Goal: Task Accomplishment & Management: Complete application form

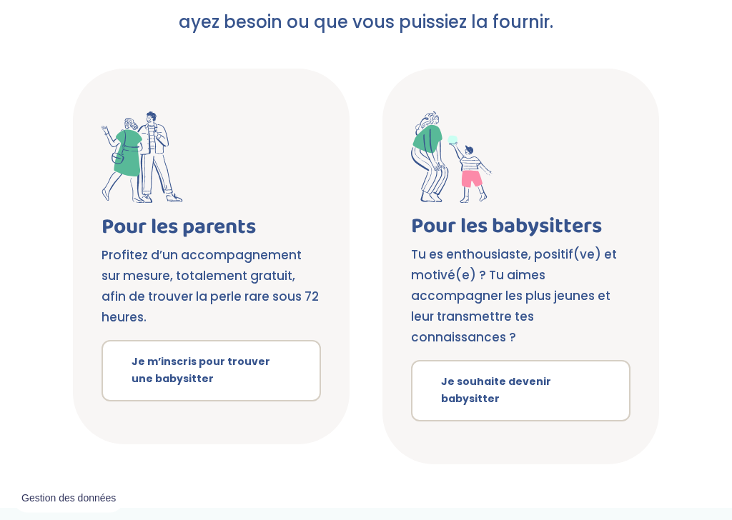
scroll to position [256, 0]
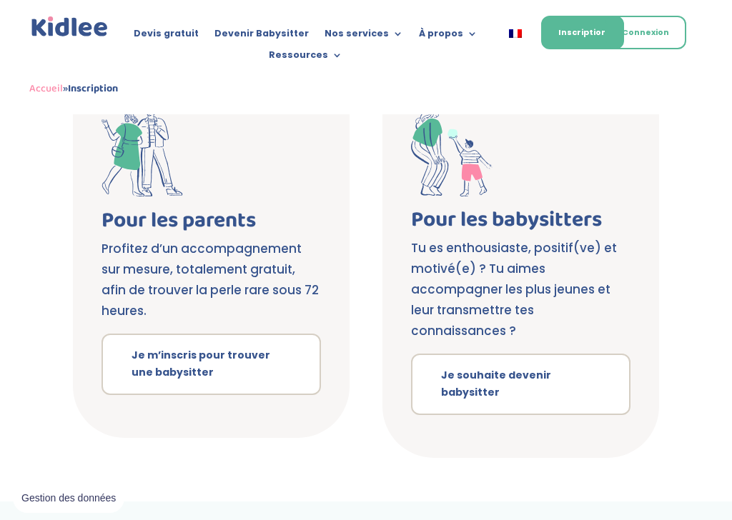
click at [604, 371] on link "Je souhaite devenir babysitter" at bounding box center [520, 384] width 219 height 61
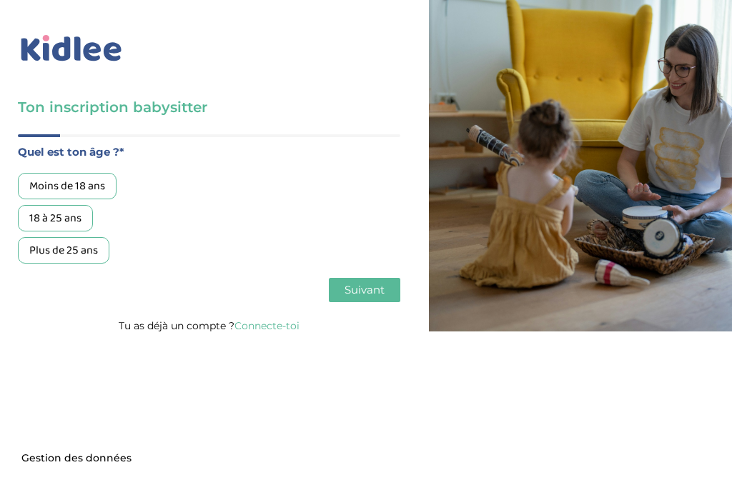
click at [66, 214] on div "18 à 25 ans" at bounding box center [55, 218] width 75 height 26
click at [378, 289] on span "Suivant" at bounding box center [364, 290] width 40 height 14
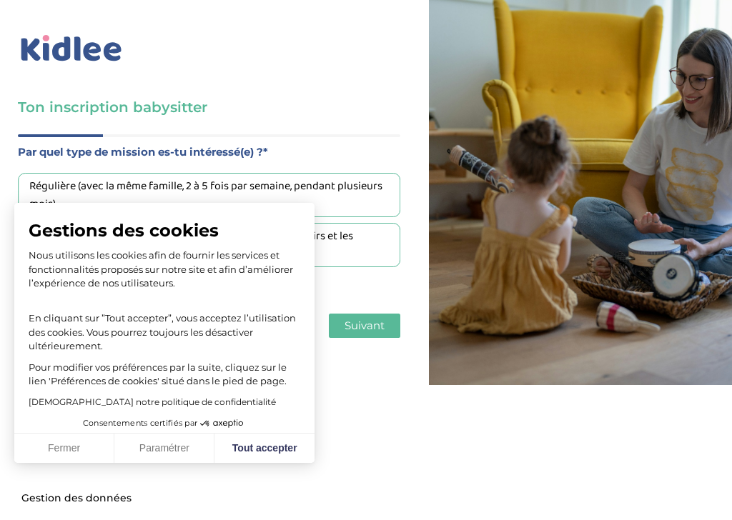
click at [276, 440] on button "Tout accepter" at bounding box center [264, 449] width 100 height 30
checkbox input "true"
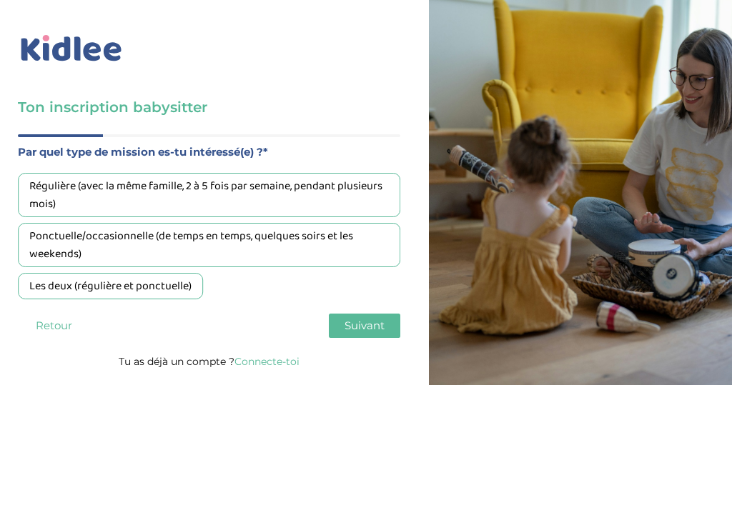
click at [95, 292] on div "Les deux (régulière et ponctuelle)" at bounding box center [110, 286] width 185 height 26
click at [379, 331] on span "Suivant" at bounding box center [364, 326] width 40 height 14
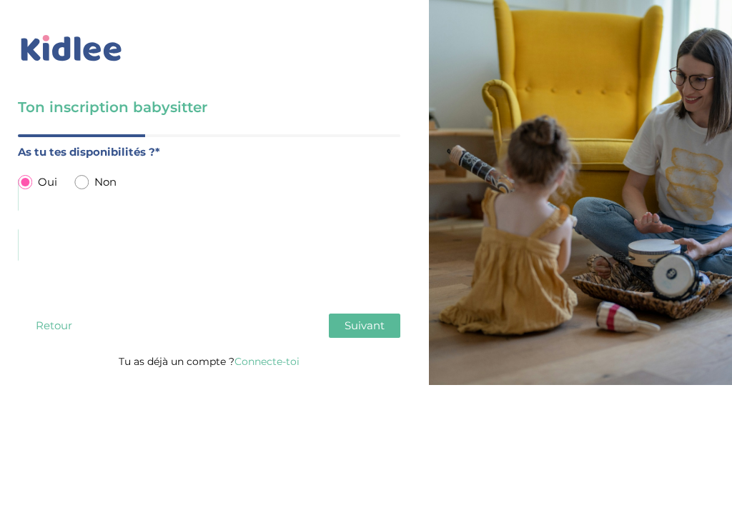
click at [379, 329] on span "Suivant" at bounding box center [364, 326] width 40 height 14
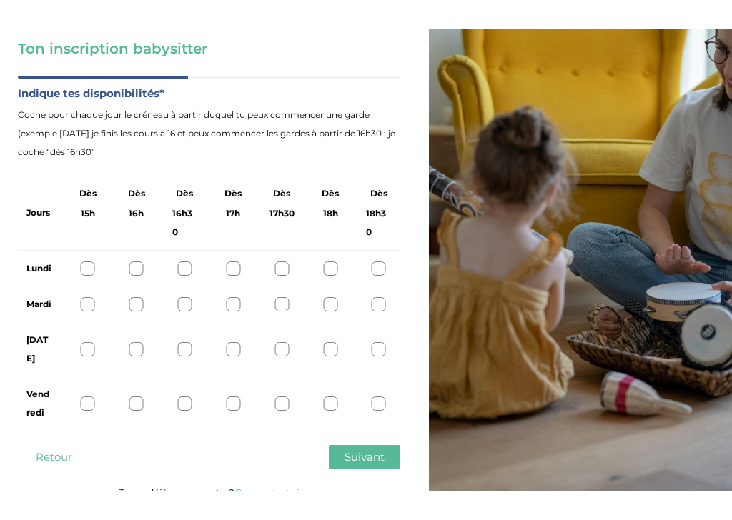
scroll to position [29, 0]
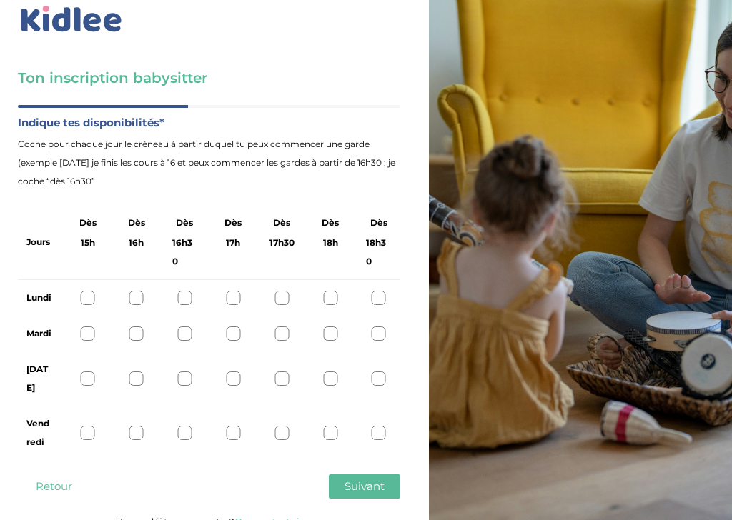
click at [100, 410] on div "Vendredi" at bounding box center [209, 433] width 382 height 54
click at [89, 426] on div at bounding box center [88, 433] width 14 height 14
click at [189, 294] on div at bounding box center [184, 298] width 14 height 14
click at [239, 330] on div at bounding box center [233, 334] width 14 height 14
click at [369, 479] on span "Suivant" at bounding box center [364, 486] width 40 height 14
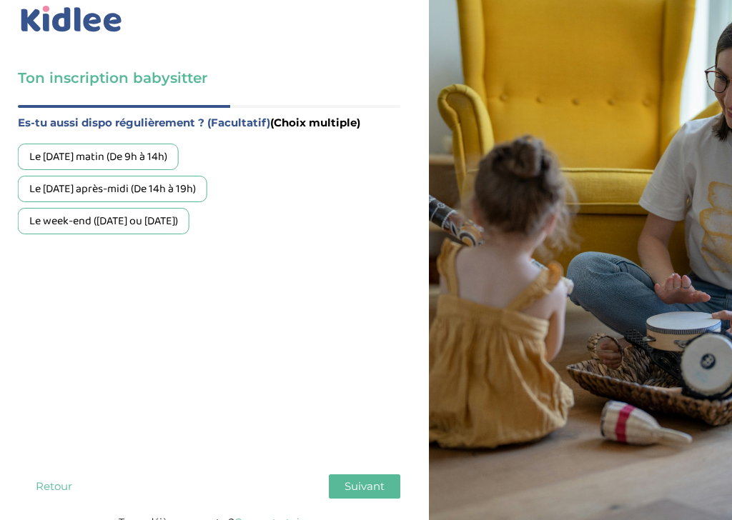
click at [168, 148] on div "Le mercredi matin (De 9h à 14h)" at bounding box center [98, 157] width 161 height 26
click at [166, 221] on div "Le week-end (samedi ou dimanche)" at bounding box center [103, 221] width 171 height 26
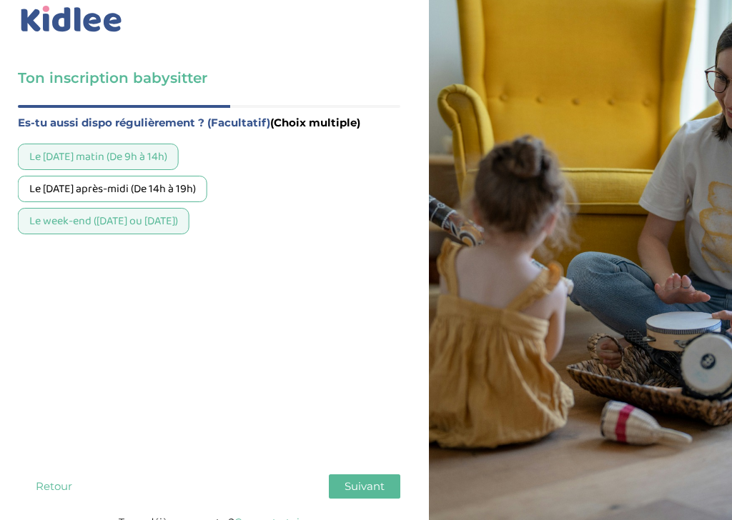
click at [373, 479] on span "Suivant" at bounding box center [364, 486] width 40 height 14
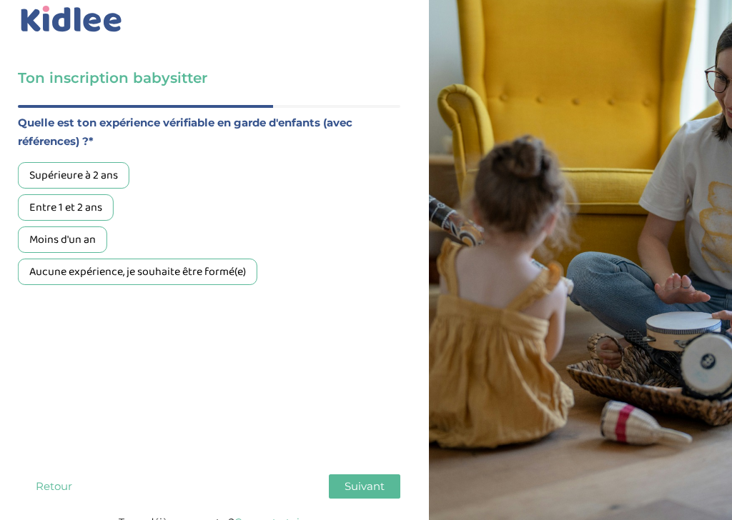
click at [218, 276] on div "Aucune expérience, je souhaite être formé(e)" at bounding box center [137, 272] width 239 height 26
click at [375, 479] on span "Suivant" at bounding box center [364, 486] width 40 height 14
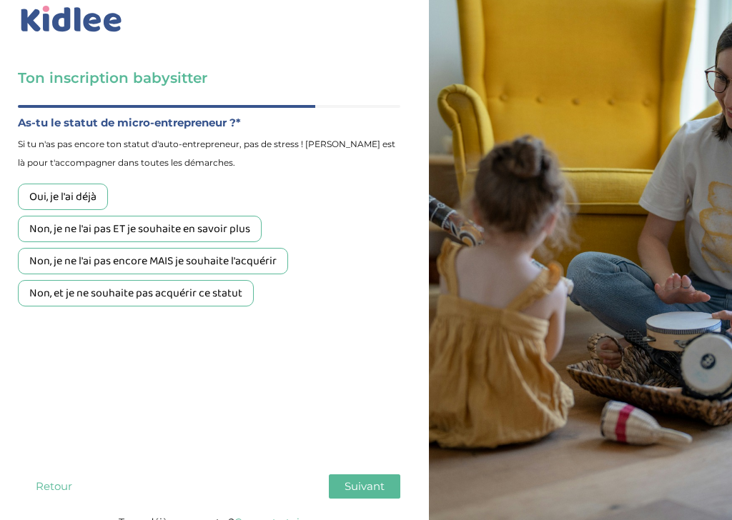
click at [59, 307] on div "Non, et je ne souhaite pas acquérir ce statut" at bounding box center [136, 293] width 236 height 26
click at [54, 304] on div "Non, et je ne souhaite pas acquérir ce statut" at bounding box center [136, 293] width 236 height 26
click at [264, 267] on div "Non, je ne l'ai pas encore MAIS je souhaite l'acquérir" at bounding box center [153, 261] width 270 height 26
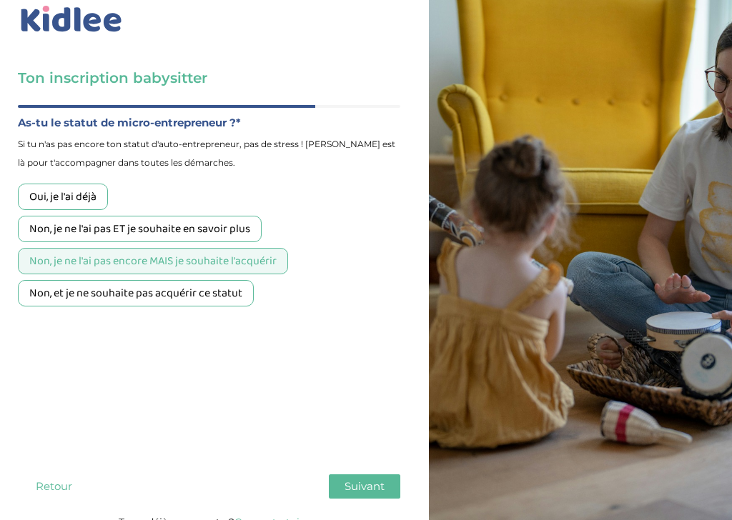
click at [368, 479] on span "Suivant" at bounding box center [364, 486] width 40 height 14
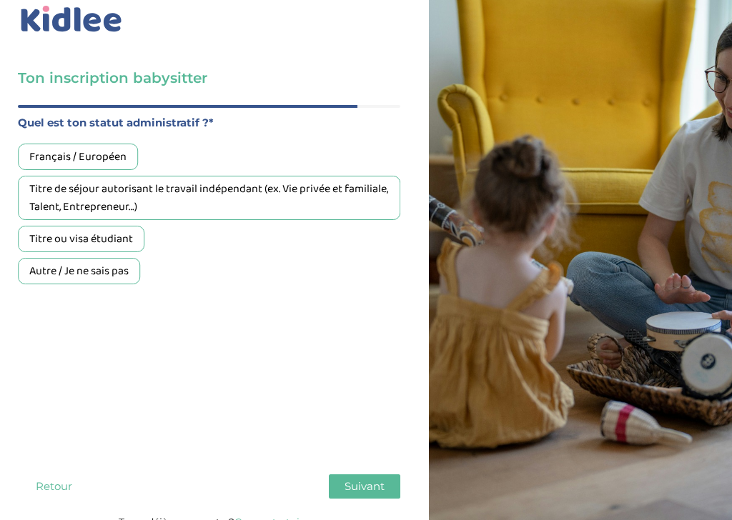
click at [36, 147] on div "Français / Européen" at bounding box center [78, 157] width 120 height 26
click at [341, 474] on button "Suivant" at bounding box center [364, 486] width 71 height 24
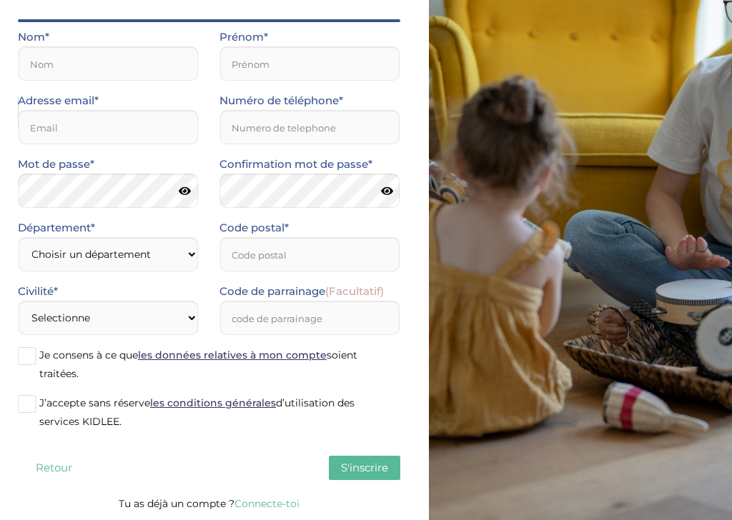
scroll to position [0, 0]
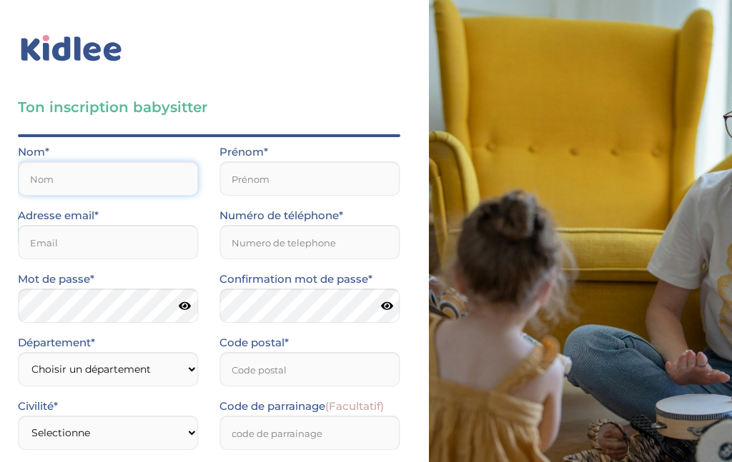
click at [64, 166] on input "text" at bounding box center [108, 178] width 180 height 34
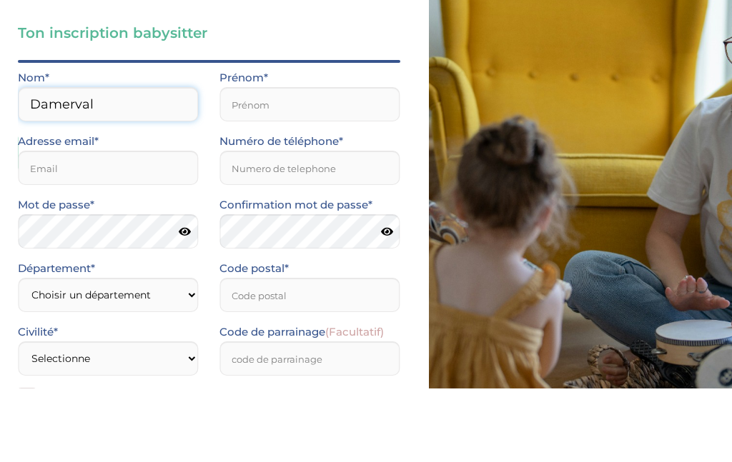
type input "Damerval"
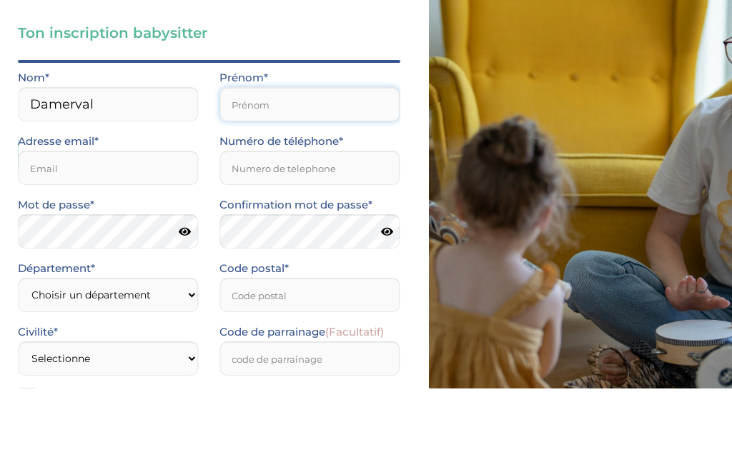
click at [229, 161] on input "text" at bounding box center [309, 178] width 180 height 34
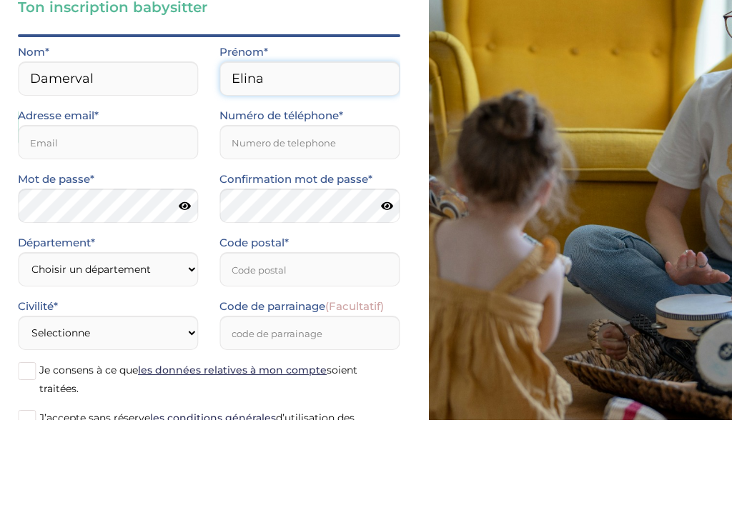
type input "Elina"
click at [53, 225] on input "email" at bounding box center [108, 242] width 180 height 34
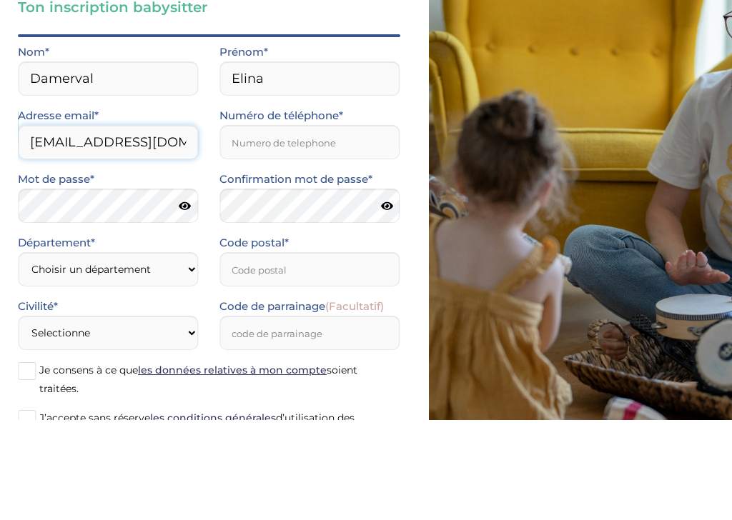
type input "[EMAIL_ADDRESS][DOMAIN_NAME]"
click at [375, 225] on input "Numéro de téléphone*" at bounding box center [309, 242] width 180 height 34
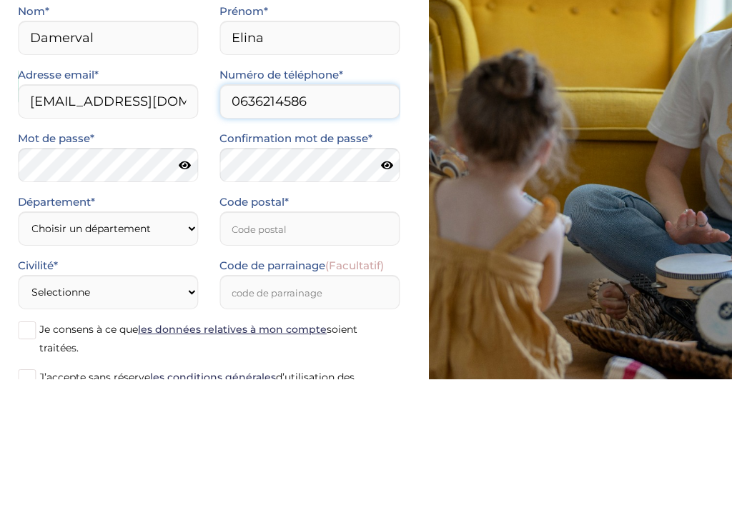
type input "0636214586"
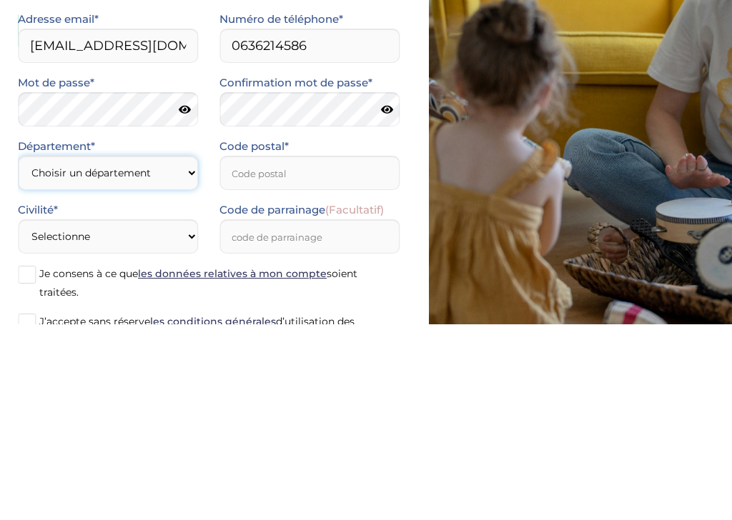
click at [61, 352] on select "Choisir un département Paris (75) Hauts-de-Seine (92) Yvelines (78) Val-de-Marn…" at bounding box center [108, 369] width 180 height 34
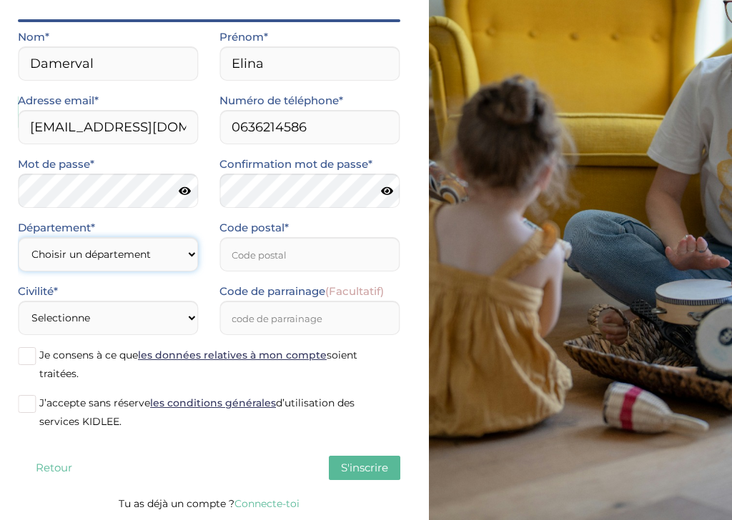
select select "75"
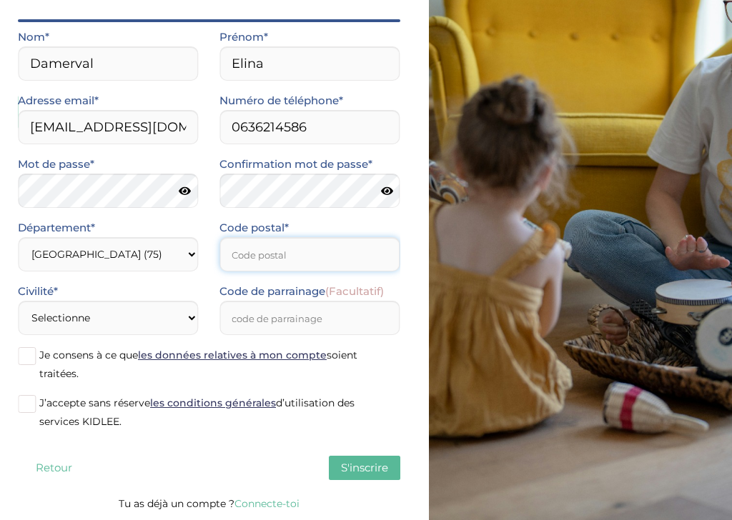
click at [315, 254] on input "Code postal*" at bounding box center [309, 254] width 180 height 34
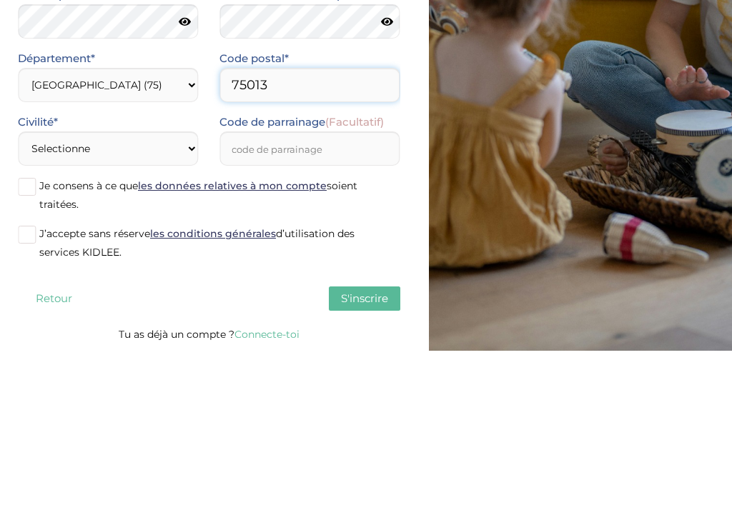
type input "75013"
click at [62, 301] on select "Selectionne Mr Mme" at bounding box center [108, 318] width 180 height 34
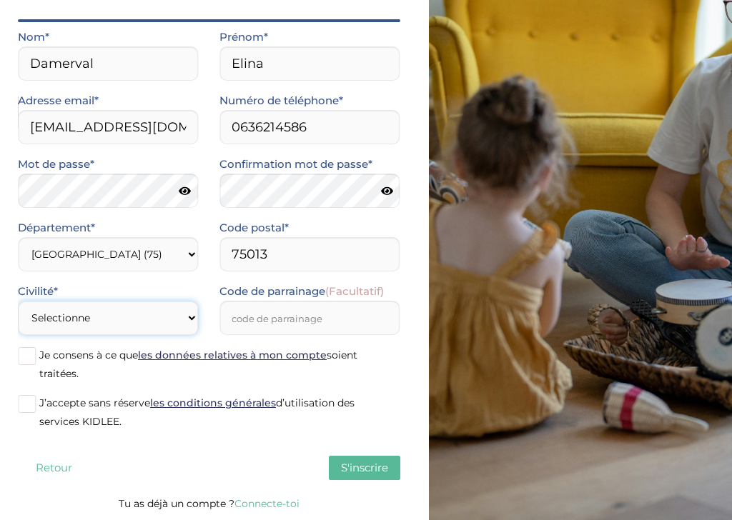
select select "1"
click at [40, 349] on span "Je consens à ce que les données relatives à mon compte soient traitées." at bounding box center [198, 364] width 318 height 31
click at [0, 0] on input "Je consens à ce que les données relatives à mon compte soient traitées." at bounding box center [0, 0] width 0 height 0
click at [24, 410] on span at bounding box center [27, 404] width 18 height 18
click at [0, 0] on input "J’accepte sans réserve les conditions générales d’utilisation des services KIDL…" at bounding box center [0, 0] width 0 height 0
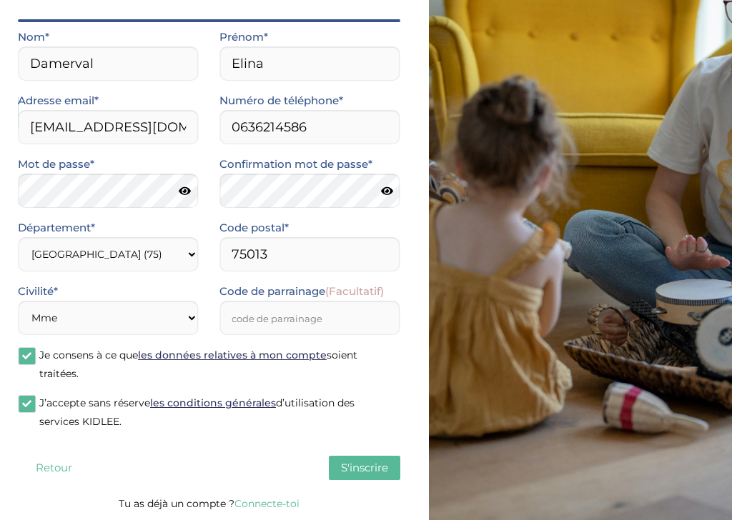
click at [367, 479] on button "S'inscrire" at bounding box center [364, 468] width 71 height 24
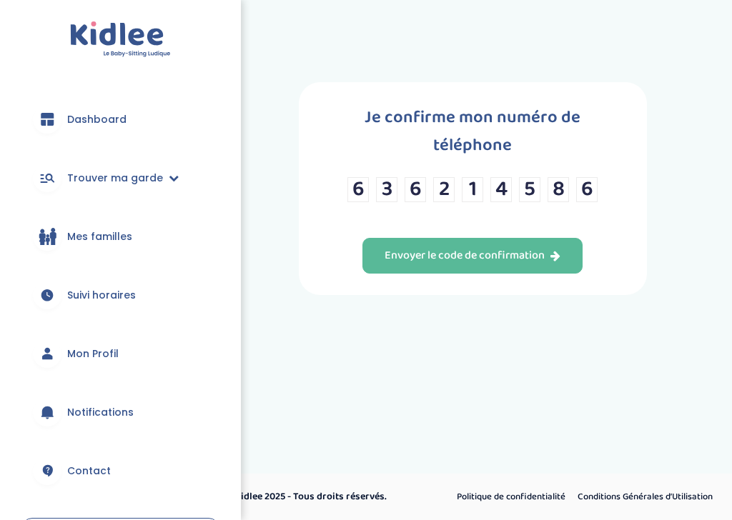
click at [510, 264] on div "Envoyer le code de confirmation" at bounding box center [472, 256] width 176 height 16
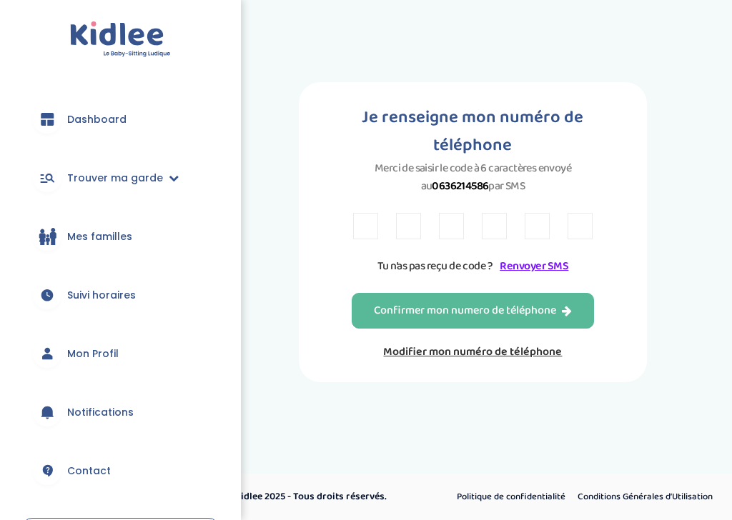
click at [359, 234] on input "text" at bounding box center [365, 226] width 25 height 26
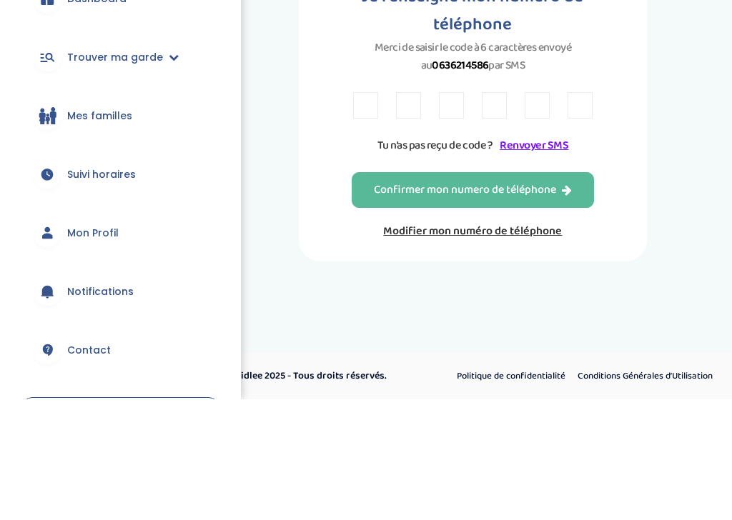
type input "F"
type input "8"
type input "P"
type input "F"
type input "2"
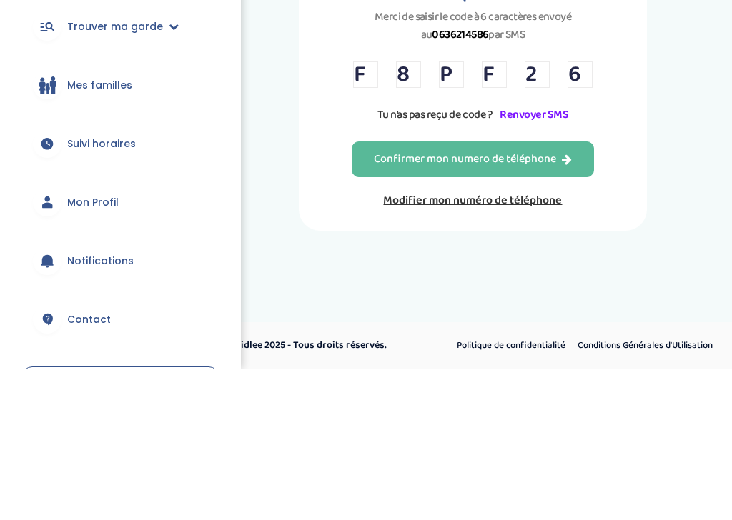
type input "6"
click at [550, 303] on div "Confirmer mon numero de téléphone" at bounding box center [473, 311] width 198 height 16
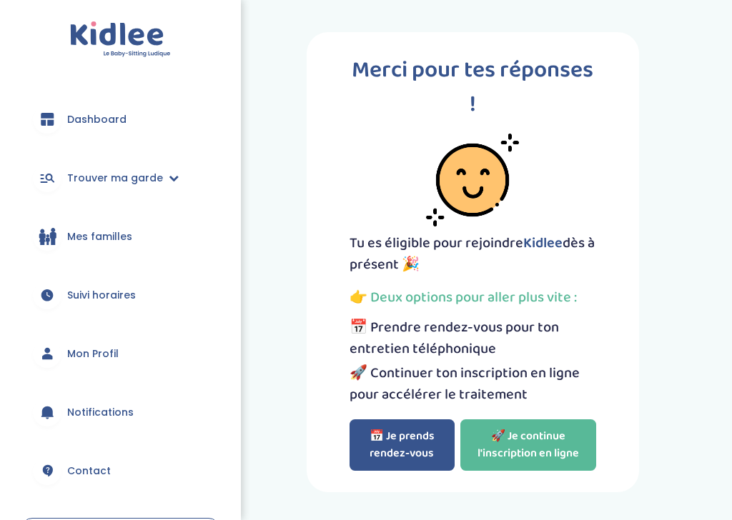
click at [497, 452] on link "🚀 Je continue l'inscription en ligne" at bounding box center [528, 444] width 136 height 51
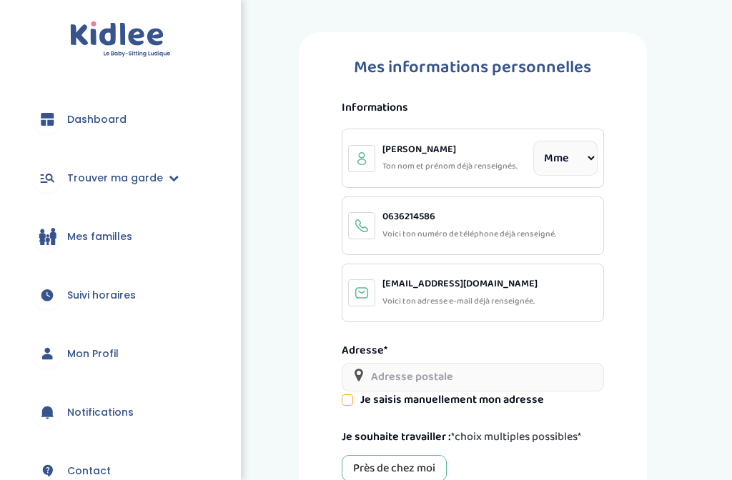
select select "1"
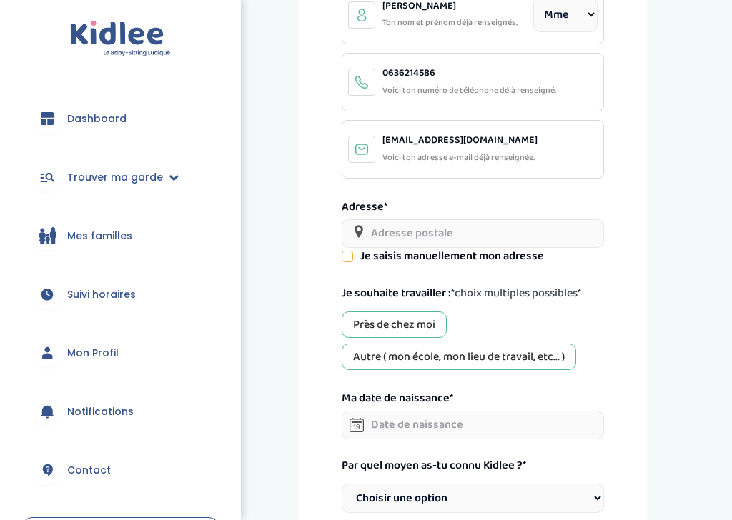
scroll to position [143, 0]
click at [354, 320] on div "Près de chez moi" at bounding box center [394, 325] width 105 height 26
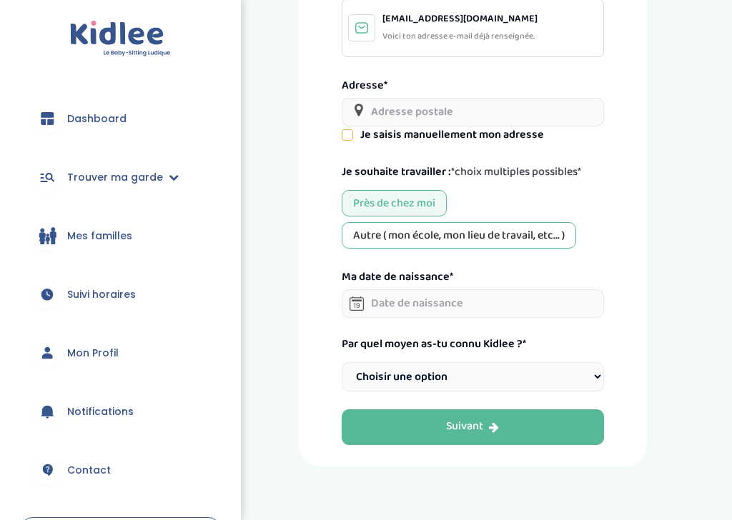
scroll to position [265, 0]
click at [355, 369] on select "Choisir une option Bouche à Oreille Google Plateforme Gens de confiance Faceboo…" at bounding box center [473, 376] width 262 height 29
select select "6"
click at [385, 302] on input "text" at bounding box center [473, 303] width 262 height 29
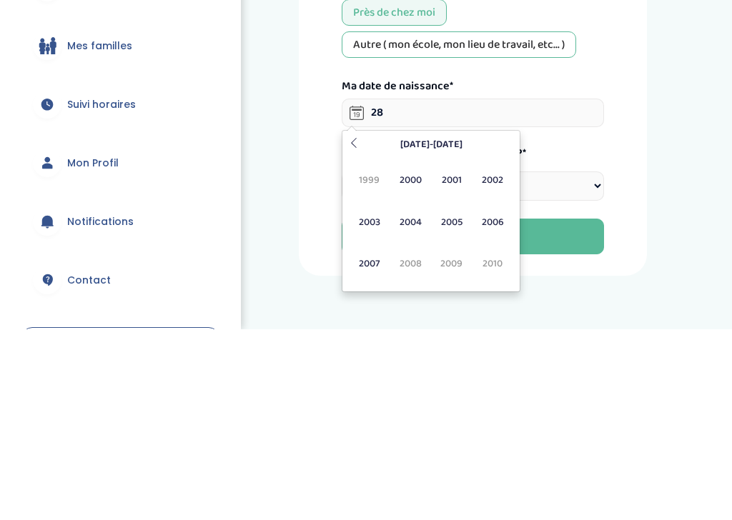
type input "2"
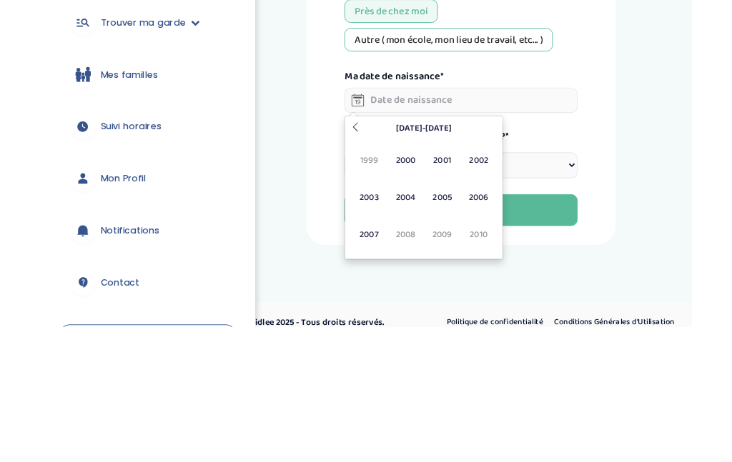
scroll to position [342, 0]
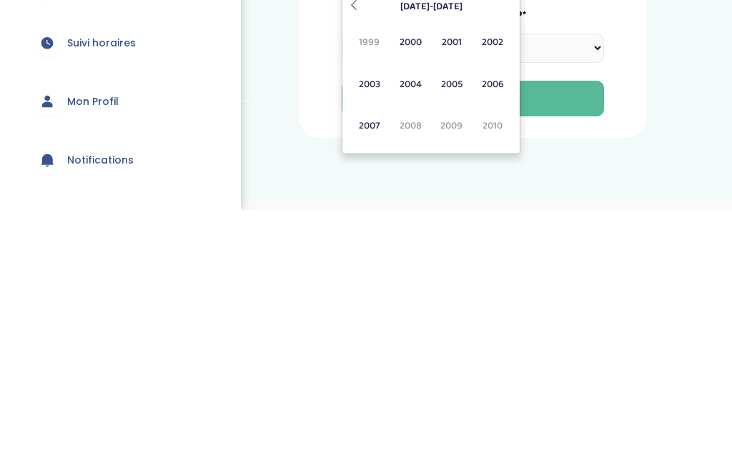
click at [370, 359] on span "2007" at bounding box center [370, 378] width 38 height 39
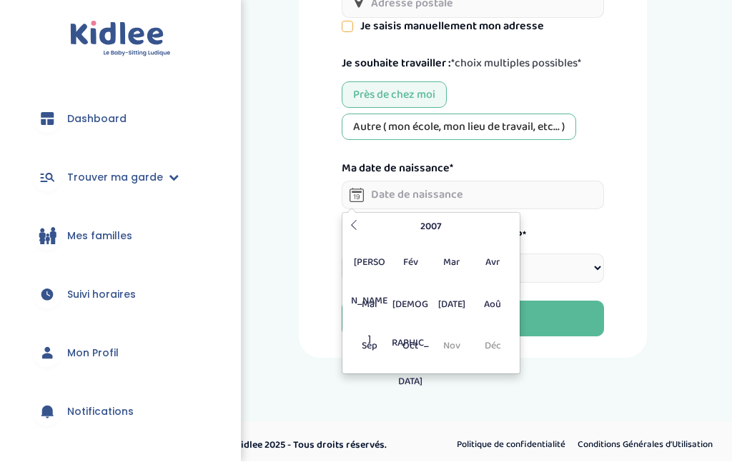
click at [364, 351] on span "Sep" at bounding box center [370, 346] width 38 height 39
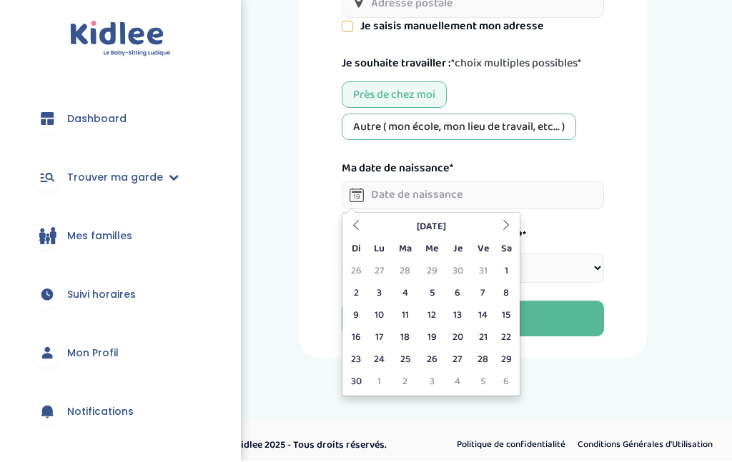
click at [356, 226] on icon at bounding box center [356, 226] width 10 height 10
click at [354, 227] on icon at bounding box center [356, 226] width 10 height 10
click at [357, 219] on th at bounding box center [355, 227] width 21 height 22
click at [354, 218] on th at bounding box center [355, 227] width 21 height 22
click at [378, 354] on td "28" at bounding box center [379, 360] width 25 height 22
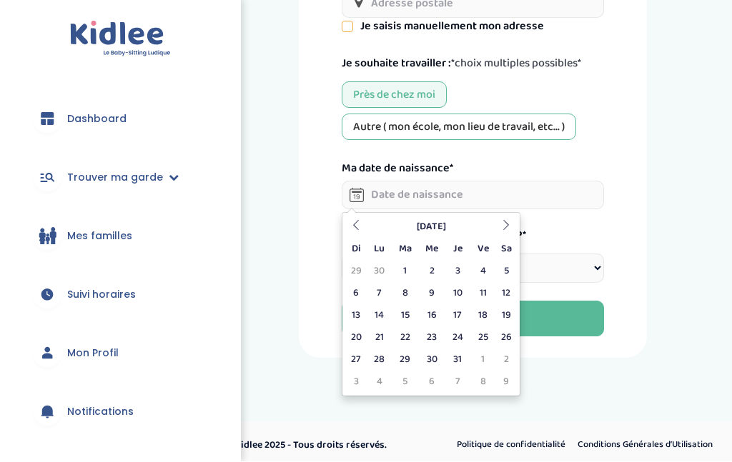
type input "28-05-2007"
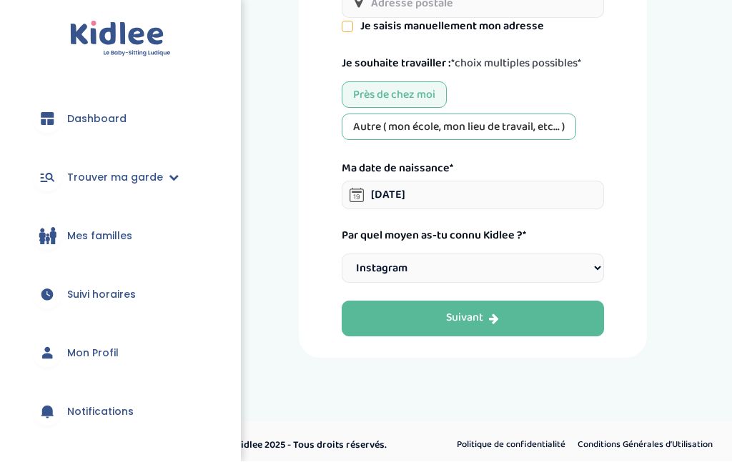
click at [380, 321] on button "Suivant" at bounding box center [473, 320] width 262 height 36
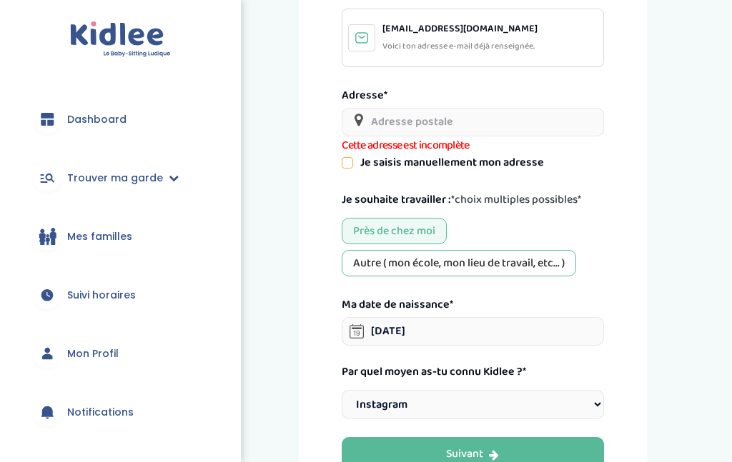
scroll to position [54, 0]
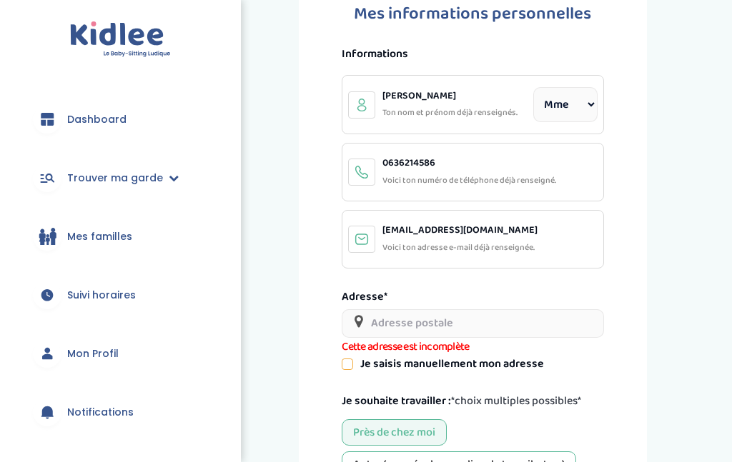
click at [388, 319] on input "text" at bounding box center [473, 323] width 262 height 29
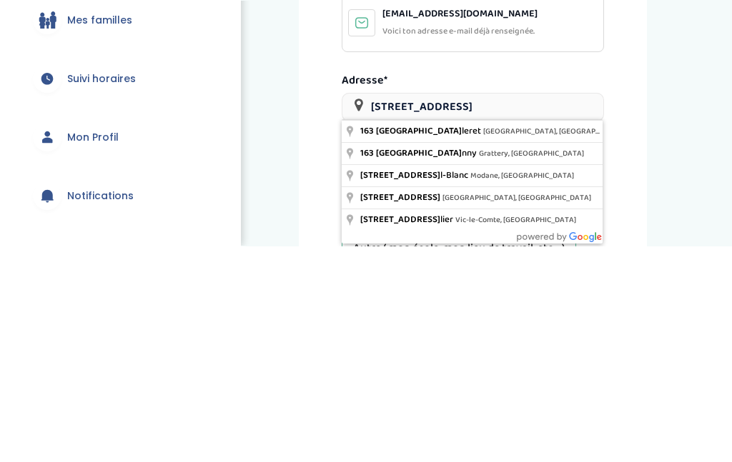
type input "163 Rue du Chevaleret, Paris, France"
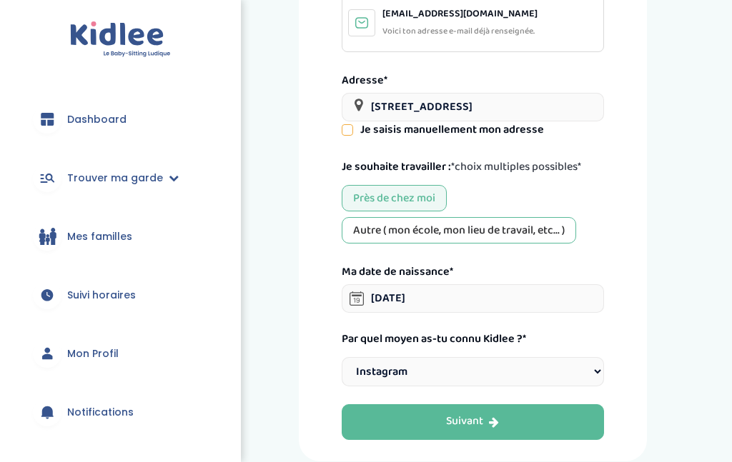
click at [353, 131] on icon at bounding box center [347, 129] width 11 height 11
select select "Paris"
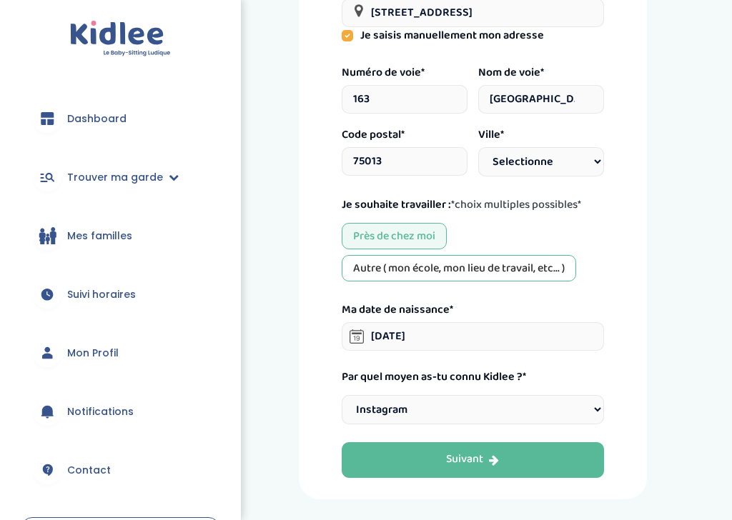
scroll to position [364, 0]
click at [380, 459] on button "Suivant" at bounding box center [473, 460] width 262 height 36
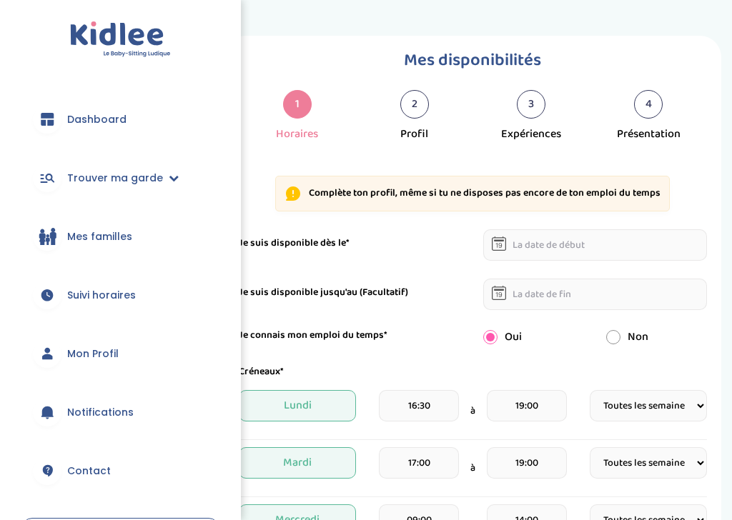
select select "1"
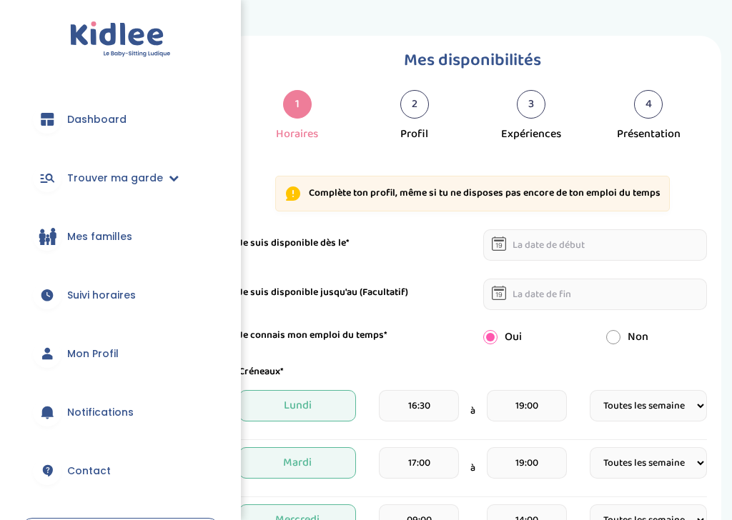
select select "1"
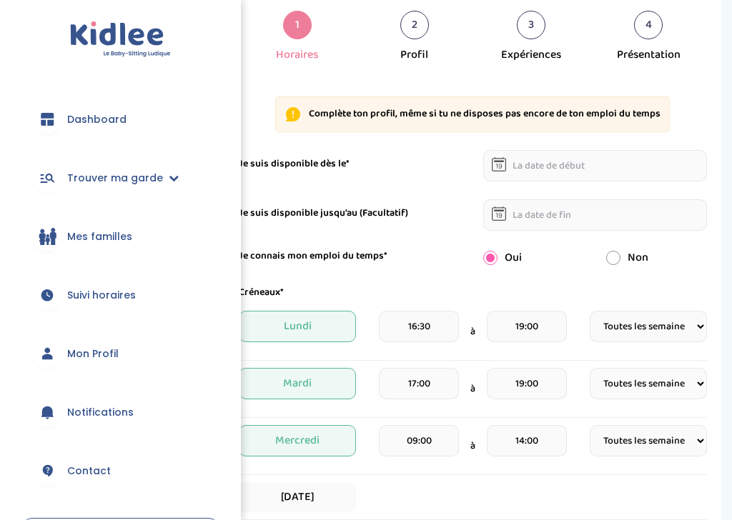
scroll to position [79, 0]
click at [630, 438] on select "Fréquence Toutes les semaines Toutes les 2 semaines Tous les mois" at bounding box center [647, 440] width 117 height 31
select select "2"
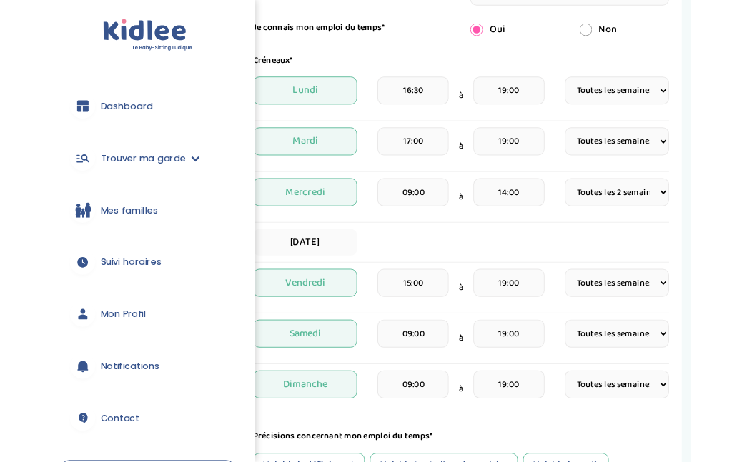
scroll to position [304, 0]
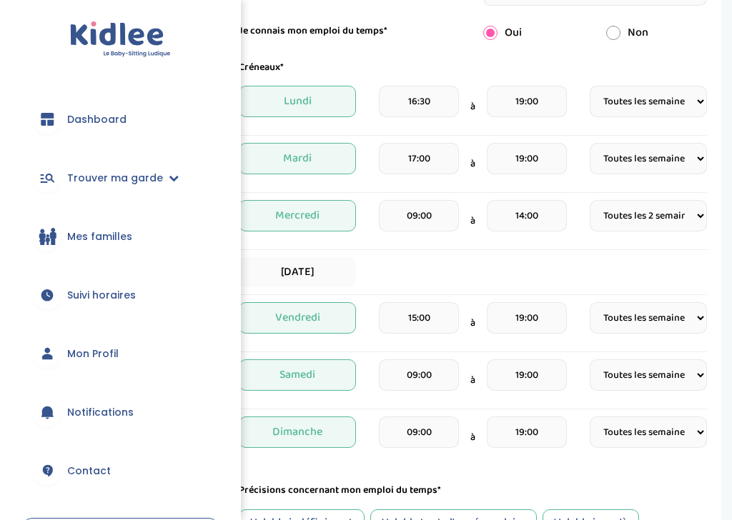
click at [284, 272] on span "[DATE]" at bounding box center [297, 272] width 117 height 30
select select "1"
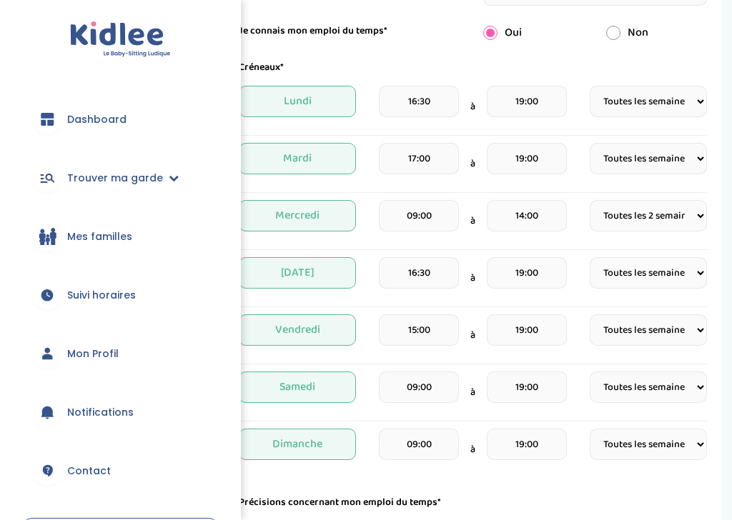
click at [271, 279] on span "[DATE]" at bounding box center [297, 272] width 117 height 31
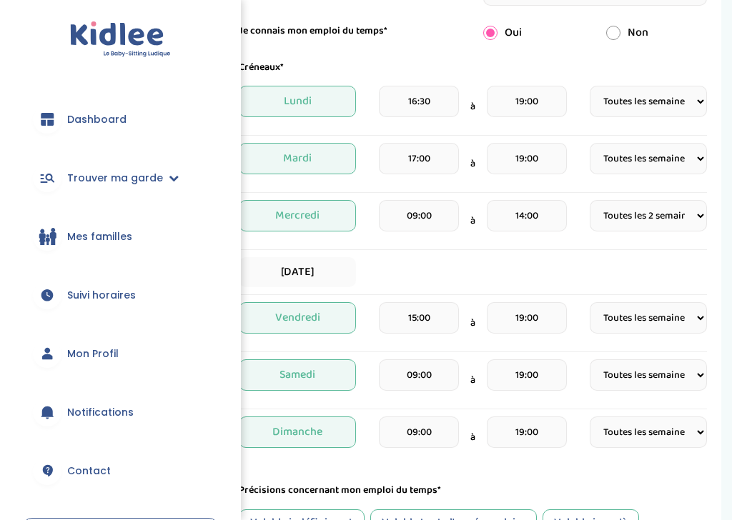
click at [413, 371] on input "09:00" at bounding box center [419, 374] width 80 height 31
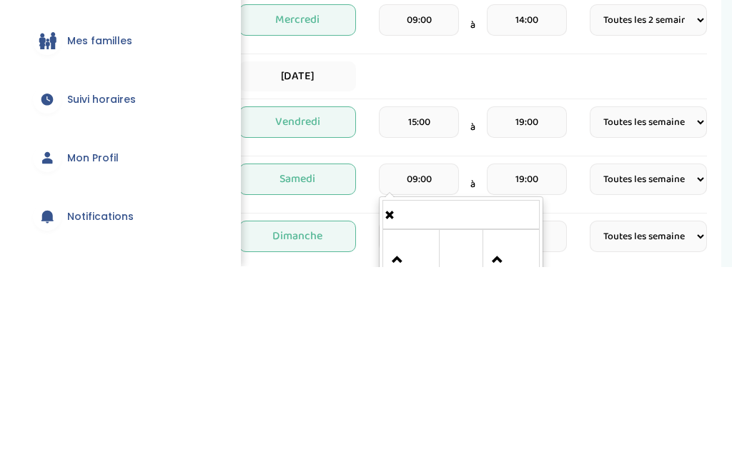
click at [415, 359] on input "09:00" at bounding box center [419, 374] width 80 height 31
type input "0"
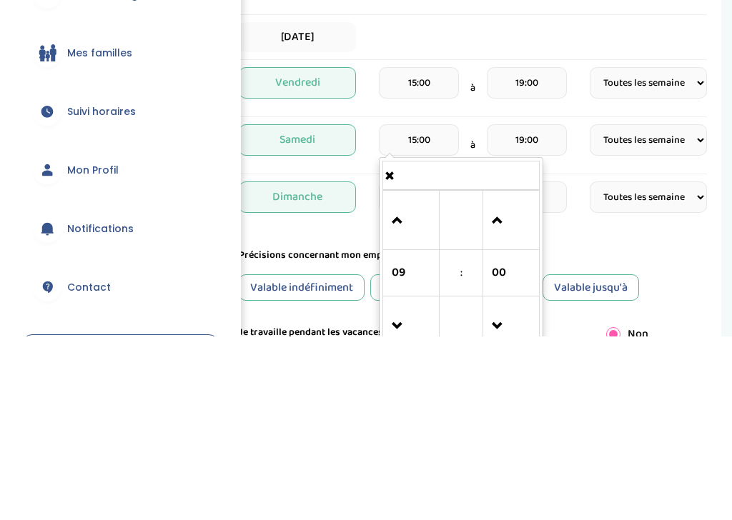
scroll to position [357, 0]
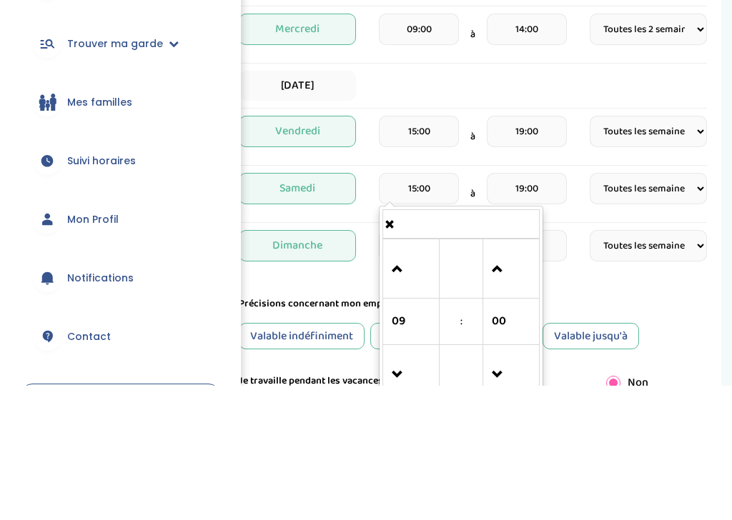
type input "15:00"
click at [374, 205] on div "Jeudi" at bounding box center [473, 220] width 468 height 30
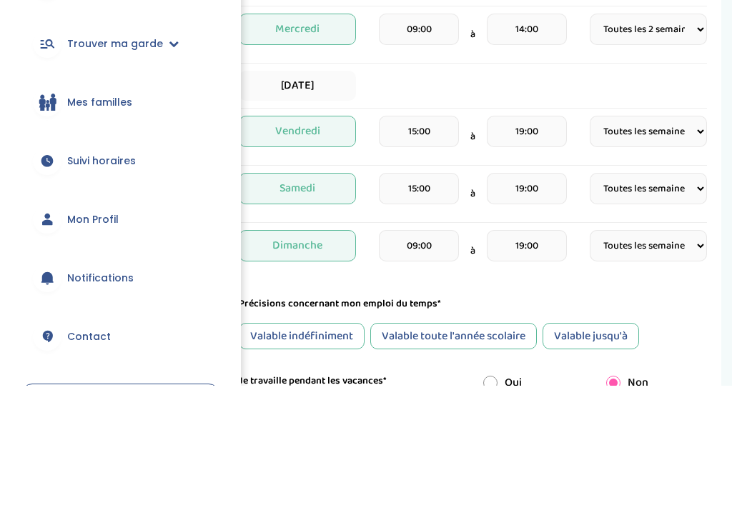
scroll to position [491, 0]
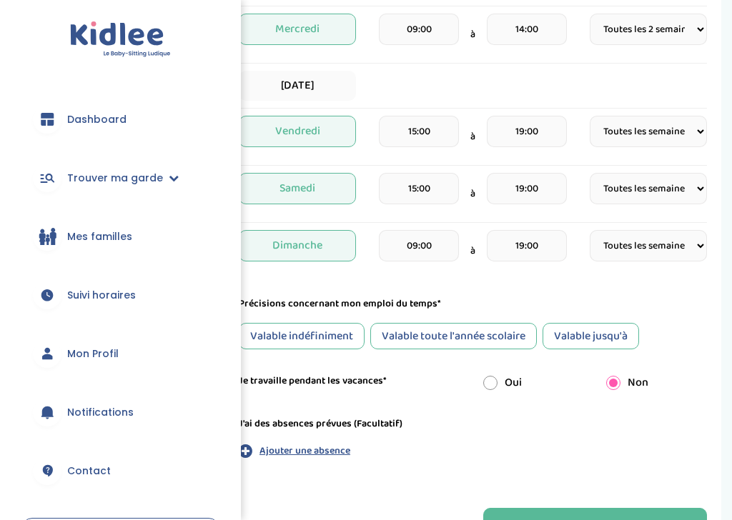
click at [306, 337] on div "Valable indéfiniment" at bounding box center [302, 336] width 126 height 26
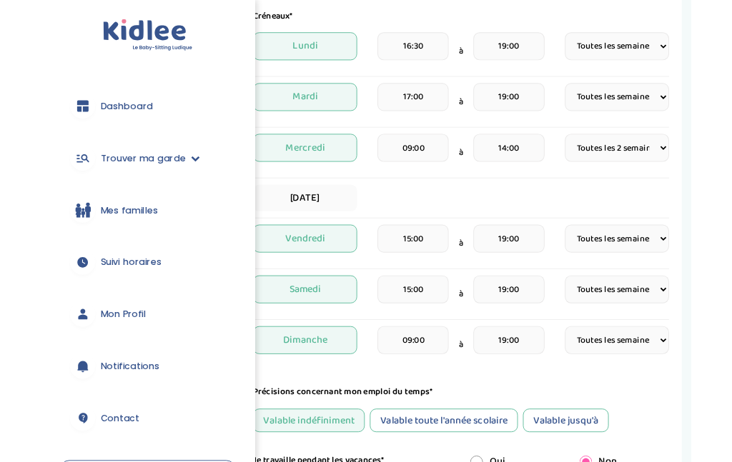
scroll to position [353, 0]
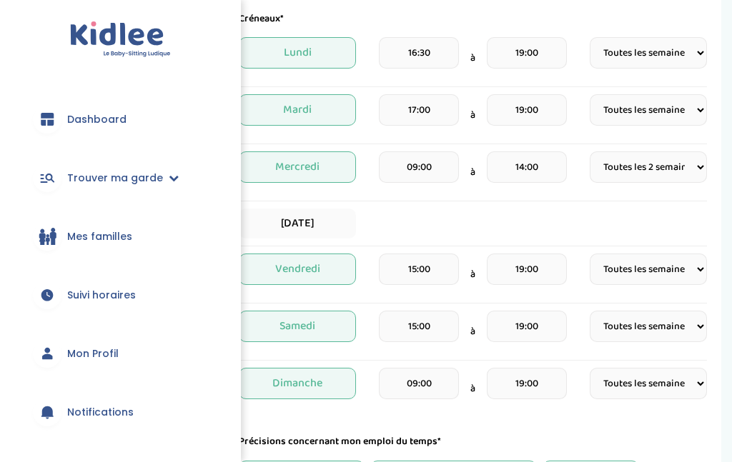
click at [621, 387] on select "Fréquence Toutes les semaines Toutes les 2 semaines Tous les mois" at bounding box center [647, 383] width 117 height 31
select select "4"
click at [617, 329] on select "Fréquence Toutes les semaines Toutes les 2 semaines Tous les mois" at bounding box center [647, 326] width 117 height 31
select select "2"
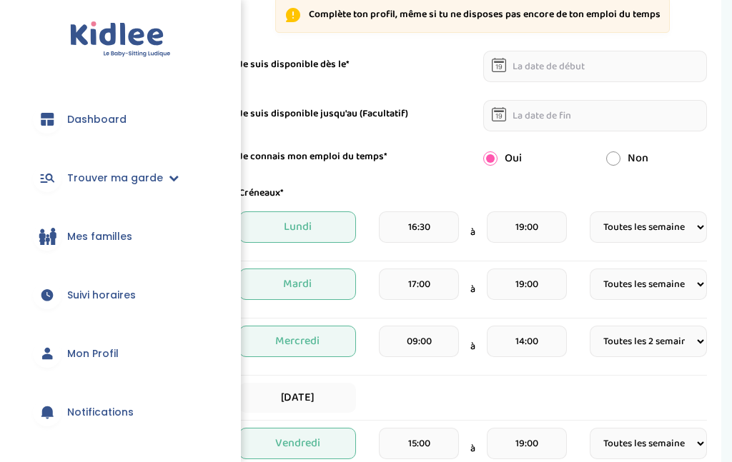
scroll to position [178, 0]
click at [619, 235] on select "Fréquence Toutes les semaines Toutes les 2 semaines Tous les mois" at bounding box center [647, 227] width 117 height 31
select select "2"
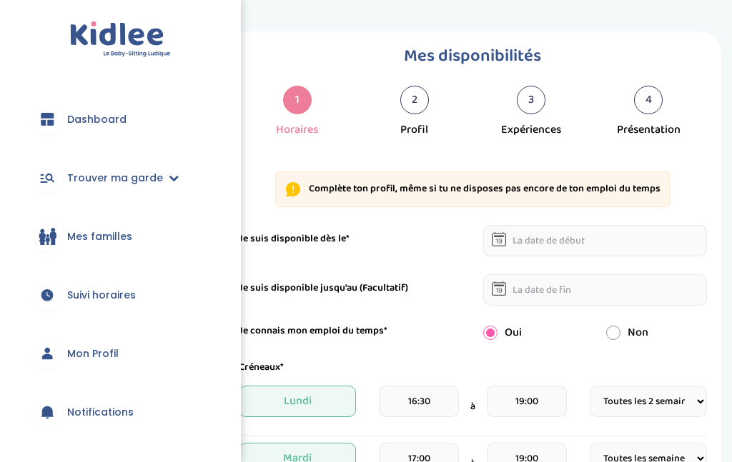
scroll to position [0, 0]
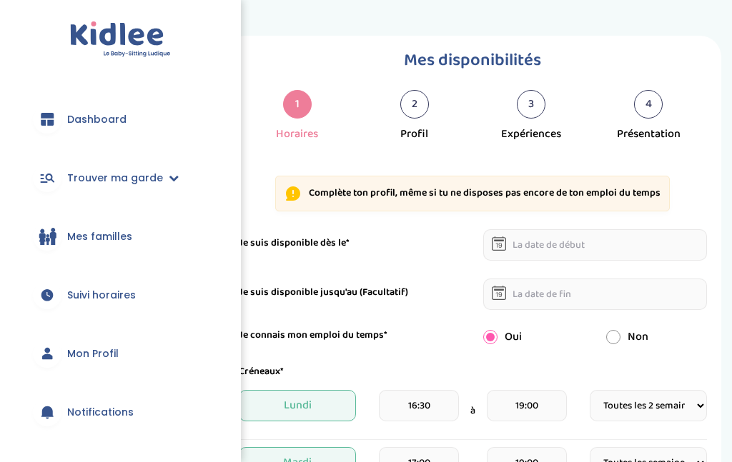
click at [531, 250] on input "text" at bounding box center [595, 244] width 224 height 31
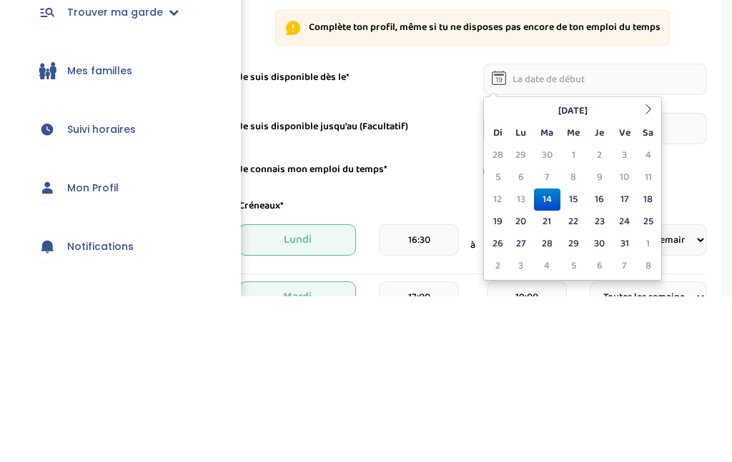
click at [543, 354] on td "14" at bounding box center [547, 365] width 26 height 22
type input "14-10-2025"
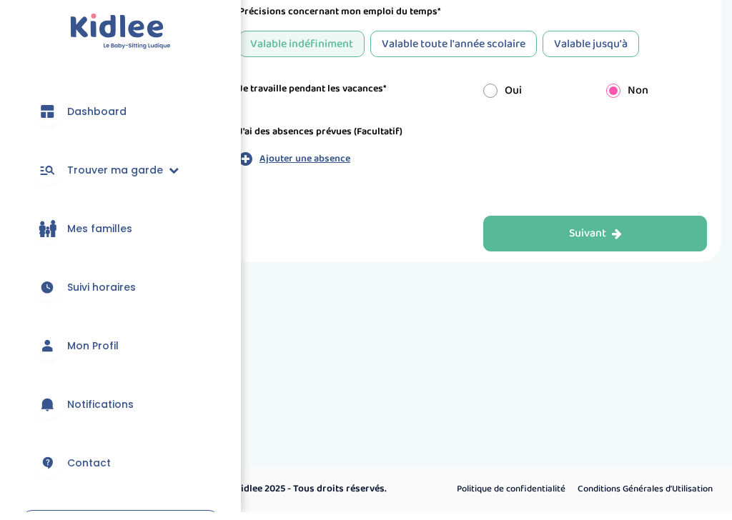
scroll to position [716, 0]
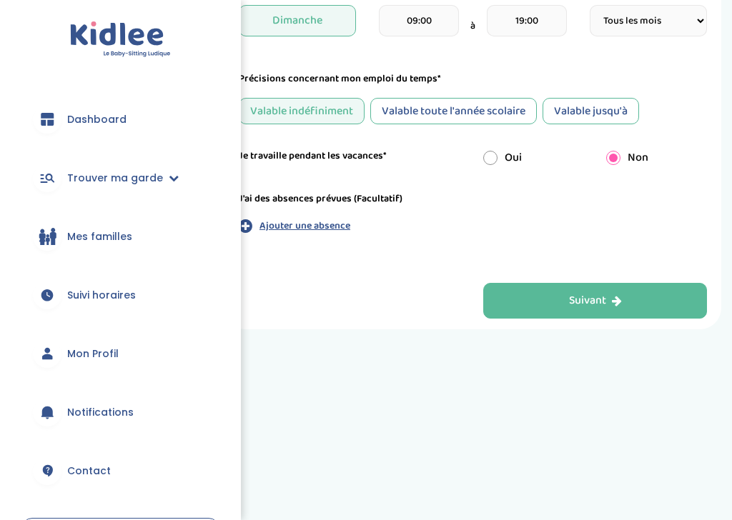
click at [516, 307] on button "Suivant" at bounding box center [595, 301] width 224 height 36
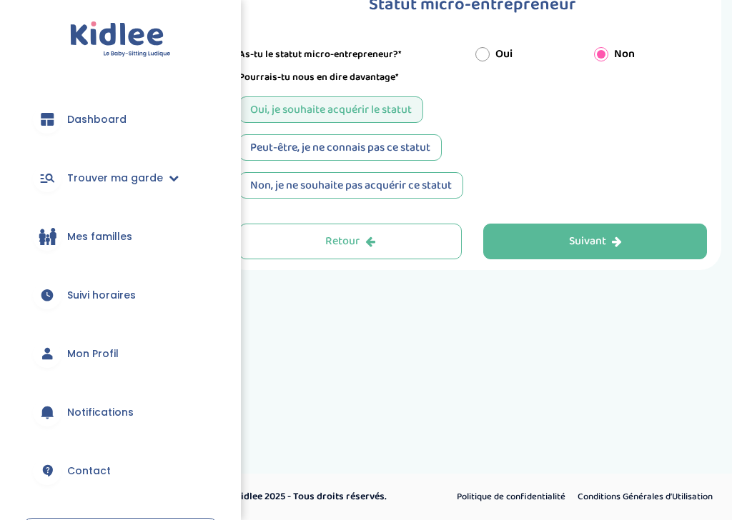
scroll to position [0, 0]
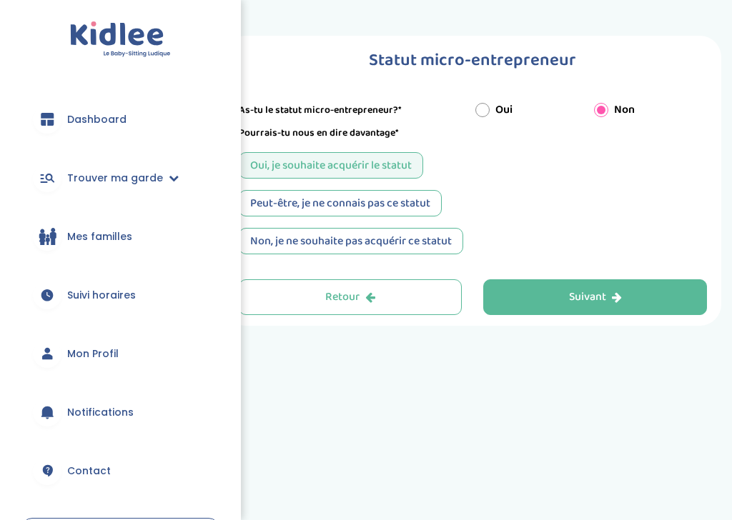
click at [287, 199] on div "Peut-être, je ne connais pas ce statut" at bounding box center [340, 203] width 203 height 26
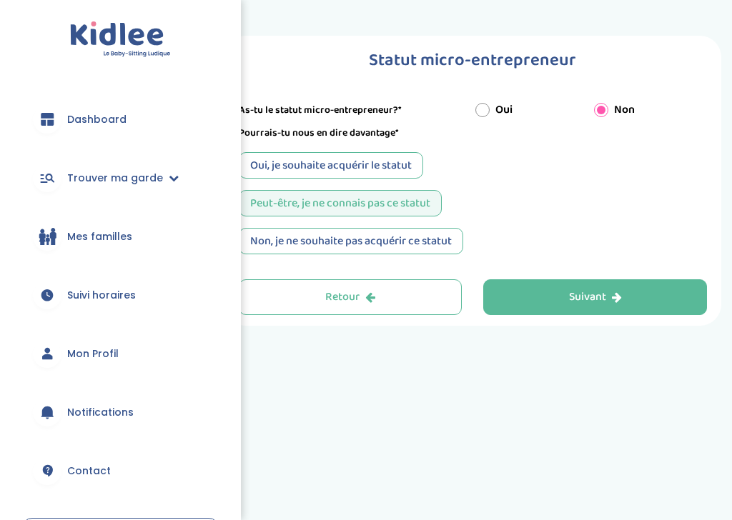
click at [498, 315] on button "Suivant" at bounding box center [595, 297] width 224 height 36
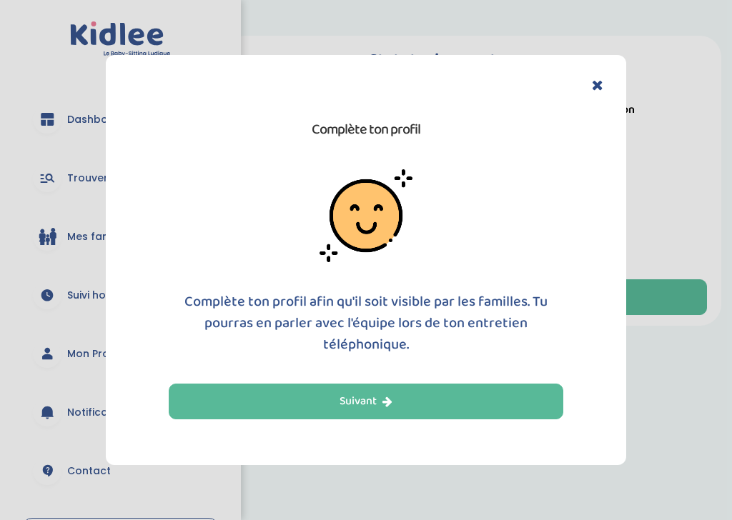
click at [274, 407] on button "Suivant" at bounding box center [366, 402] width 394 height 36
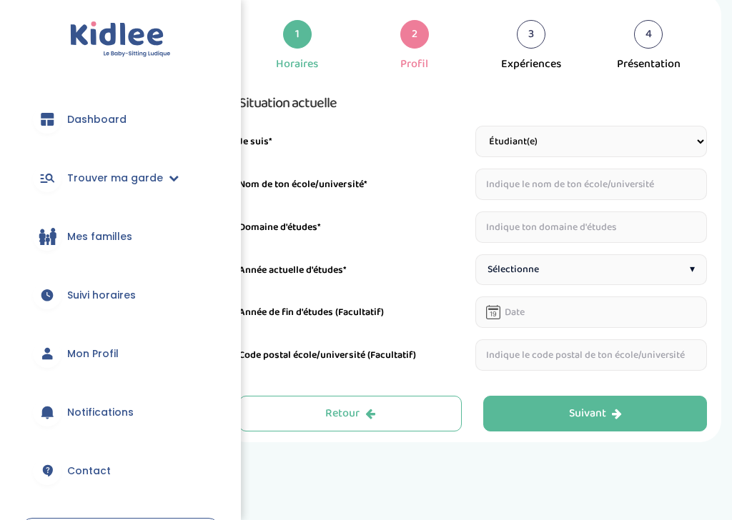
scroll to position [46, 0]
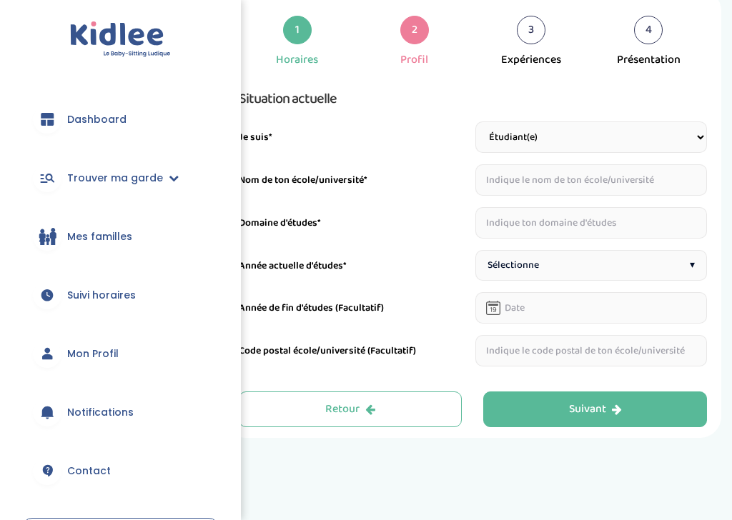
click at [576, 181] on input "text" at bounding box center [590, 179] width 231 height 31
type input "paris 1 panthéon sorbonne"
click at [600, 219] on input "text" at bounding box center [590, 222] width 231 height 31
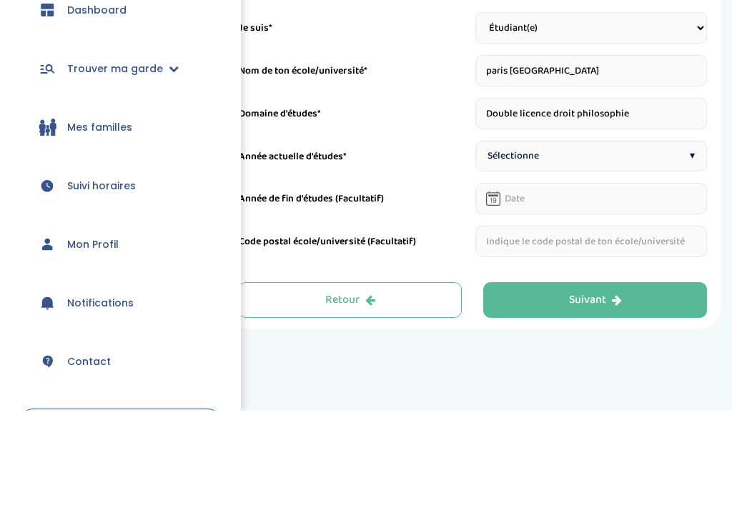
type input "Double licence droit philosophie"
click at [671, 250] on div "Sélectionne ▾" at bounding box center [590, 265] width 231 height 31
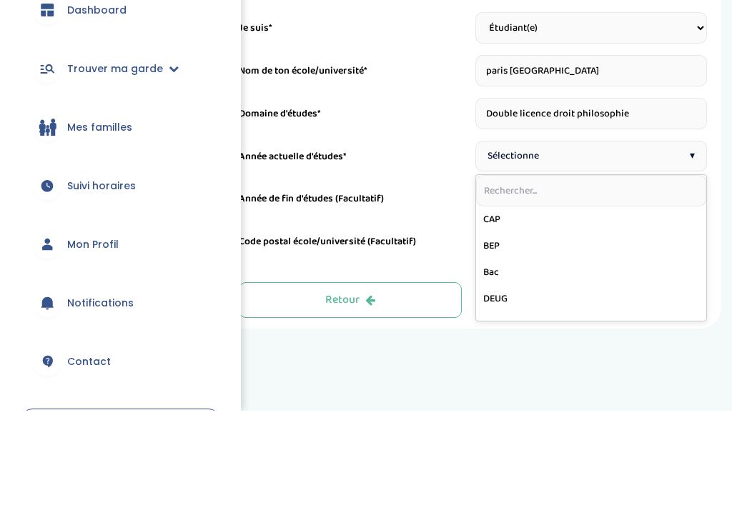
scroll to position [156, 0]
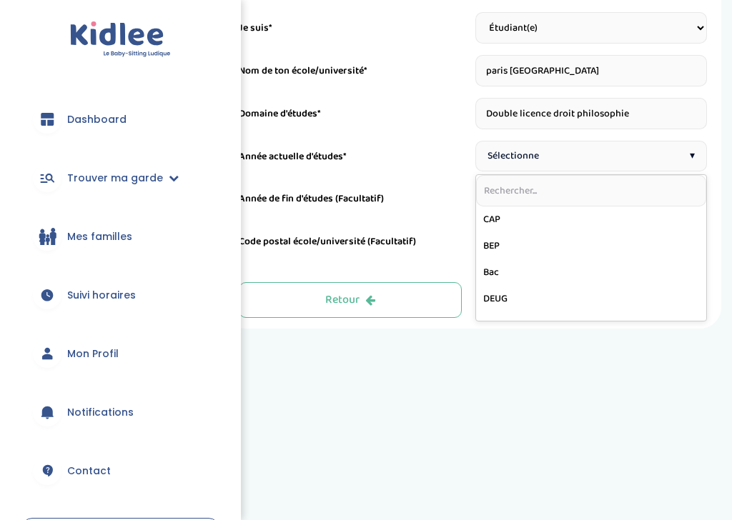
click at [442, 208] on div "Année de fin d'études (Facultatif)" at bounding box center [354, 202] width 231 height 23
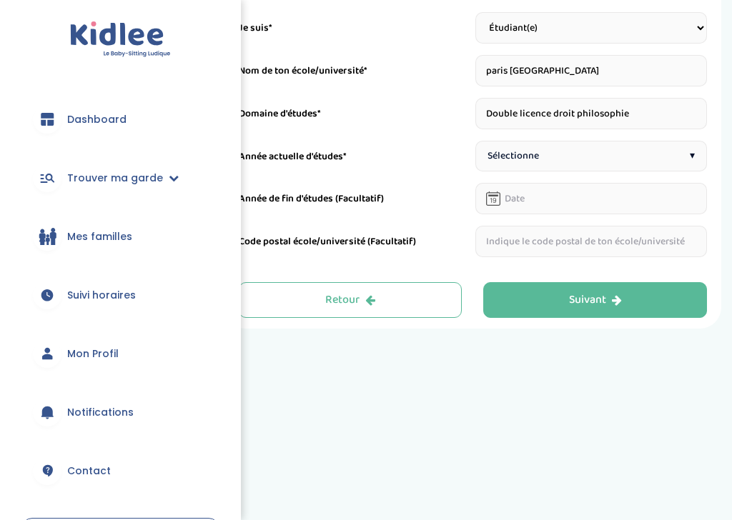
click at [544, 306] on button "Suivant" at bounding box center [595, 300] width 224 height 36
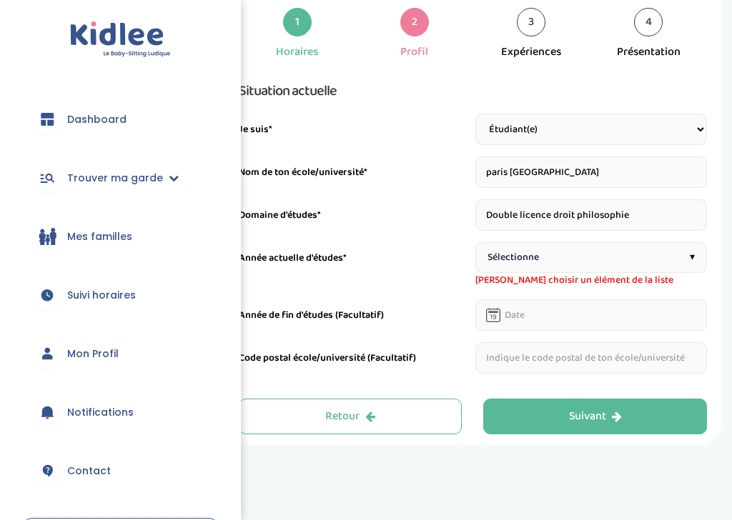
scroll to position [46, 0]
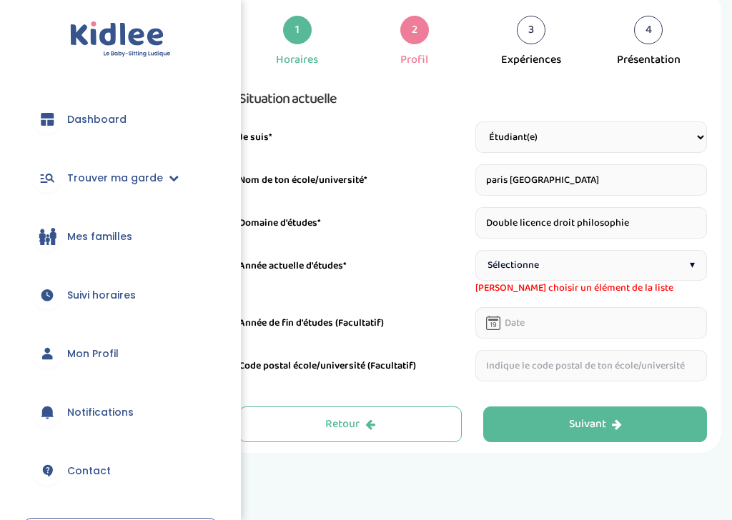
click at [579, 255] on div "Sélectionne ▾" at bounding box center [590, 265] width 231 height 31
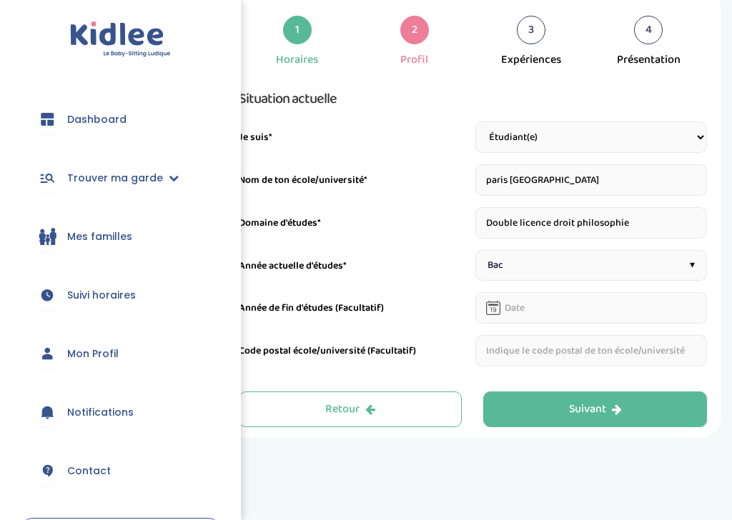
click at [528, 416] on button "Suivant" at bounding box center [595, 410] width 224 height 36
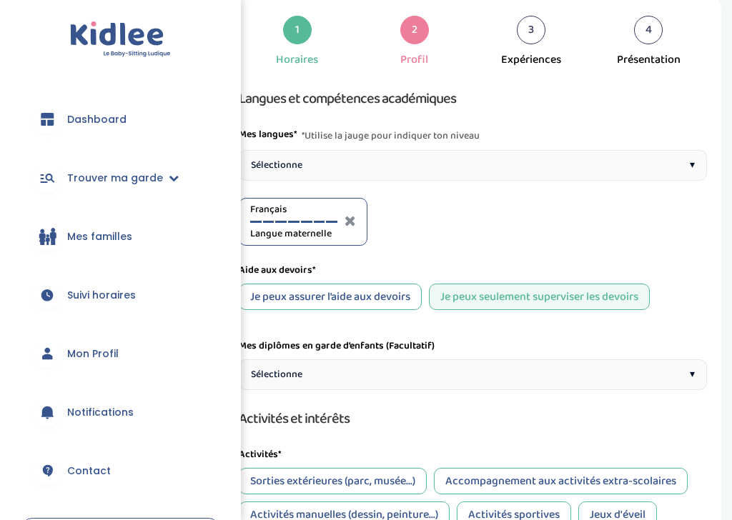
click at [607, 168] on div "Sélectionne ▾" at bounding box center [473, 165] width 468 height 31
click at [416, 222] on div at bounding box center [416, 222] width 11 height 2
click at [329, 377] on div "Sélectionne ▾" at bounding box center [473, 374] width 468 height 31
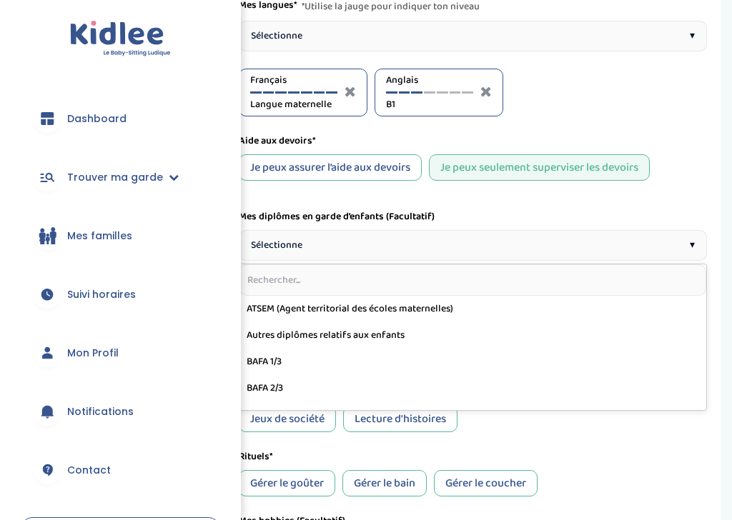
scroll to position [176, 0]
click at [519, 252] on div "Sélectionne ▾" at bounding box center [473, 245] width 468 height 31
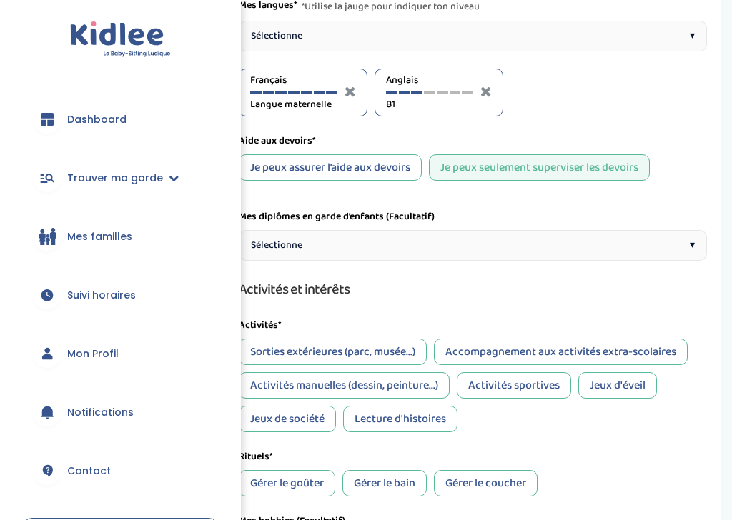
click at [412, 399] on div "Activités manuelles (dessin, peinture...)" at bounding box center [344, 385] width 211 height 26
click at [550, 394] on div "Activités sportives" at bounding box center [514, 385] width 114 height 26
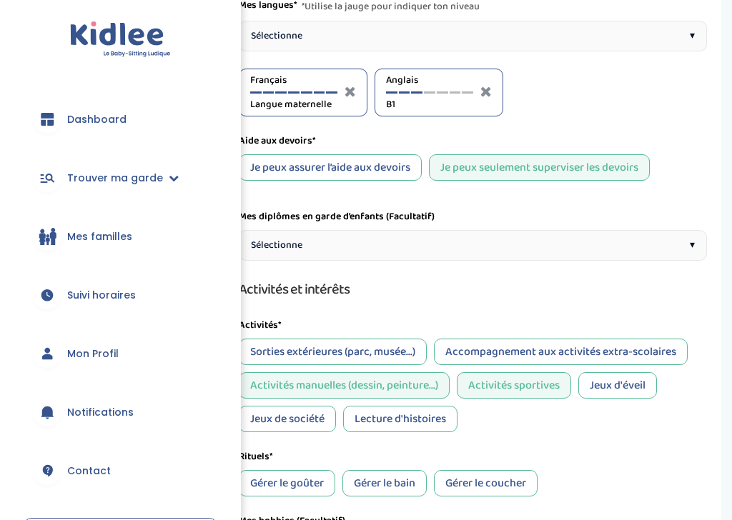
click at [312, 432] on div "Jeux de société" at bounding box center [287, 419] width 97 height 26
click at [401, 432] on div "Lecture d'histoires" at bounding box center [400, 419] width 114 height 26
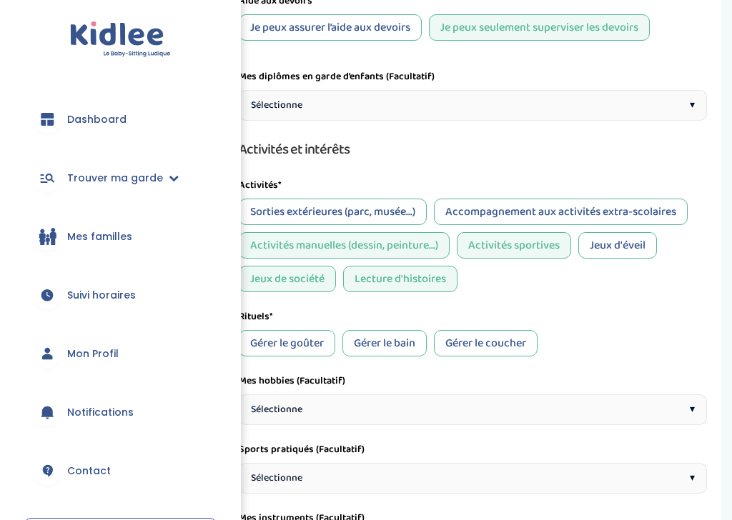
scroll to position [318, 0]
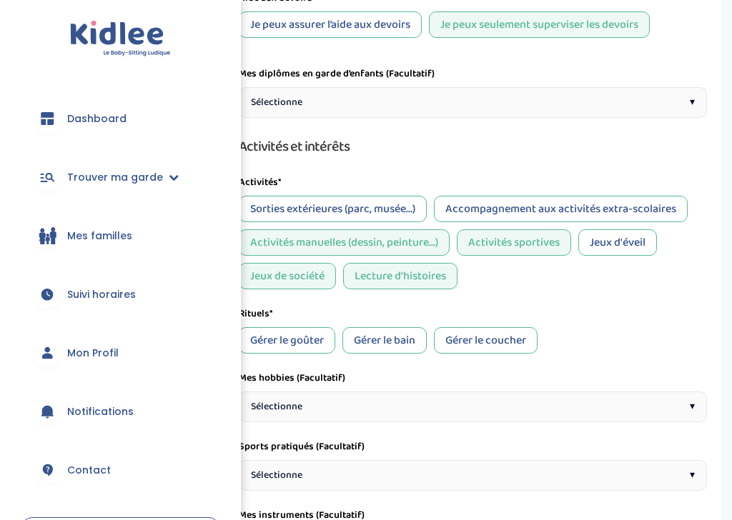
click at [327, 344] on div "Gérer le goûter" at bounding box center [287, 341] width 96 height 26
click at [383, 354] on div "Gérer le bain" at bounding box center [384, 341] width 84 height 26
click at [472, 353] on div "Gérer le coucher" at bounding box center [486, 341] width 104 height 26
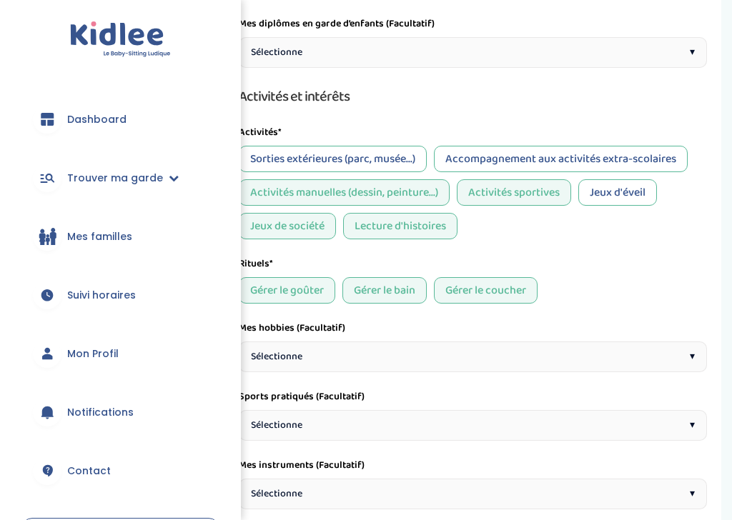
scroll to position [407, 0]
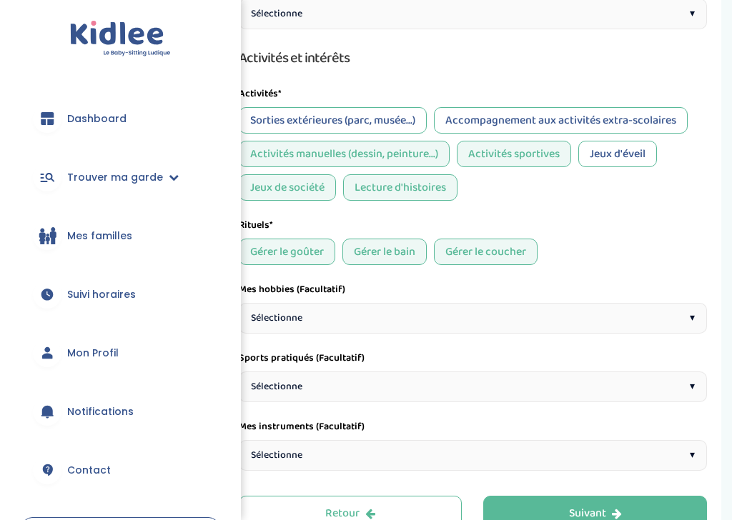
click at [409, 334] on div "Sélectionne ▾" at bounding box center [473, 319] width 468 height 31
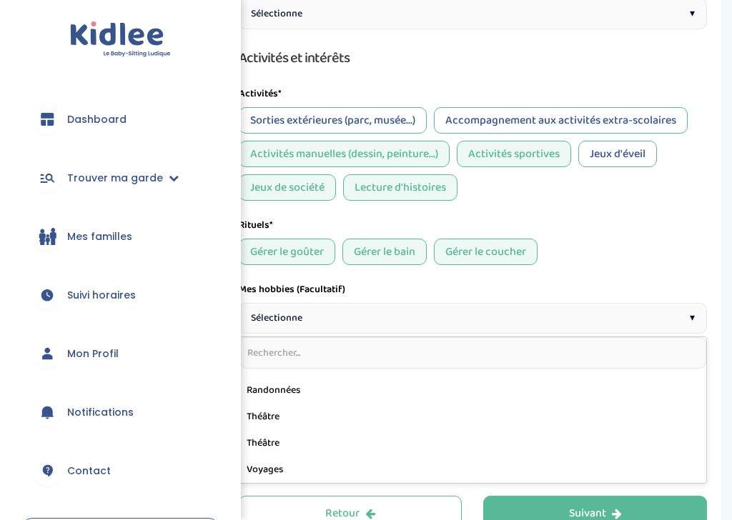
scroll to position [811, 0]
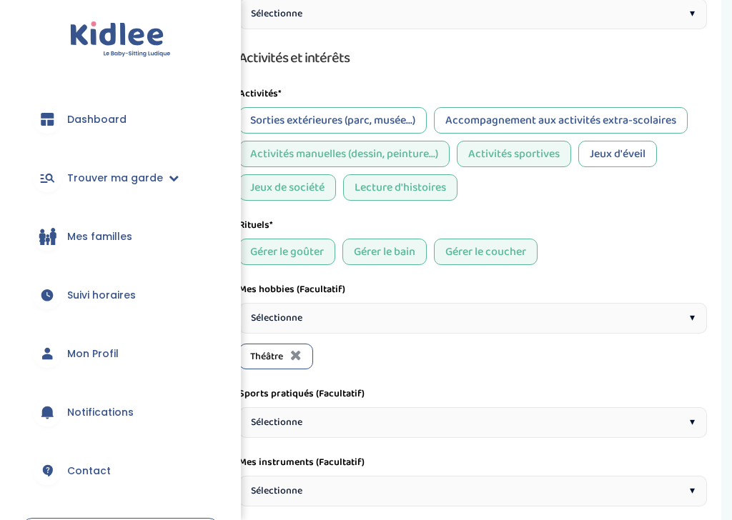
click at [454, 319] on div "Sélectionne ▾" at bounding box center [473, 318] width 468 height 31
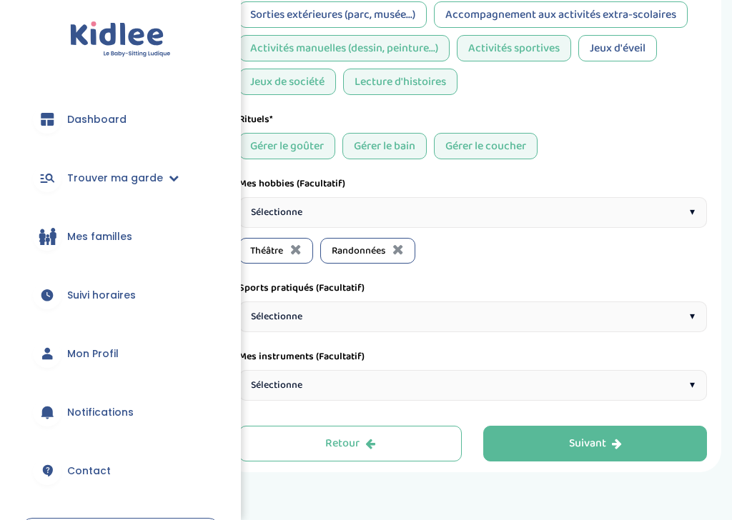
scroll to position [528, 0]
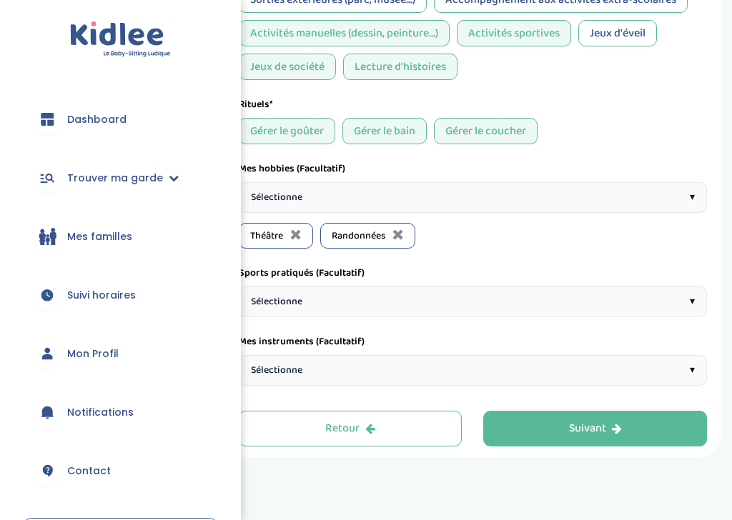
click at [476, 312] on div "Sélectionne ▾" at bounding box center [473, 302] width 468 height 31
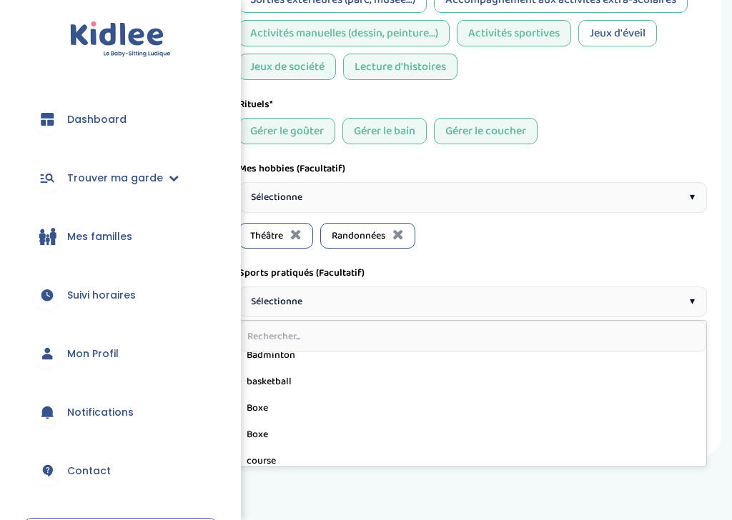
scroll to position [36, 0]
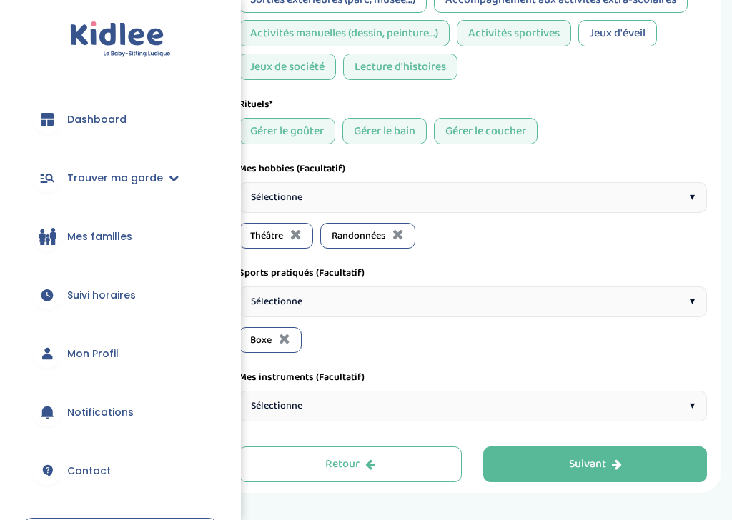
click at [452, 304] on div "Sélectionne ▾" at bounding box center [473, 302] width 468 height 31
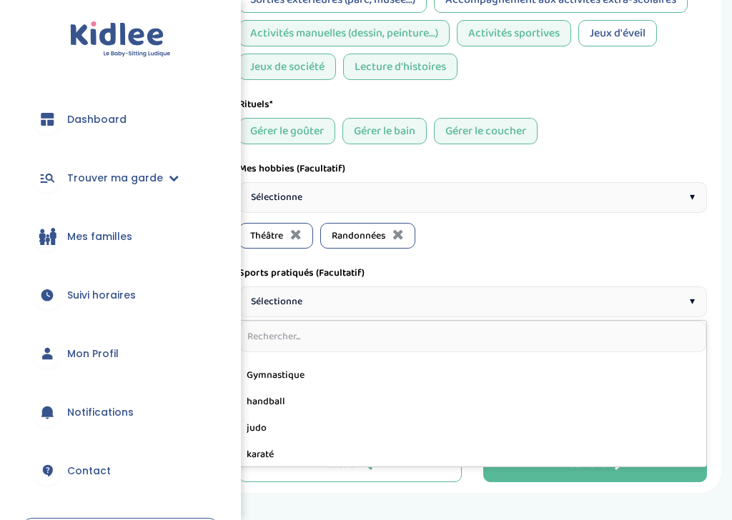
scroll to position [282, 0]
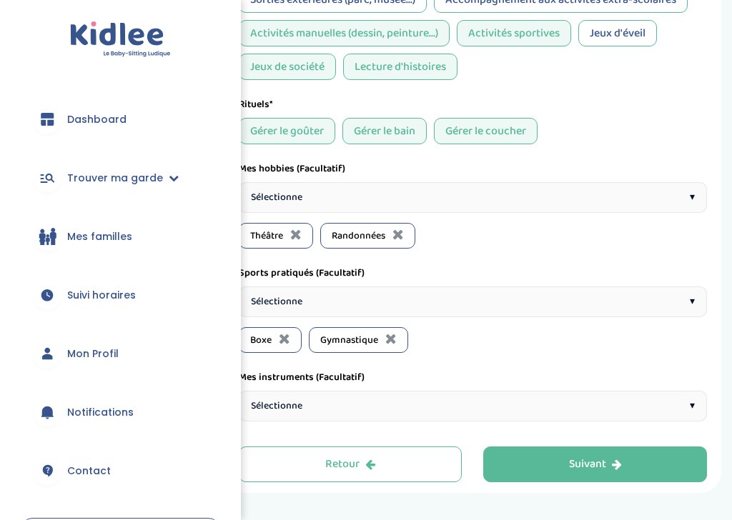
click at [455, 312] on div "Sélectionne ▾" at bounding box center [473, 302] width 468 height 31
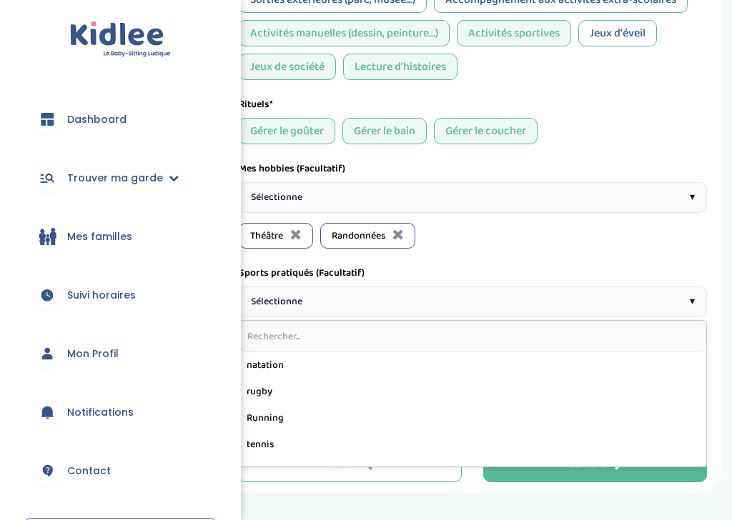
scroll to position [427, 0]
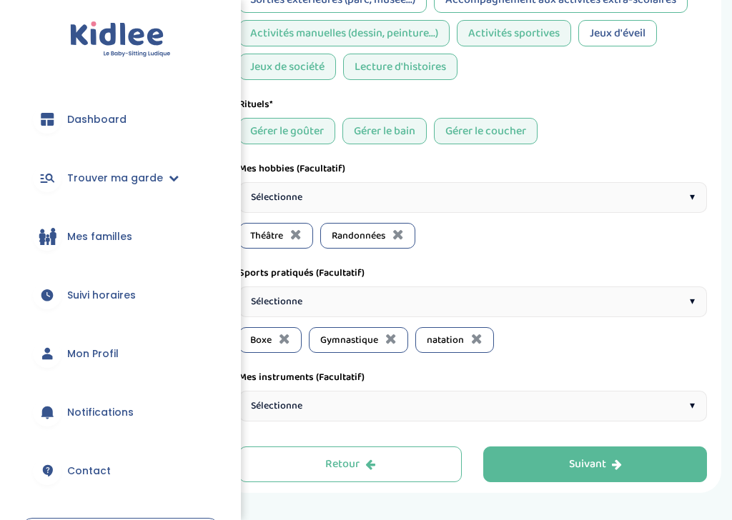
click at [395, 341] on icon at bounding box center [390, 339] width 11 height 14
click at [447, 317] on div "Sélectionne ▾" at bounding box center [473, 302] width 468 height 31
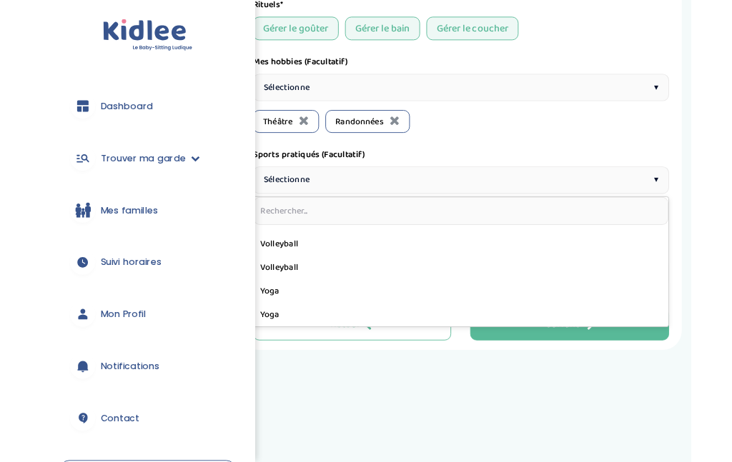
scroll to position [585, 0]
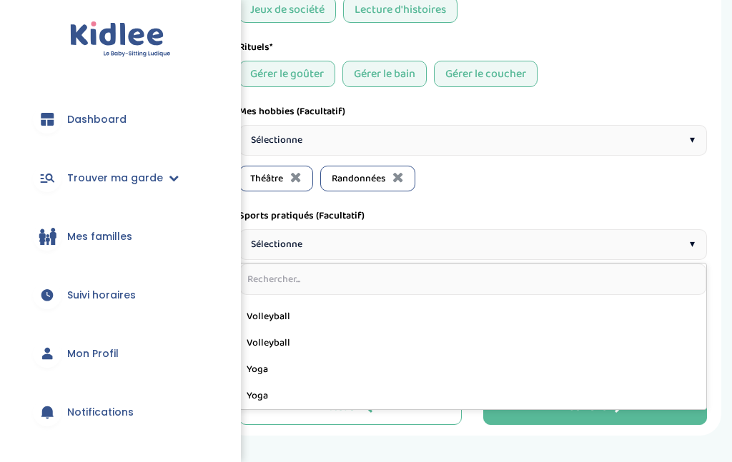
click at [672, 258] on div "Sélectionne ▾" at bounding box center [473, 244] width 468 height 31
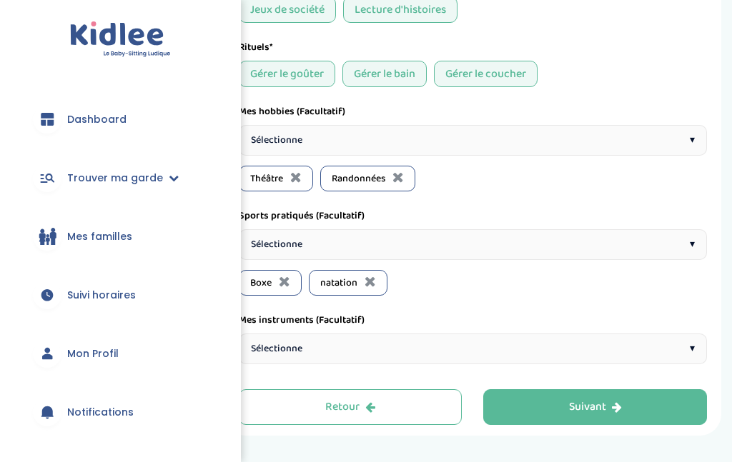
click at [398, 357] on div "Sélectionne ▾" at bounding box center [473, 349] width 468 height 31
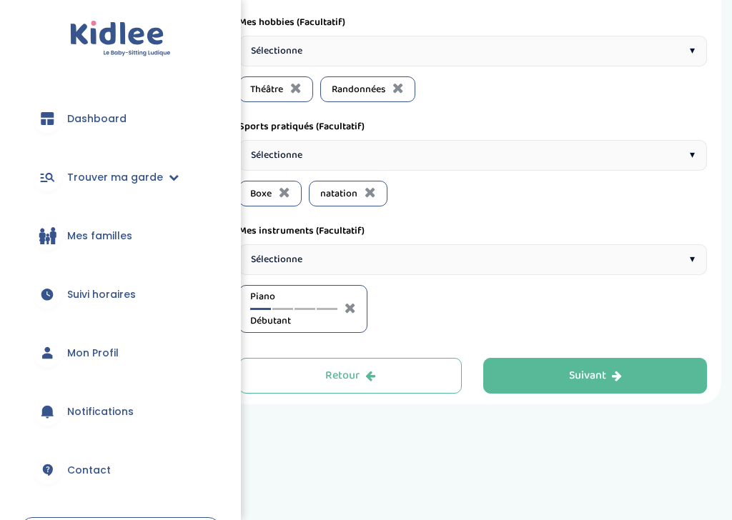
scroll to position [674, 0]
click at [285, 310] on div at bounding box center [282, 309] width 21 height 2
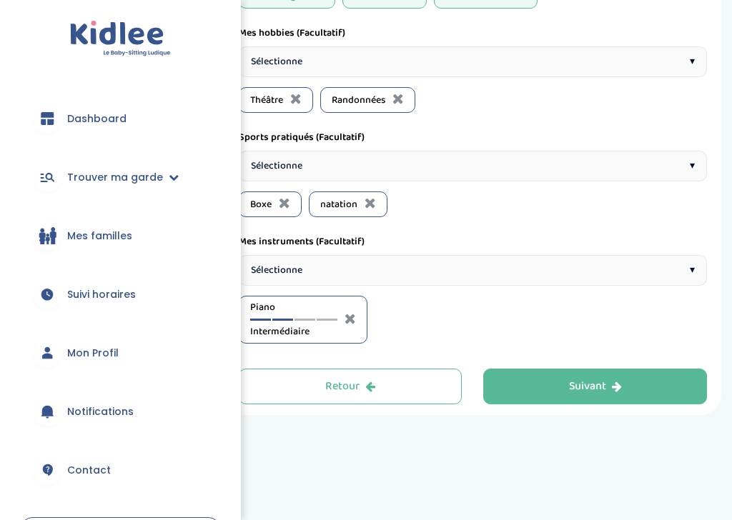
scroll to position [667, 0]
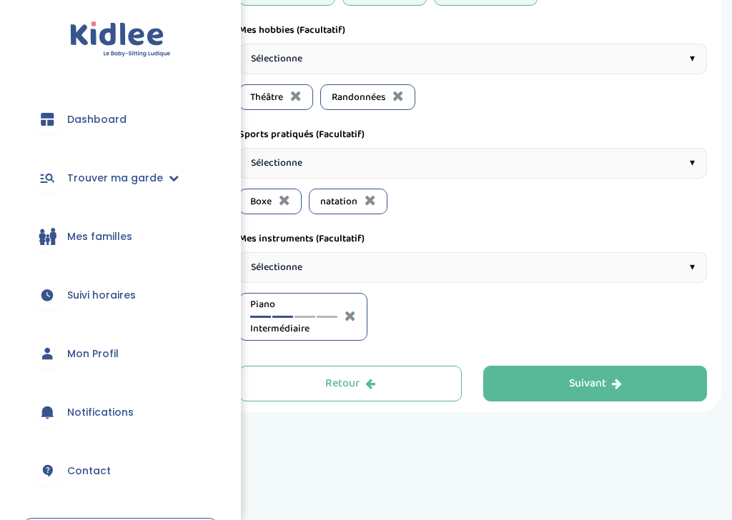
click at [599, 392] on div "Suivant" at bounding box center [595, 384] width 53 height 16
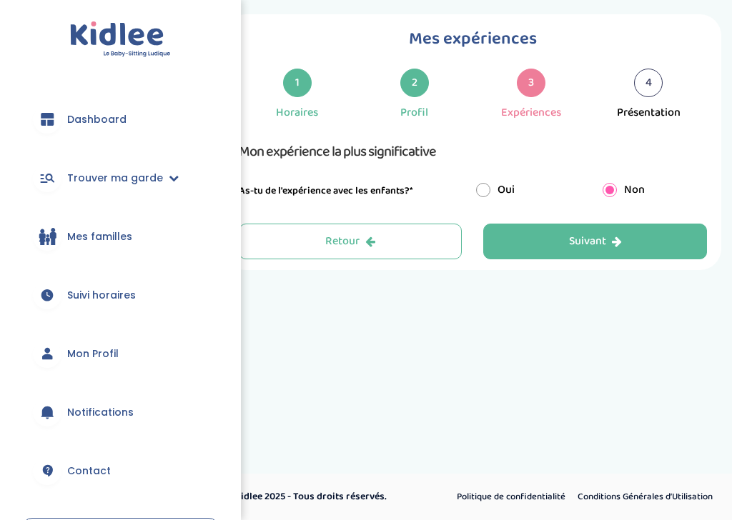
scroll to position [22, 0]
click at [604, 241] on div "Suivant" at bounding box center [595, 242] width 53 height 16
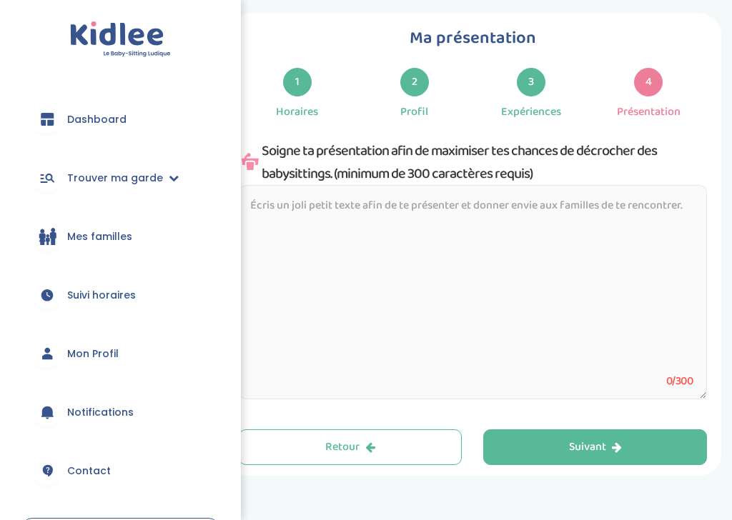
click at [169, 303] on link "Suivi horaires" at bounding box center [120, 294] width 198 height 51
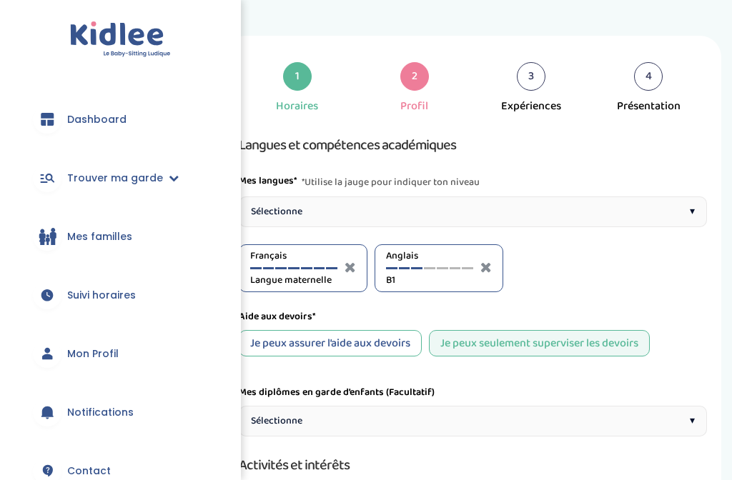
click at [654, 82] on div "4" at bounding box center [648, 76] width 29 height 29
click at [136, 407] on link "Notifications" at bounding box center [120, 412] width 198 height 51
click at [186, 286] on link "Suivi horaires" at bounding box center [120, 294] width 198 height 51
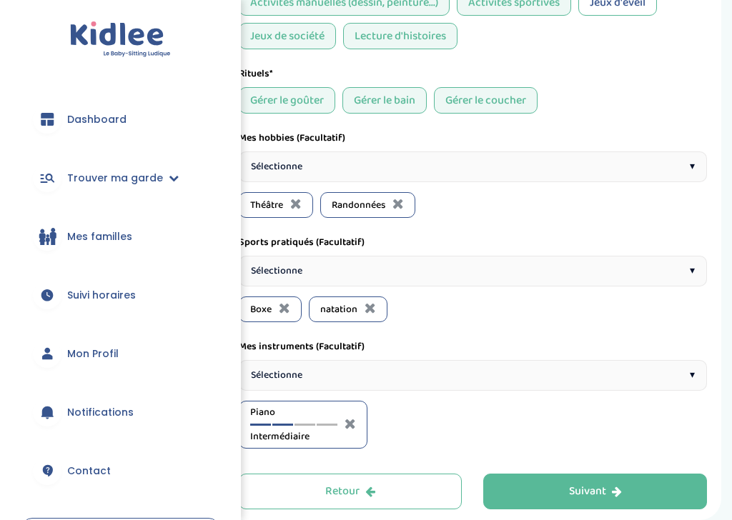
scroll to position [582, 0]
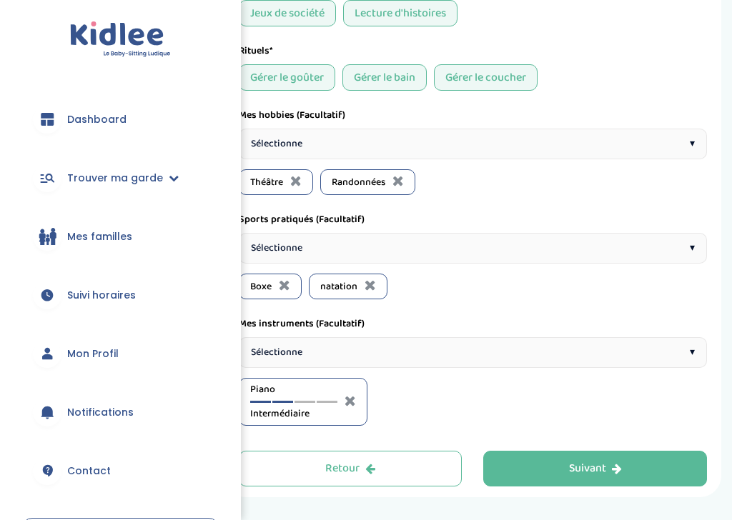
click at [543, 480] on button "Suivant" at bounding box center [595, 469] width 224 height 36
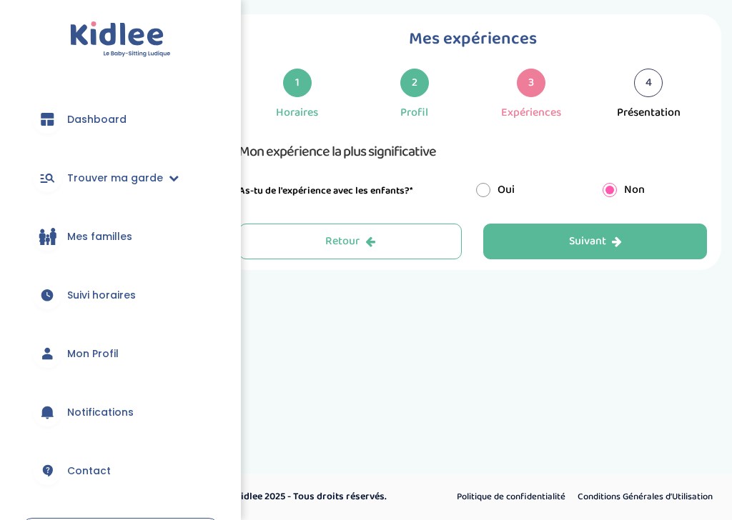
scroll to position [22, 0]
click at [577, 242] on div "Suivant" at bounding box center [595, 242] width 53 height 16
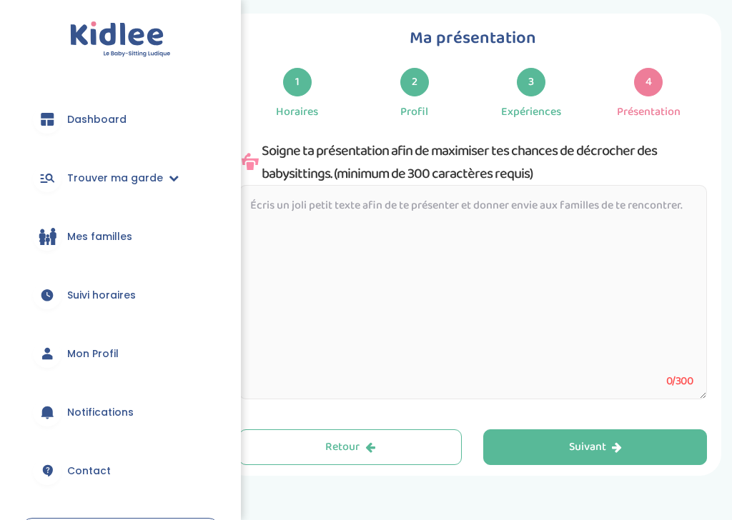
click at [491, 238] on textarea at bounding box center [473, 292] width 468 height 214
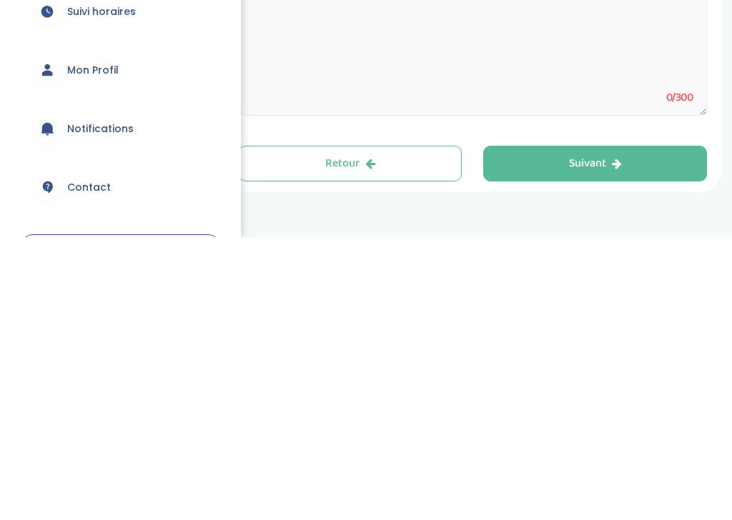
click at [657, 429] on button "Suivant" at bounding box center [595, 447] width 224 height 36
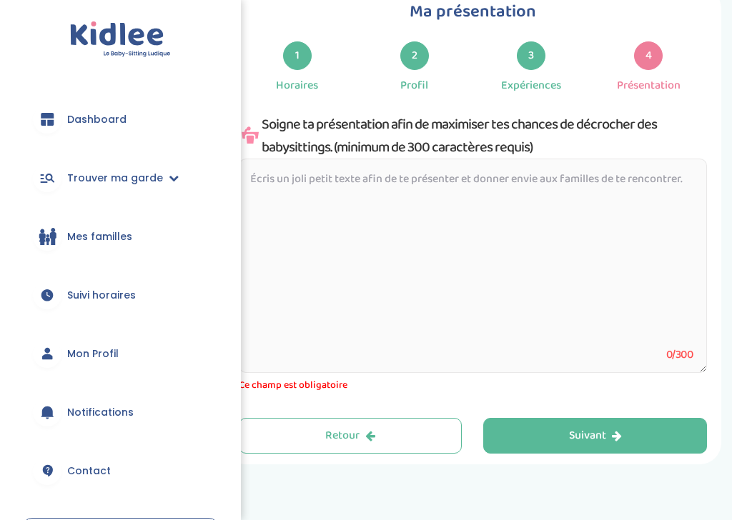
scroll to position [46, 0]
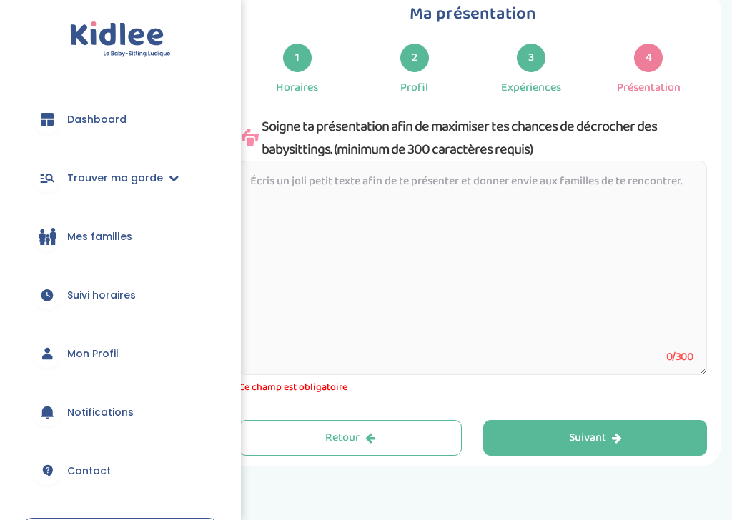
click at [504, 233] on textarea at bounding box center [473, 268] width 468 height 214
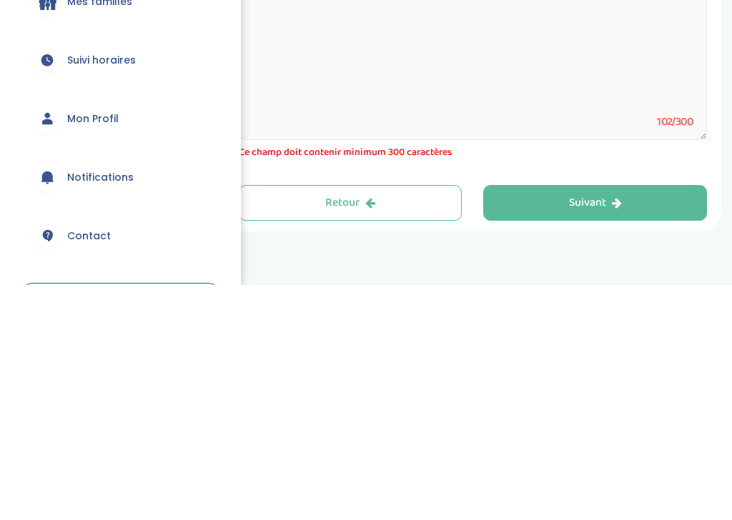
scroll to position [0, 0]
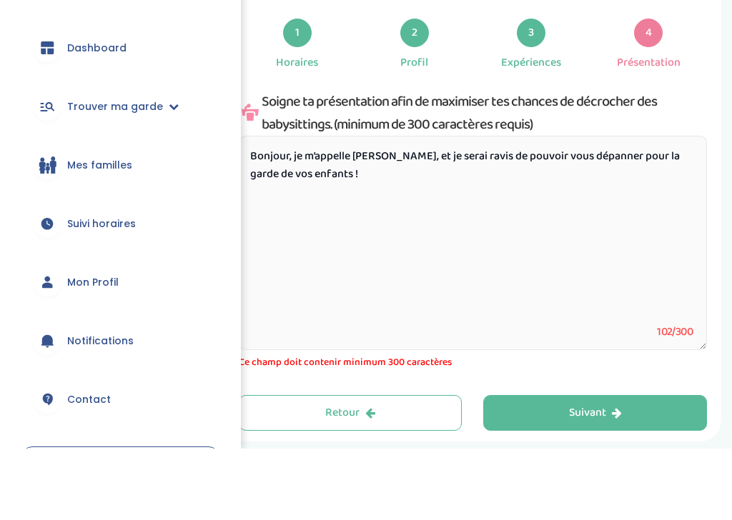
click at [390, 207] on textarea "Bonjour, je m’appelle Élina, et je serai ravis de pouvoir vous dépanner pour la…" at bounding box center [473, 314] width 468 height 214
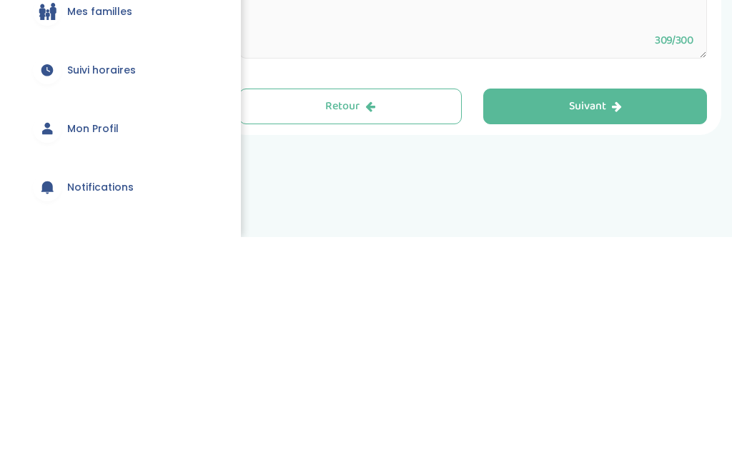
scroll to position [118, 0]
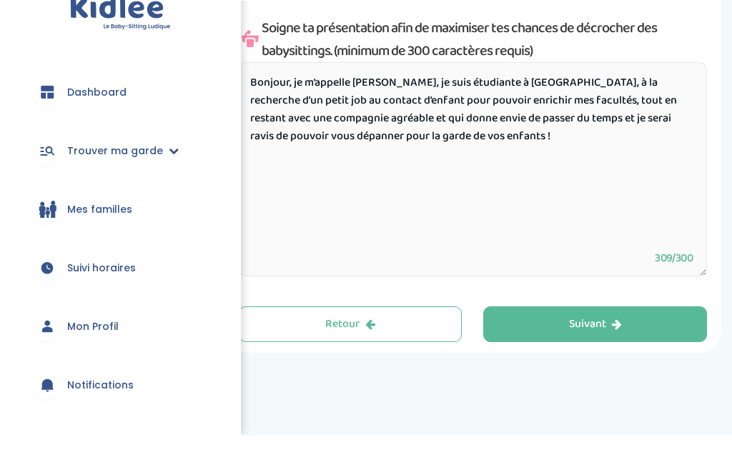
click at [565, 123] on textarea "Bonjour, je m’appelle Élina, je suis étudiante à panthéon Sorbonne, à la recher…" at bounding box center [473, 196] width 468 height 214
click at [556, 124] on textarea "Bonjour, je m’appelle Élina, je suis étudiante à panthéon Sorbonne, à la recher…" at bounding box center [473, 196] width 468 height 214
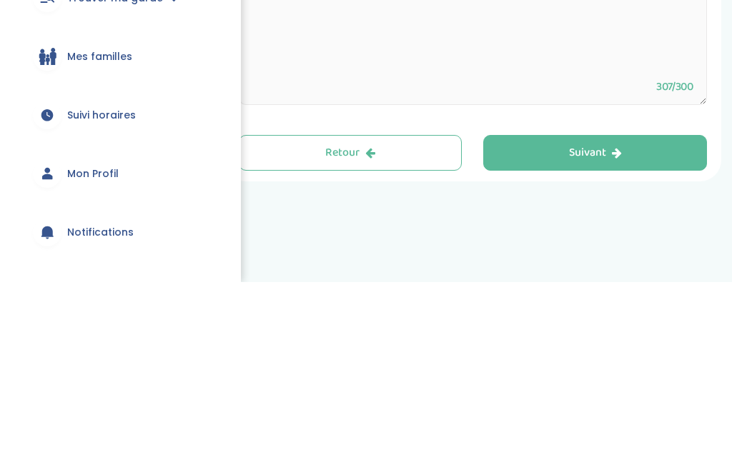
type textarea "Bonjour, je m’appelle Élina, je suis étudiante à panthéon Sorbonne, à la recher…"
click at [612, 327] on icon "button" at bounding box center [617, 332] width 10 height 11
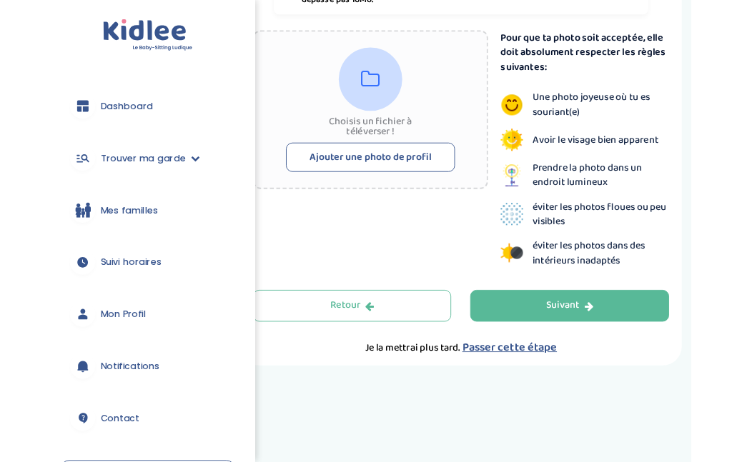
scroll to position [359, 0]
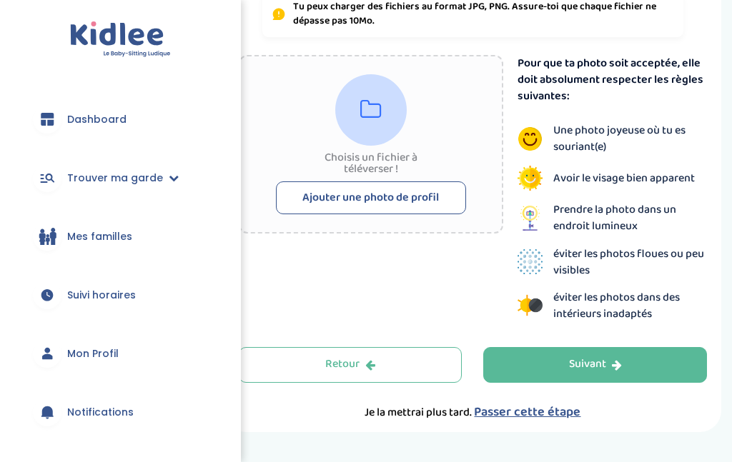
click at [569, 361] on div "Suivant" at bounding box center [595, 365] width 53 height 16
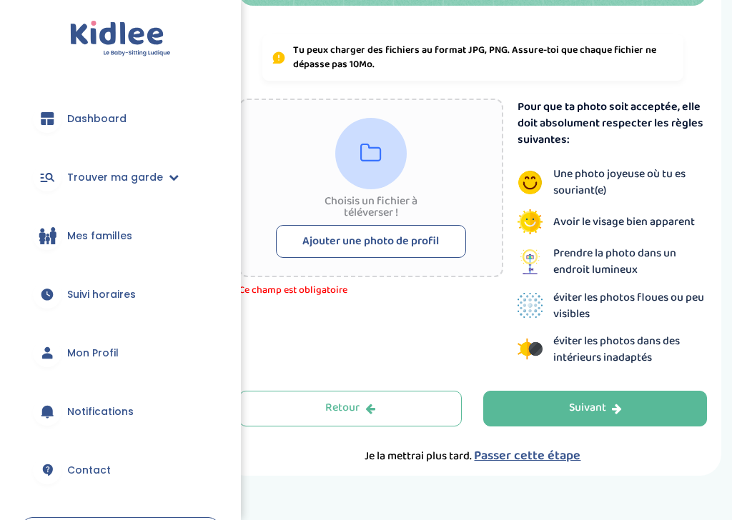
scroll to position [316, 0]
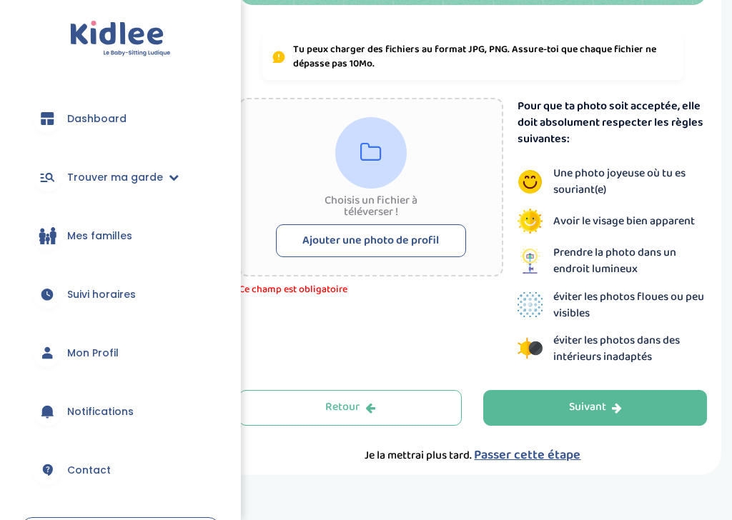
click at [527, 452] on span "Passer cette étape" at bounding box center [527, 456] width 106 height 20
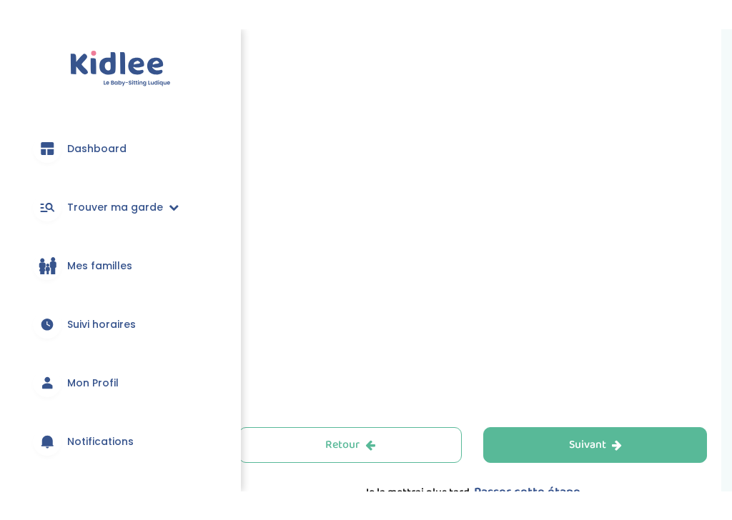
scroll to position [511, 0]
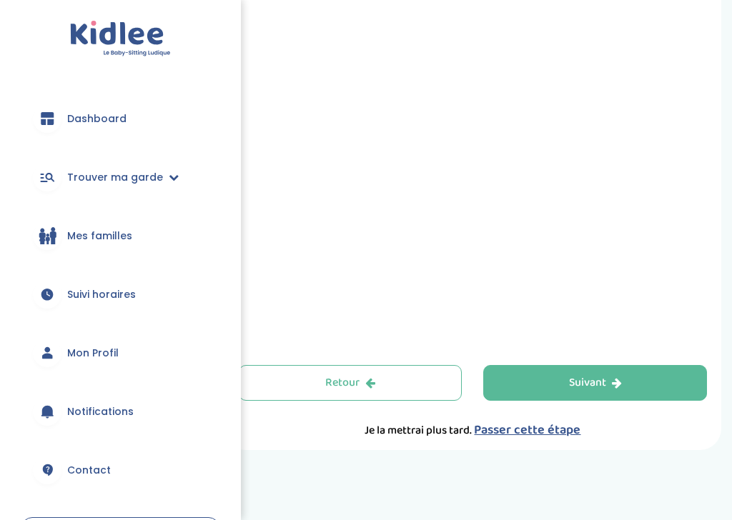
click at [531, 435] on span "Passer cette étape" at bounding box center [527, 431] width 106 height 20
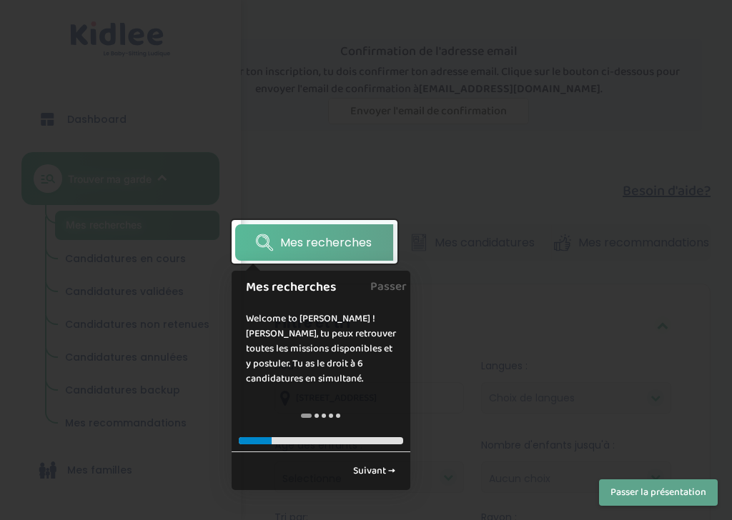
click at [387, 469] on link "Suivant →" at bounding box center [374, 471] width 58 height 24
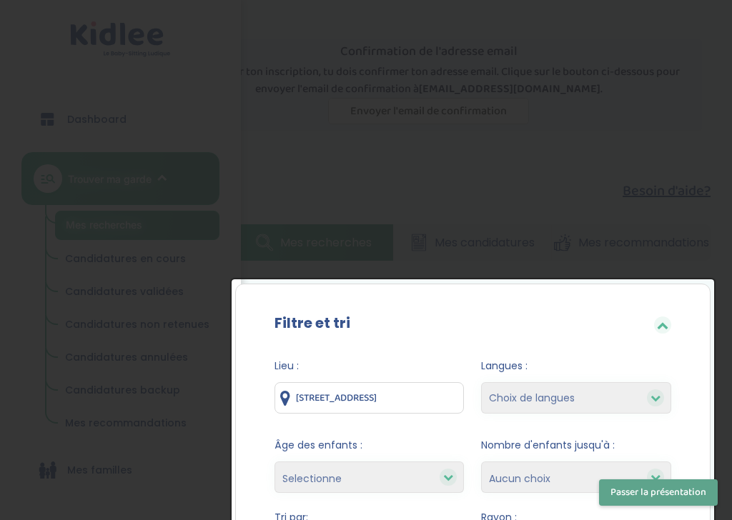
scroll to position [274, 0]
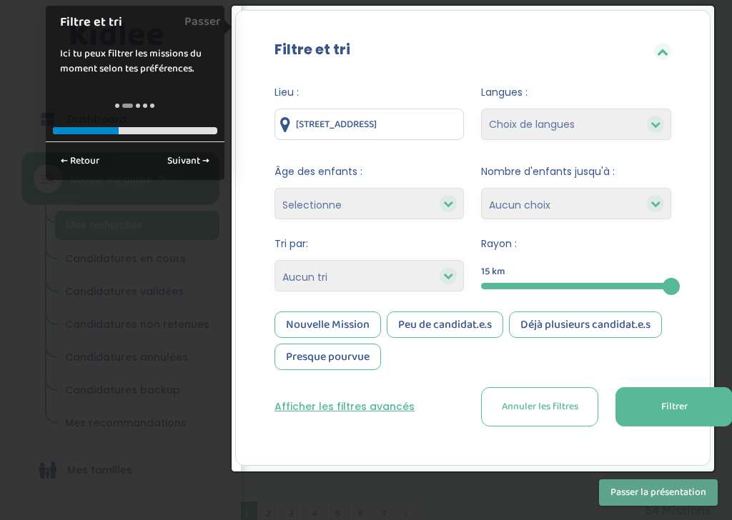
click at [189, 158] on link "Suivant →" at bounding box center [188, 161] width 58 height 24
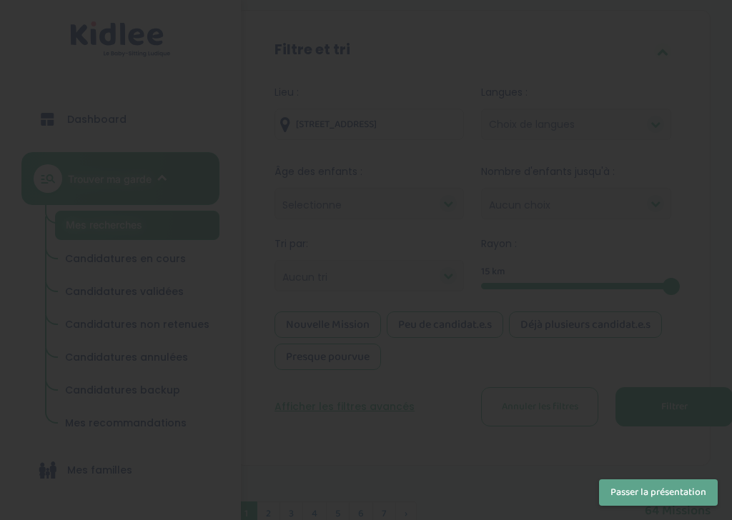
scroll to position [0, 0]
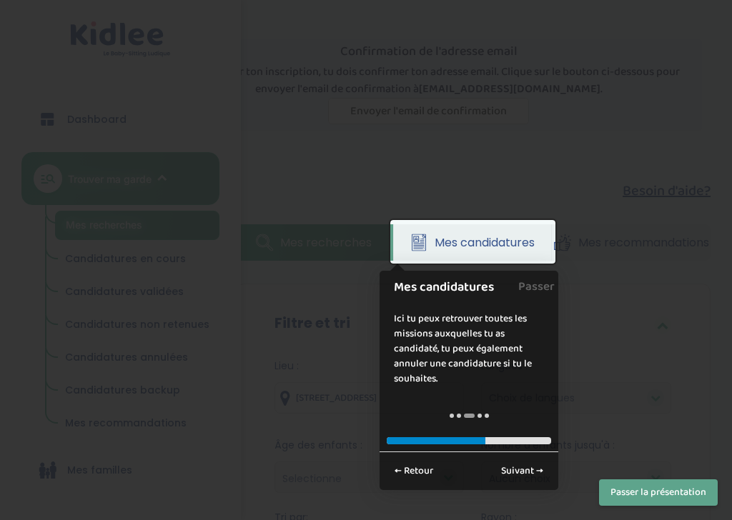
click at [528, 467] on link "Suivant →" at bounding box center [522, 471] width 58 height 24
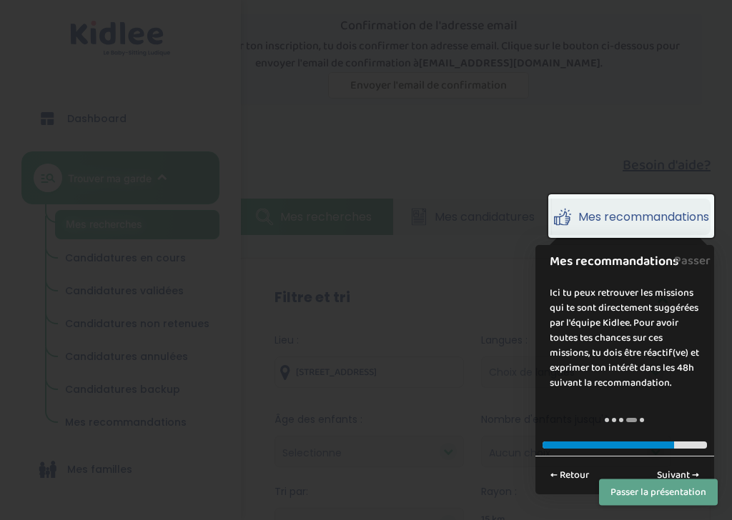
scroll to position [48, 0]
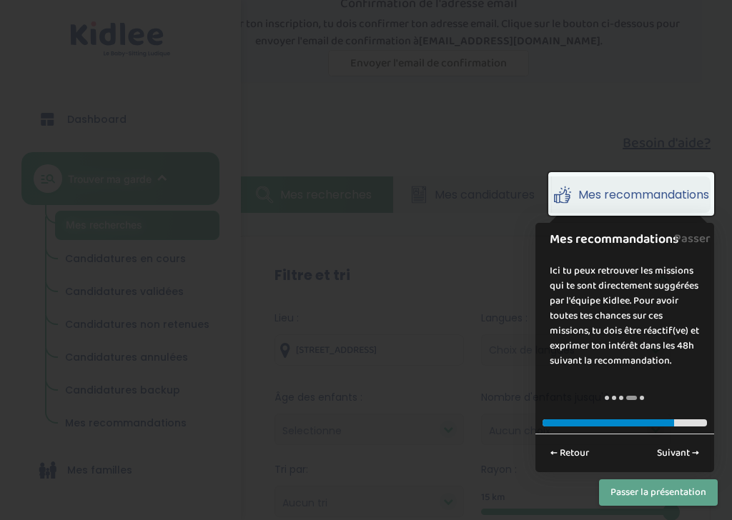
click at [679, 452] on link "Suivant →" at bounding box center [678, 454] width 58 height 24
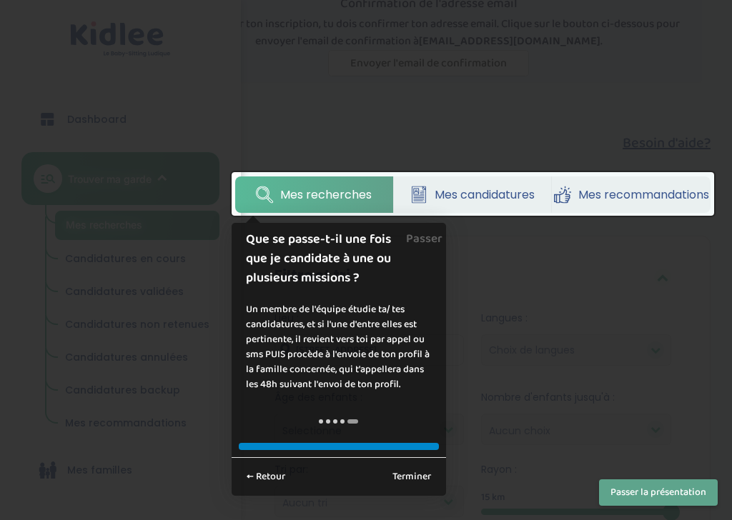
click at [423, 472] on link "Terminer" at bounding box center [411, 477] width 54 height 24
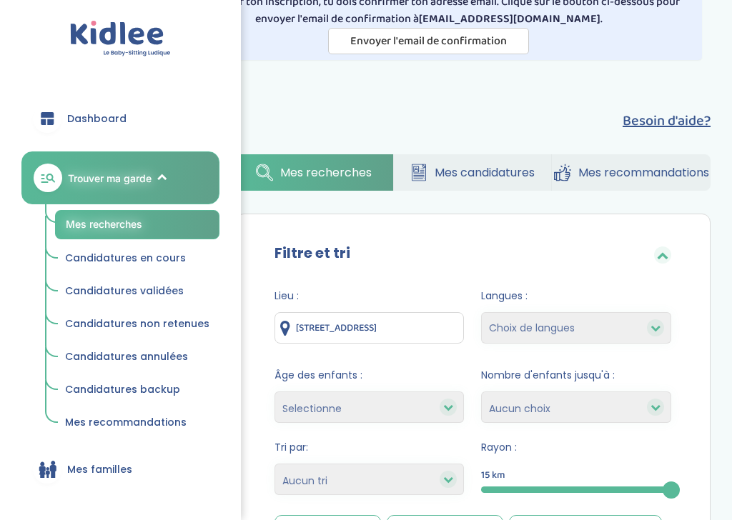
scroll to position [70, 0]
click at [438, 404] on select "Selectionne moins de 3 ans entre 3 et 6 ans plus de 6 ans" at bounding box center [369, 407] width 190 height 31
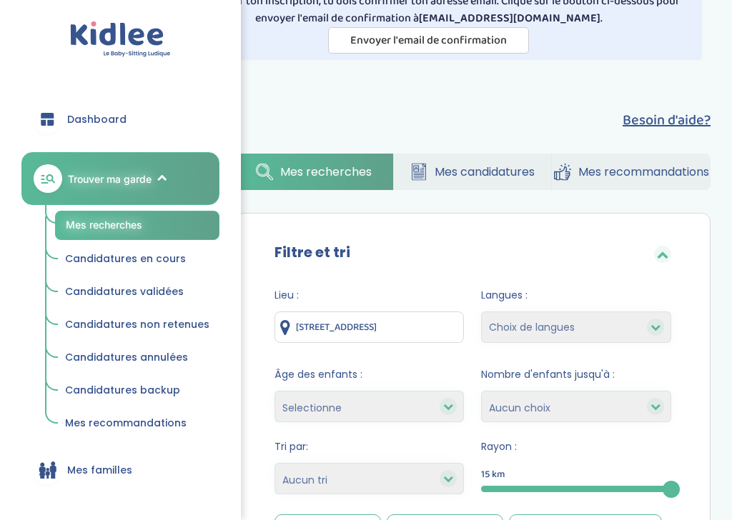
select select "3-6"
select select
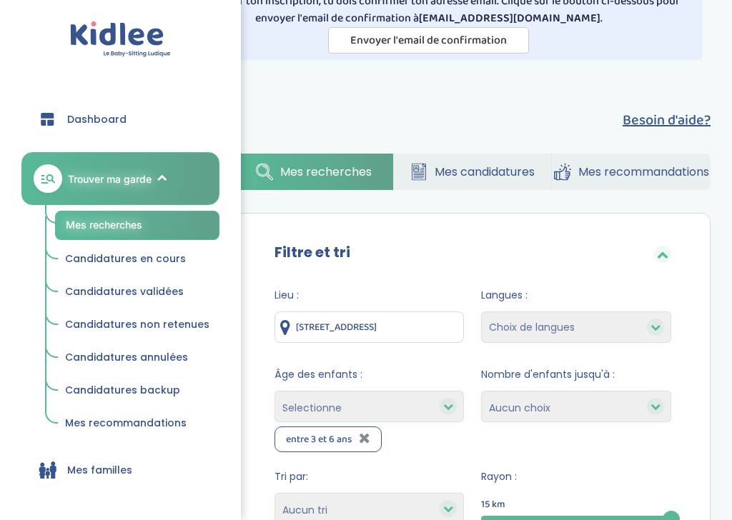
click at [555, 402] on select "1 2 3 4 Aucun choix" at bounding box center [576, 406] width 190 height 31
click at [593, 320] on select "Choix de langues Anglais Arabe Espagnol [GEOGRAPHIC_DATA] Russe Français [DEMOG…" at bounding box center [576, 327] width 190 height 31
select select "12"
select select
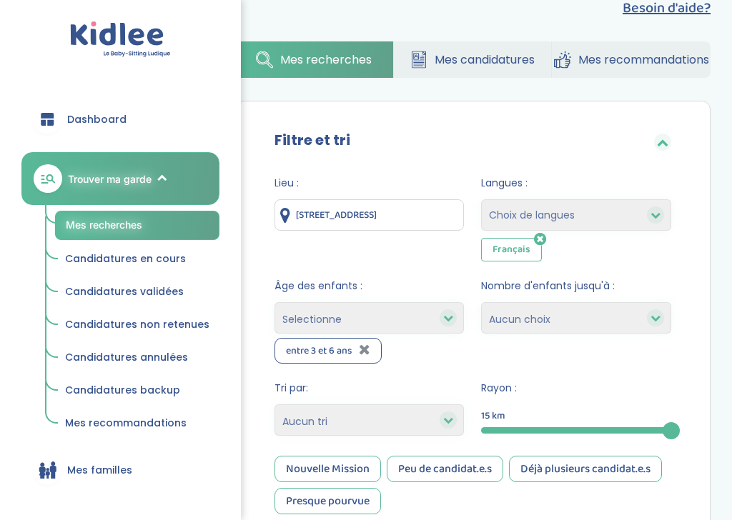
scroll to position [187, 0]
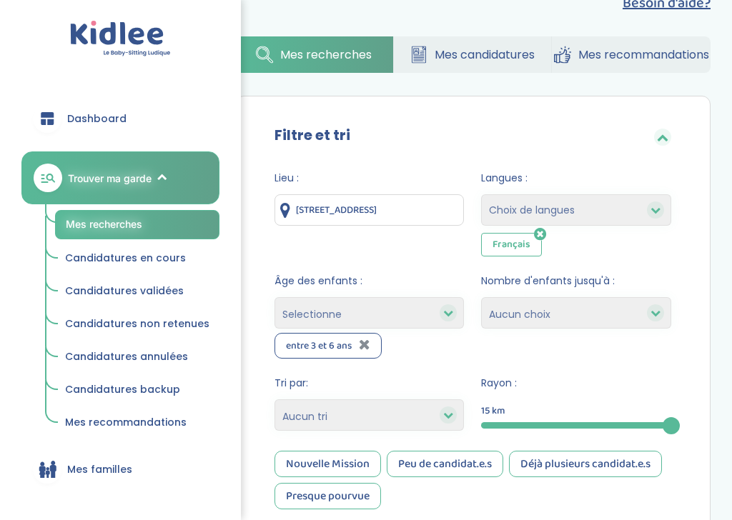
click at [457, 414] on select "Heures par semaine (croissant) Heures par semaine (décroissant) Date de démarra…" at bounding box center [369, 415] width 190 height 31
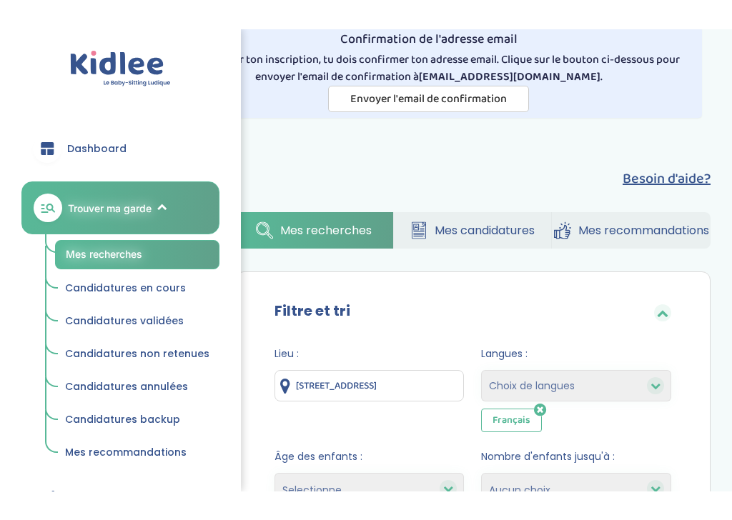
scroll to position [104, 0]
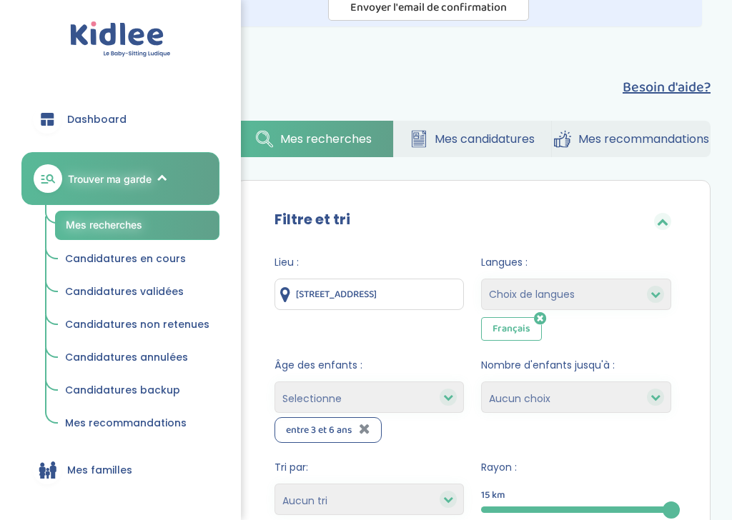
click at [529, 128] on link "Mes candidatures" at bounding box center [473, 139] width 158 height 36
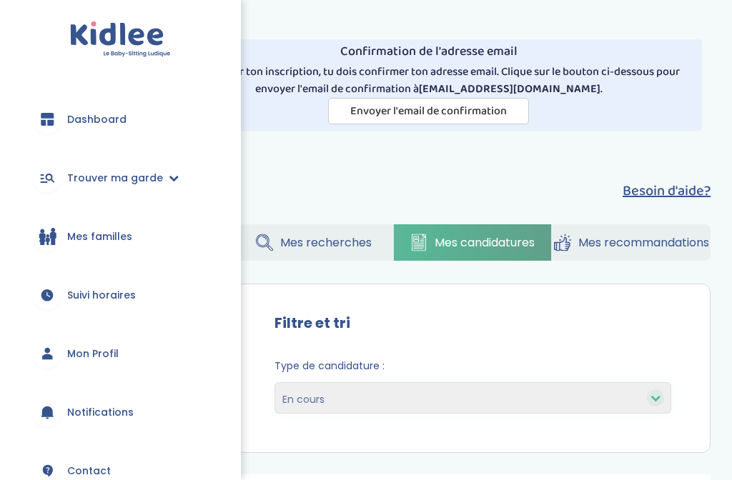
click at [524, 387] on select "En cours Validées Non retenues Annulées Backup" at bounding box center [472, 397] width 397 height 31
click at [518, 397] on select "En cours Validées Non retenues Annulées Backup" at bounding box center [472, 397] width 397 height 31
click at [338, 234] on span "Mes recherches" at bounding box center [325, 243] width 91 height 18
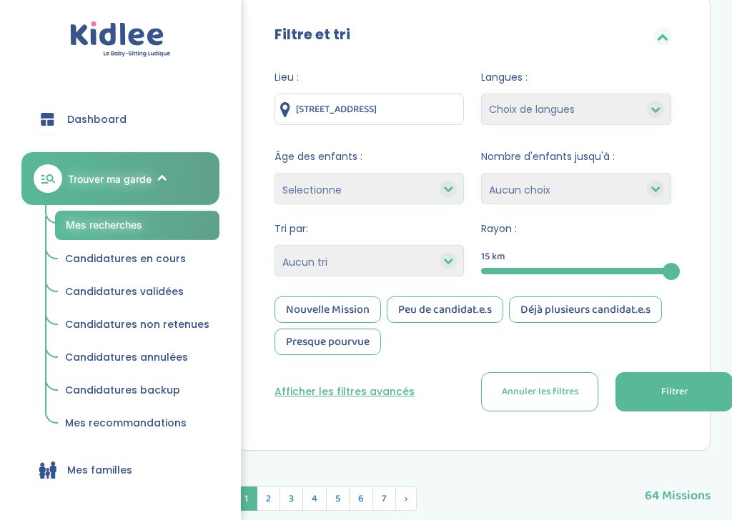
scroll to position [297, 0]
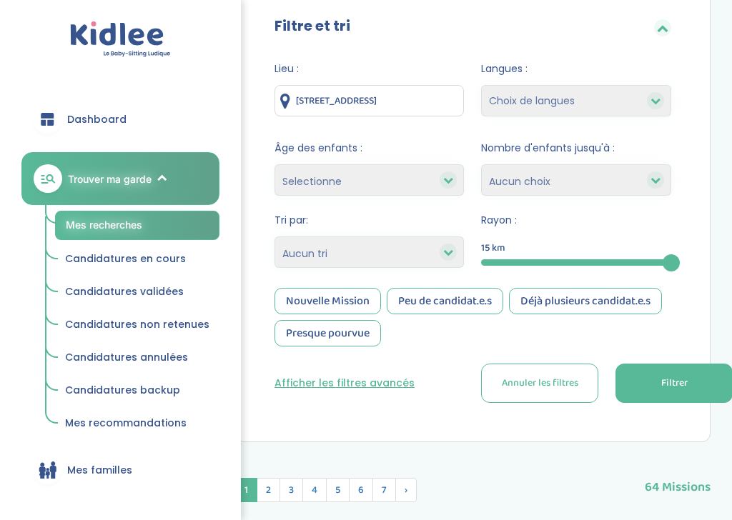
click at [620, 104] on select "Choix de langues Anglais Arabe Espagnol Italien Russe Français Coréen" at bounding box center [576, 100] width 190 height 31
select select "12"
select select
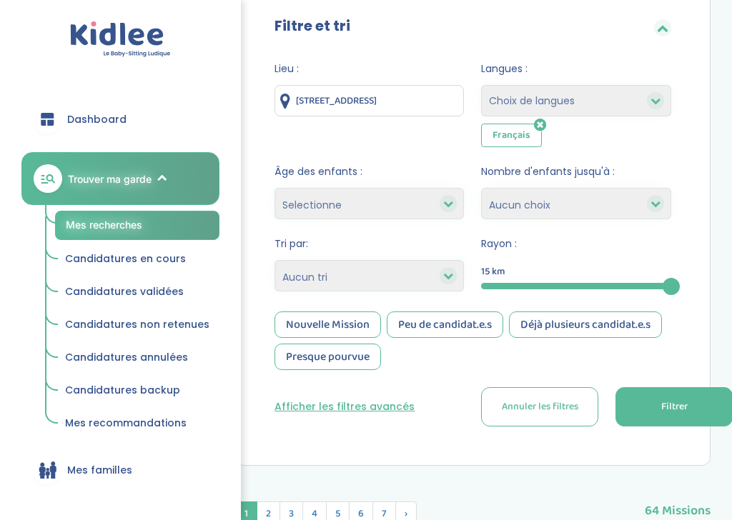
click at [432, 199] on select "Selectionne moins de 3 ans entre 3 et 6 ans plus de 6 ans" at bounding box center [369, 203] width 190 height 31
select select "3-6"
select select
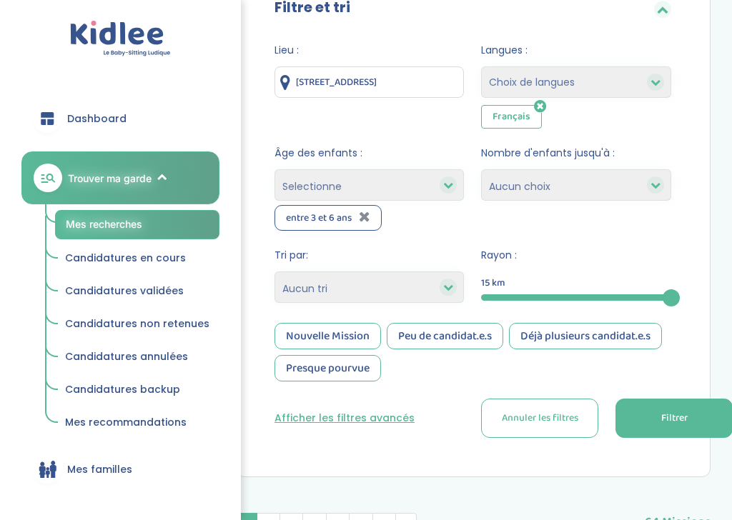
click at [659, 418] on button "Filtrer" at bounding box center [673, 418] width 117 height 39
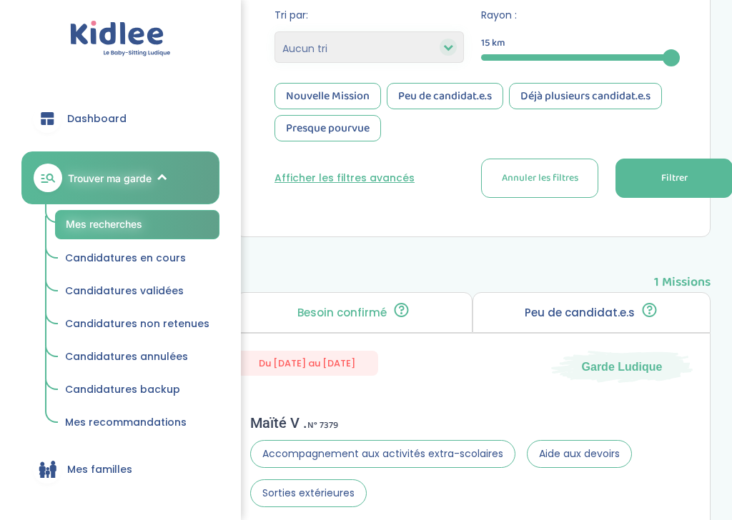
scroll to position [556, 0]
click at [637, 367] on span "Garde Ludique" at bounding box center [622, 367] width 81 height 16
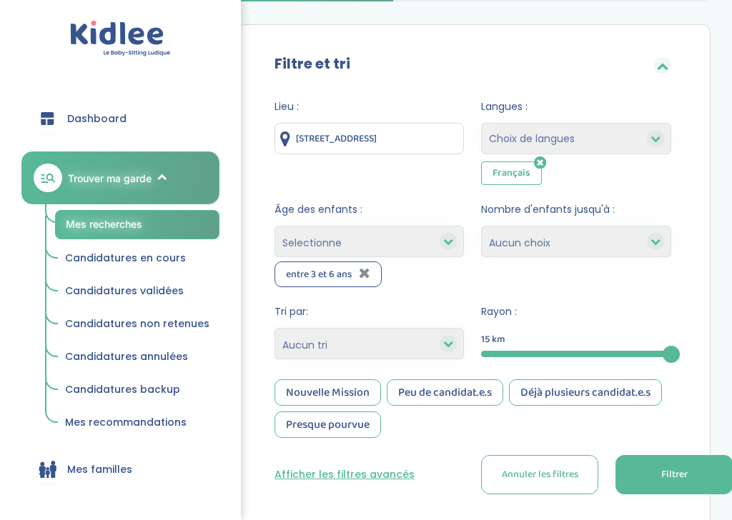
scroll to position [261, 0]
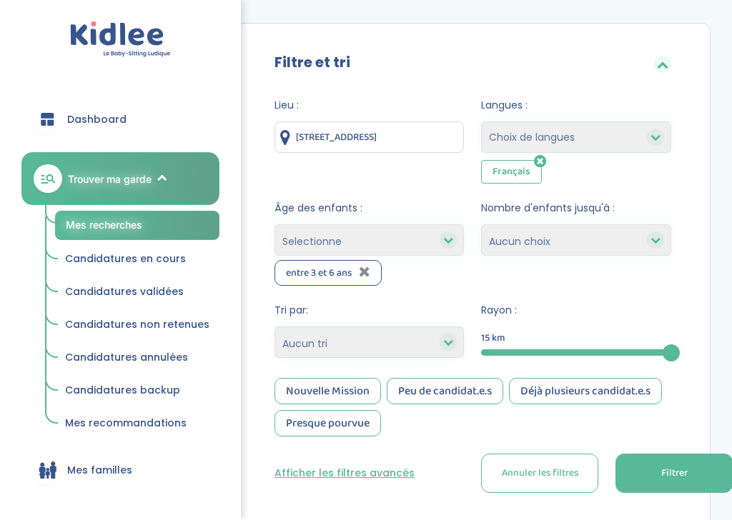
click at [654, 473] on button "Filtrer" at bounding box center [673, 473] width 117 height 39
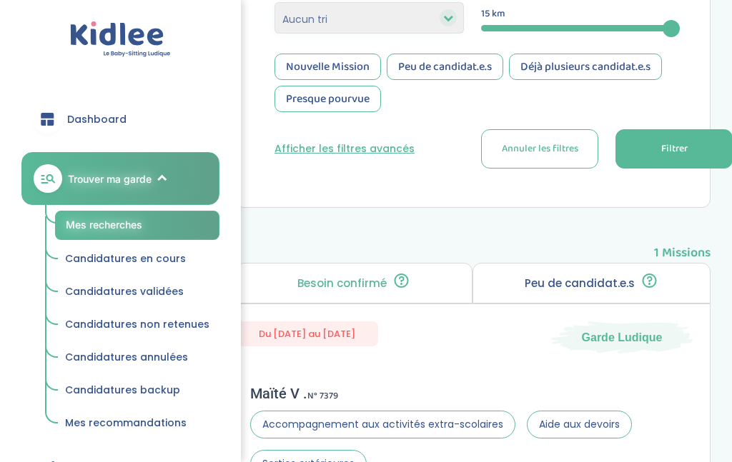
scroll to position [584, 0]
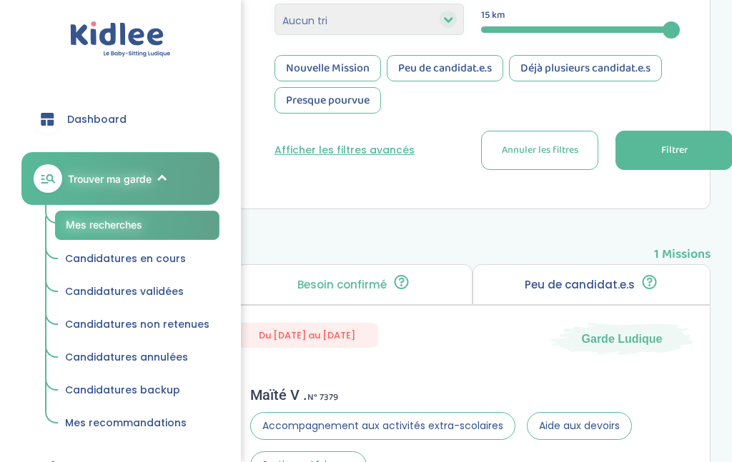
click at [294, 341] on span "Du 01-09-2025 au 31-07-2026" at bounding box center [307, 335] width 142 height 25
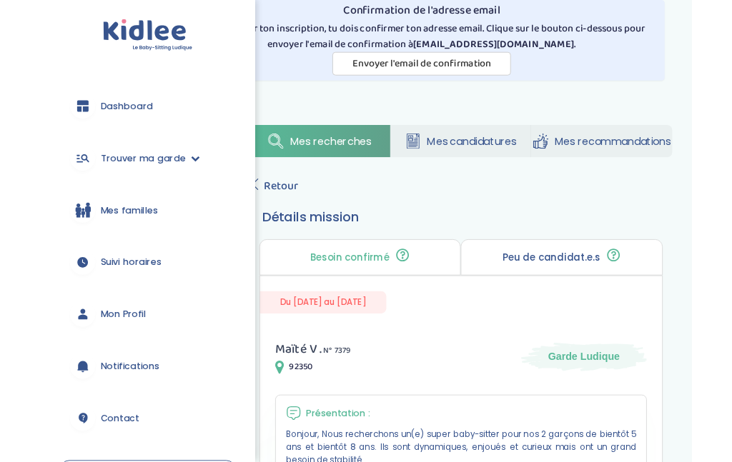
scroll to position [39, 0]
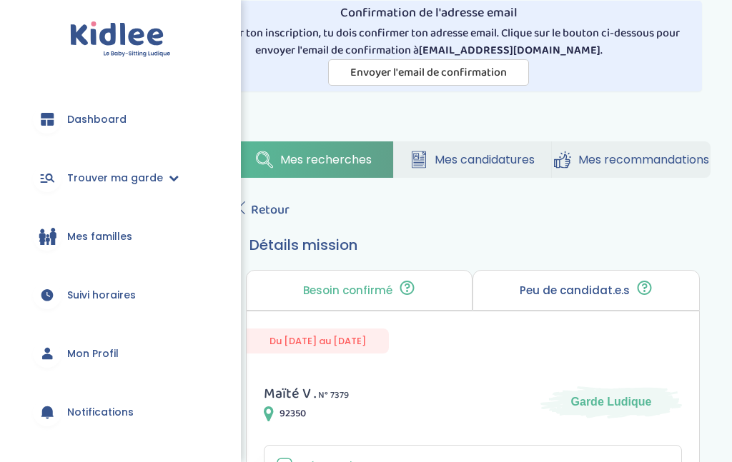
click at [609, 400] on span "Garde Ludique" at bounding box center [611, 402] width 81 height 16
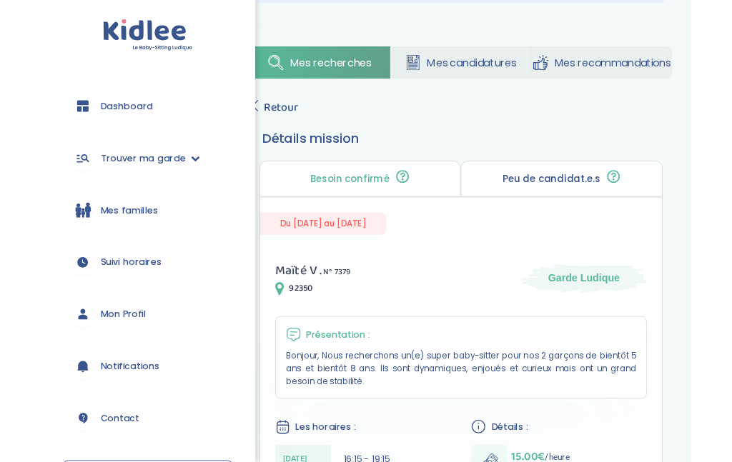
scroll to position [90, 0]
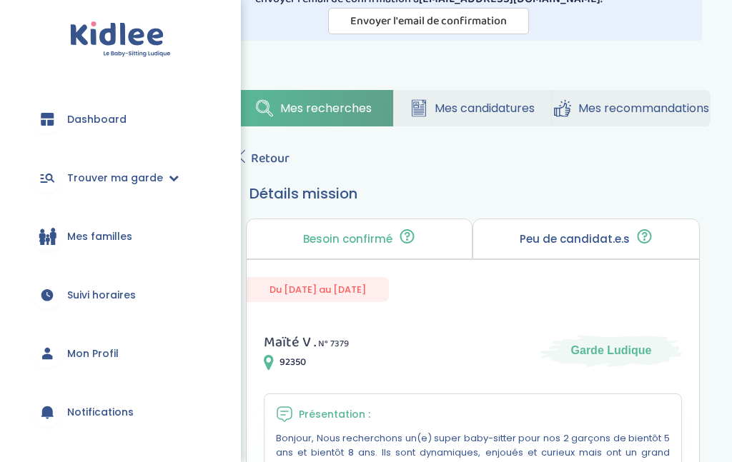
click at [582, 242] on p "Peu de candidat.e.s" at bounding box center [574, 239] width 110 height 11
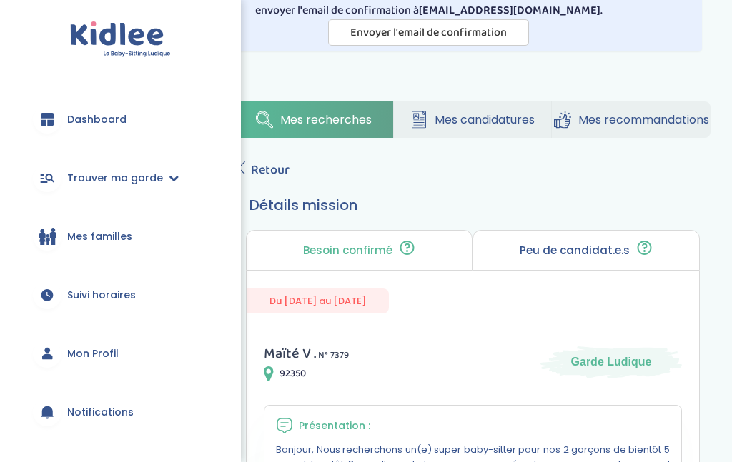
click at [562, 245] on p "Peu de candidat.e.s" at bounding box center [574, 250] width 110 height 11
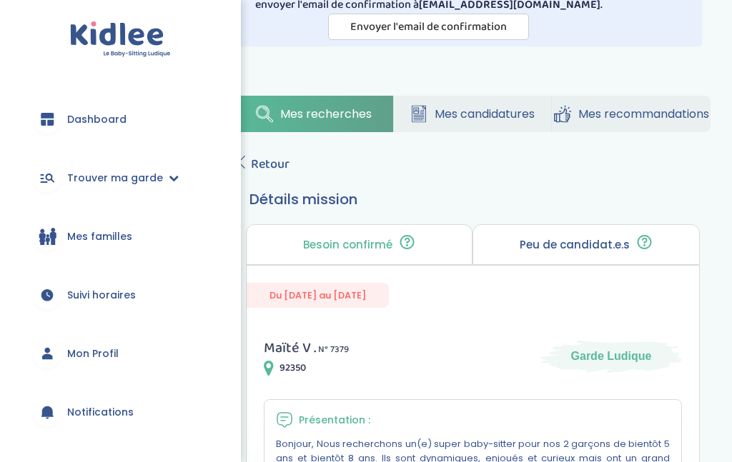
click at [251, 156] on span "Retour" at bounding box center [270, 164] width 39 height 20
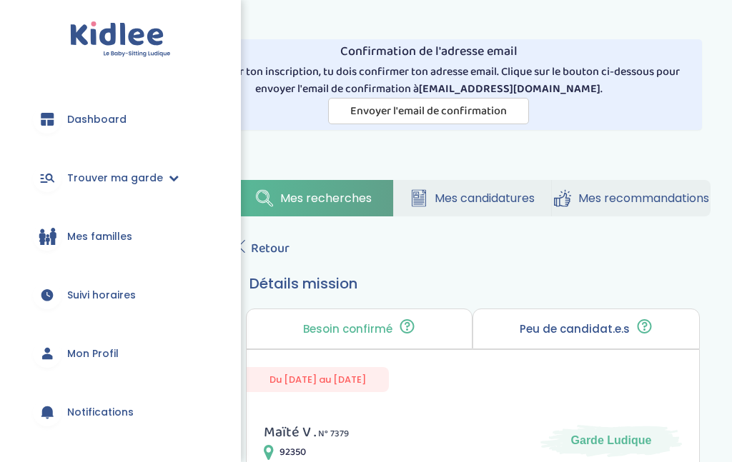
click at [477, 195] on span "Mes candidatures" at bounding box center [484, 198] width 100 height 18
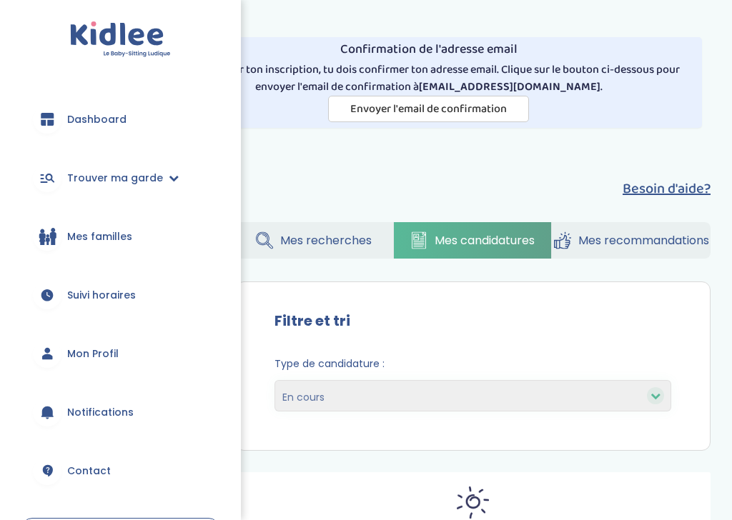
scroll to position [2, 0]
click at [150, 232] on link "Mes familles" at bounding box center [120, 236] width 198 height 51
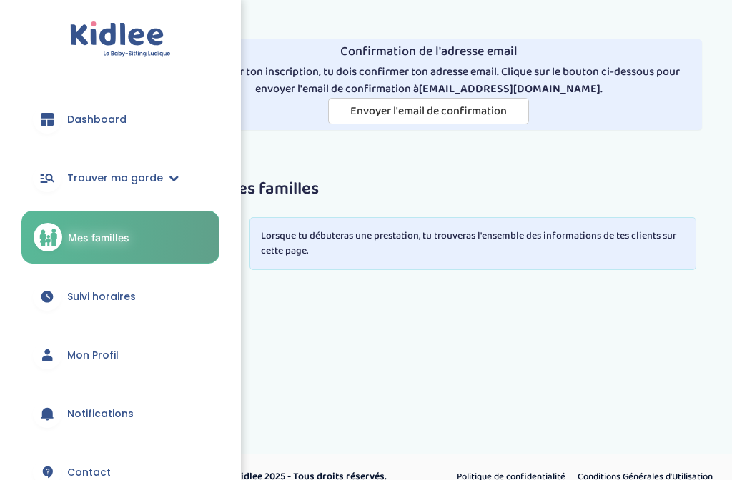
click at [176, 175] on link "Trouver ma garde" at bounding box center [120, 177] width 198 height 51
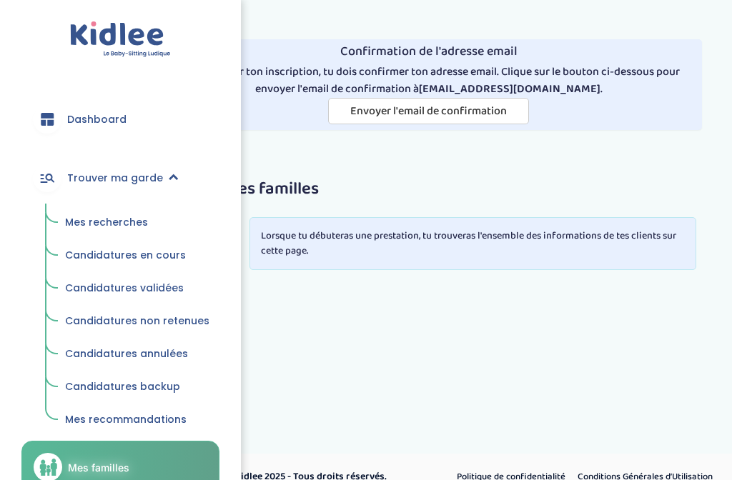
click at [149, 220] on link "Mes recherches" at bounding box center [137, 222] width 164 height 27
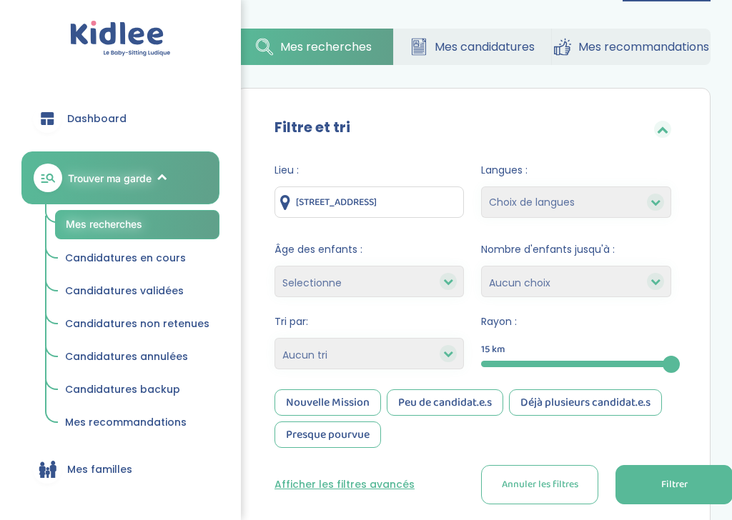
scroll to position [206, 0]
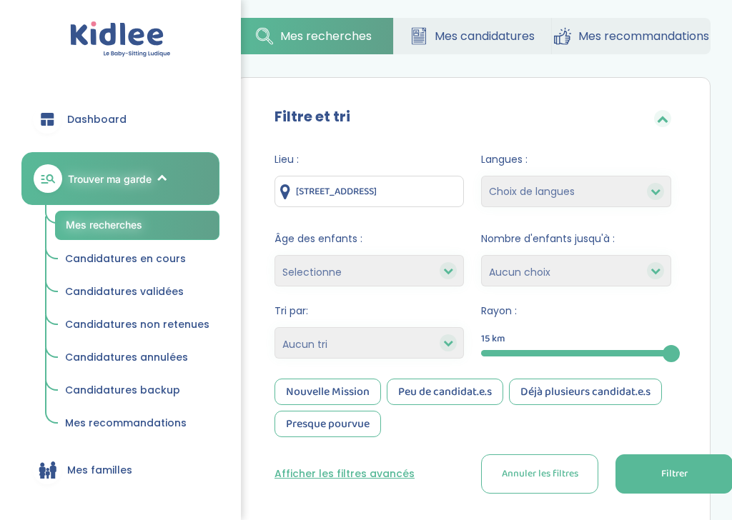
click at [444, 259] on select "Selectionne moins de 3 ans entre 3 et 6 ans plus de 6 ans" at bounding box center [369, 270] width 190 height 31
select select "+6"
select select
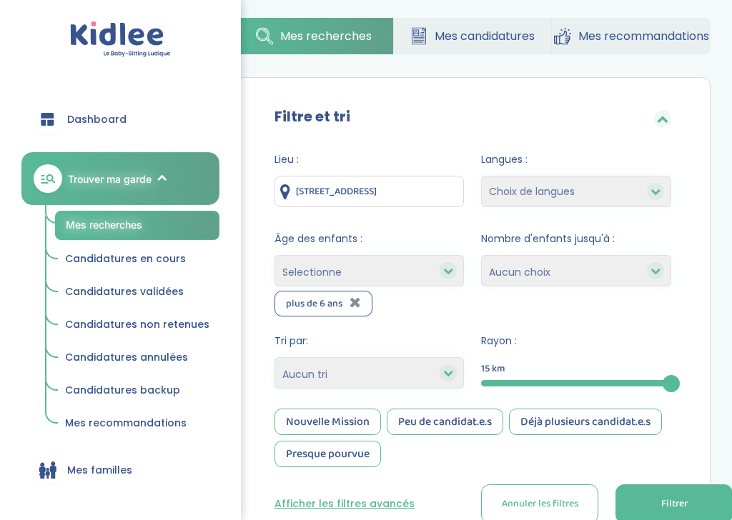
click at [618, 185] on select "Choix de langues Anglais Arabe Espagnol Italien Russe Français Coréen" at bounding box center [576, 191] width 190 height 31
select select "12"
select select
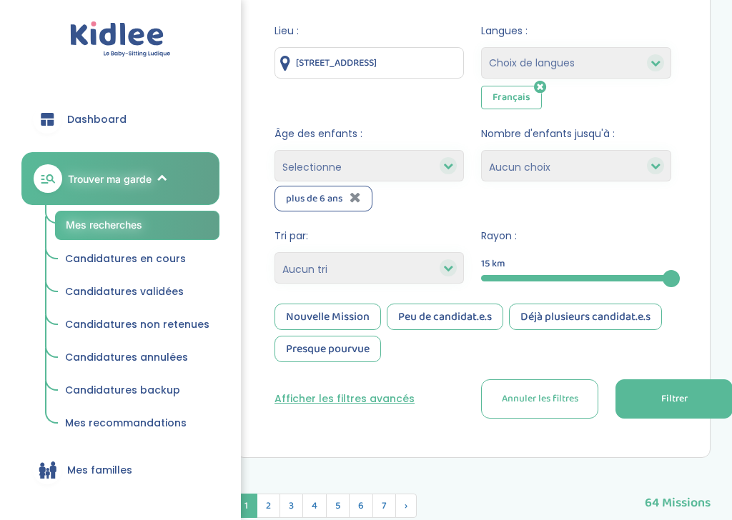
scroll to position [338, 0]
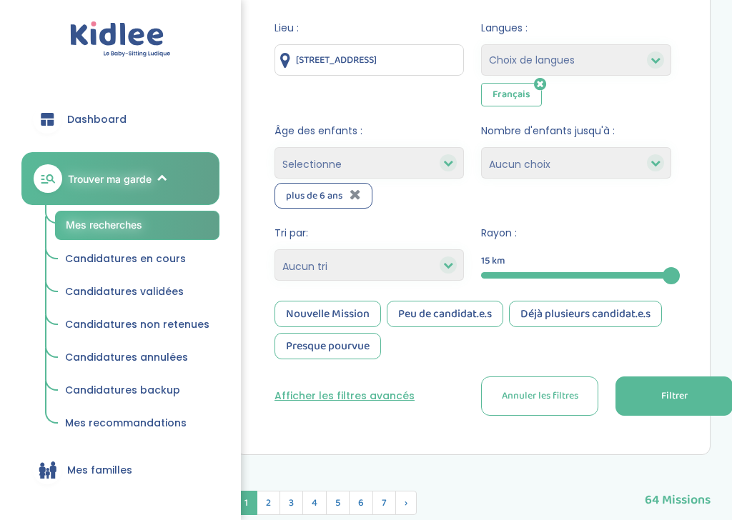
click at [436, 262] on select "Heures par semaine (croissant) Heures par semaine (décroissant) Date de démarra…" at bounding box center [369, 264] width 190 height 31
click at [673, 396] on span "Filtrer" at bounding box center [674, 396] width 26 height 15
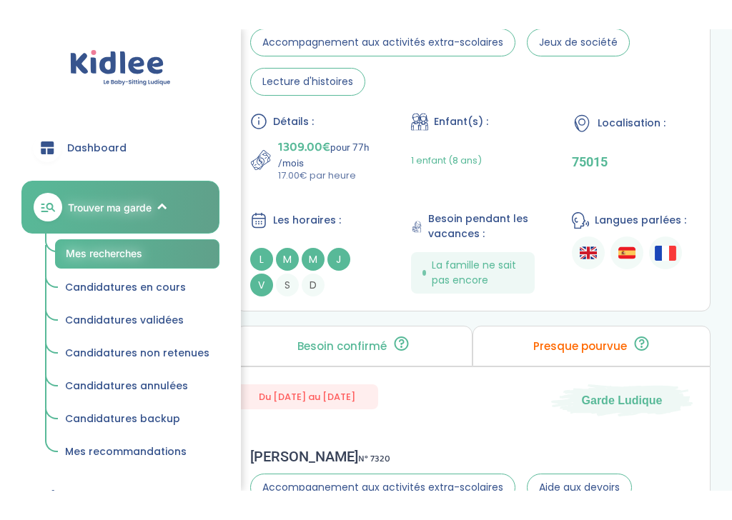
scroll to position [1814, 0]
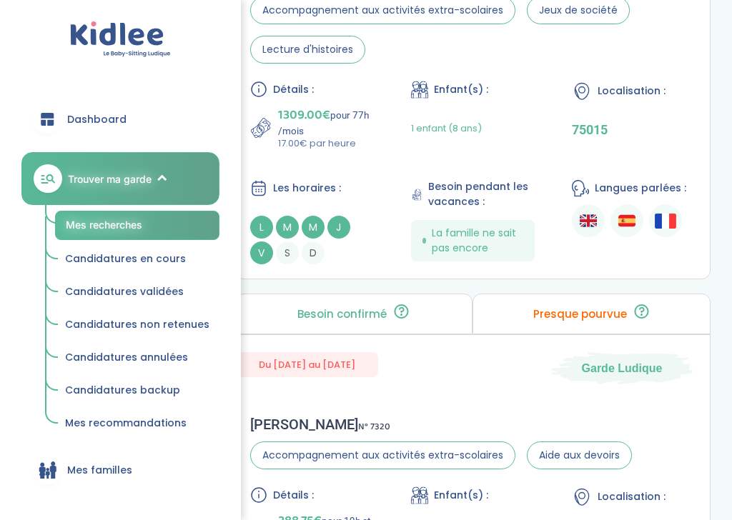
click at [341, 231] on span "J" at bounding box center [338, 227] width 23 height 23
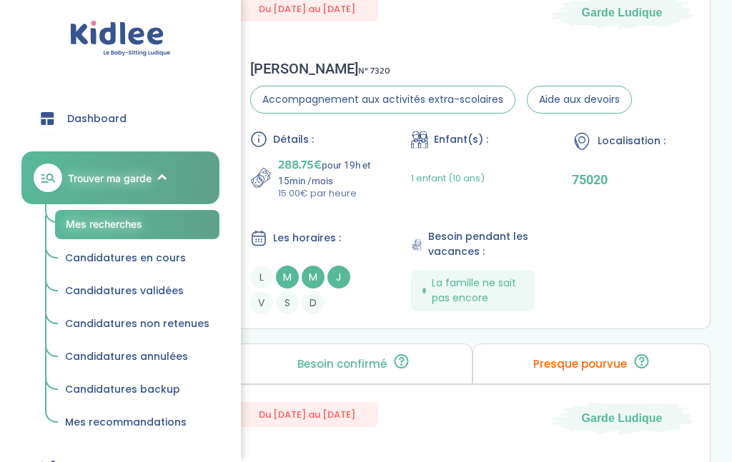
scroll to position [2164, 0]
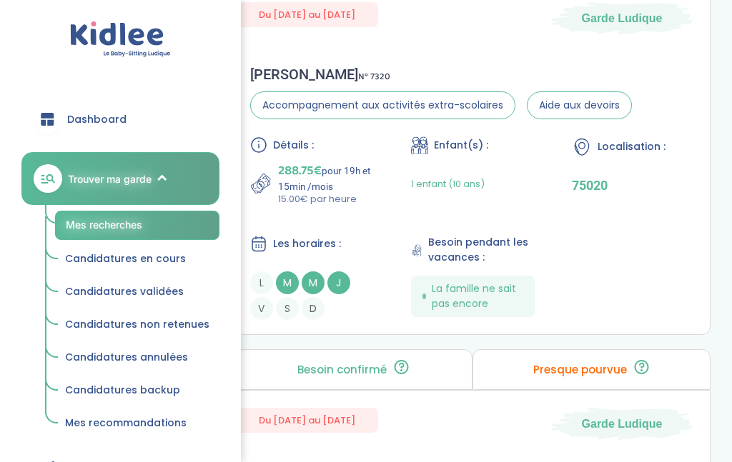
click at [334, 294] on span "J" at bounding box center [338, 283] width 23 height 23
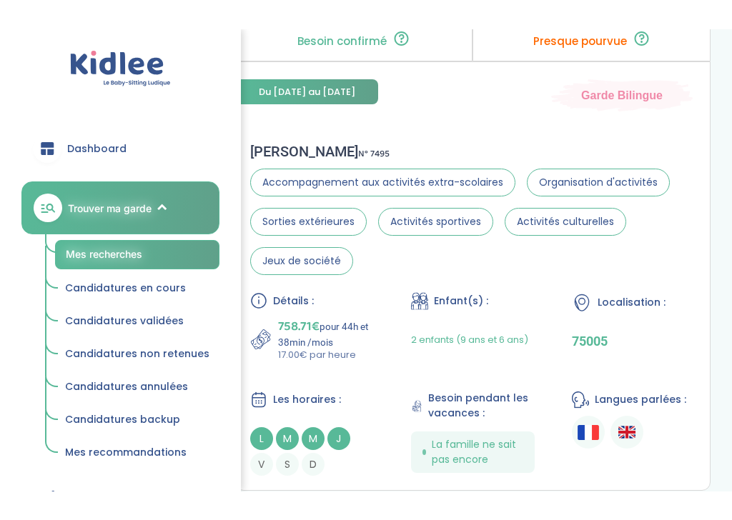
scroll to position [2999, 0]
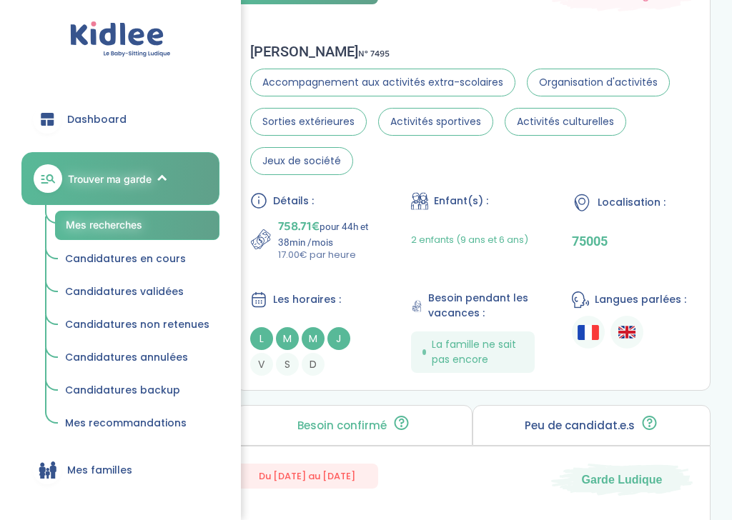
click at [365, 239] on p "758.71€ pour 44h et 38min /mois" at bounding box center [326, 231] width 96 height 31
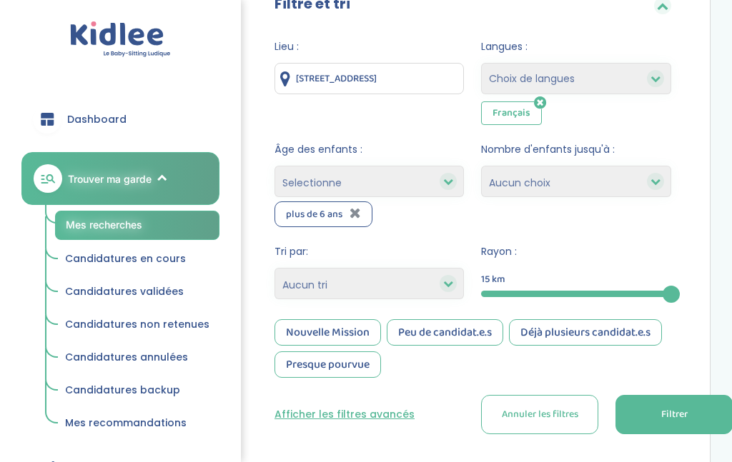
scroll to position [297, 0]
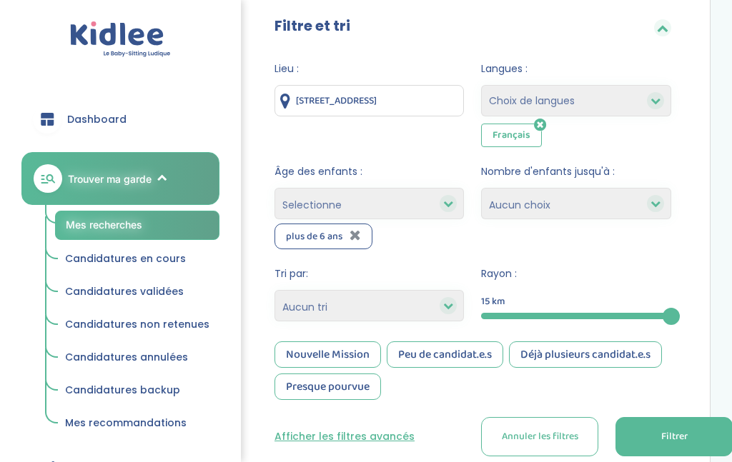
click at [405, 201] on select "Selectionne moins de 3 ans entre 3 et 6 ans plus de 6 ans" at bounding box center [369, 203] width 190 height 31
select select "-3"
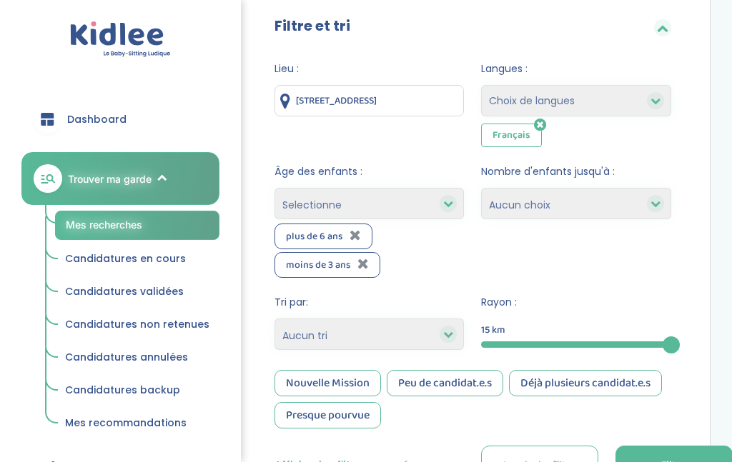
click at [394, 191] on select "Selectionne moins de 3 ans entre 3 et 6 ans plus de 6 ans" at bounding box center [369, 203] width 190 height 31
select select "3-6"
select select
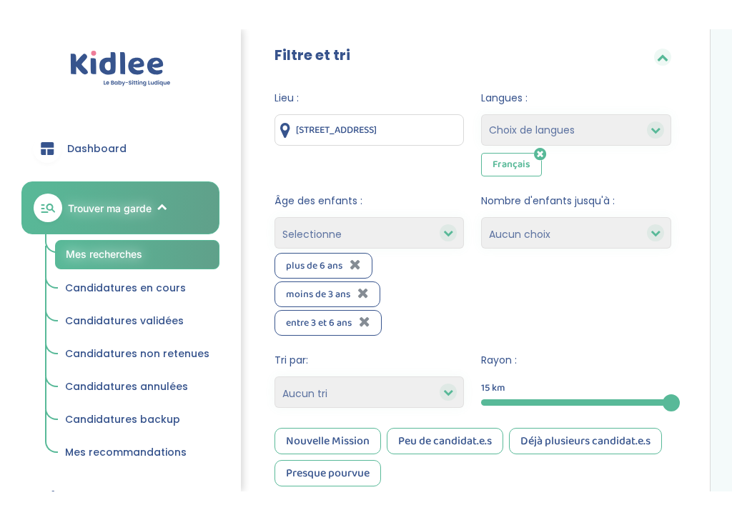
scroll to position [368, 0]
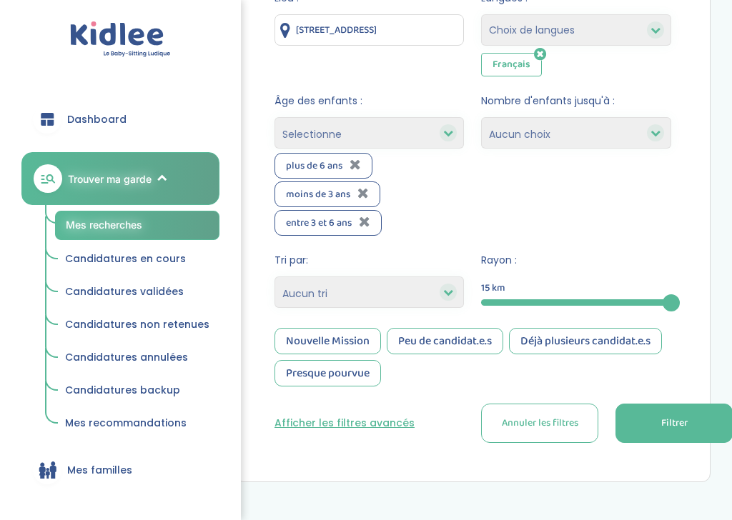
click at [652, 431] on button "Filtrer" at bounding box center [673, 423] width 117 height 39
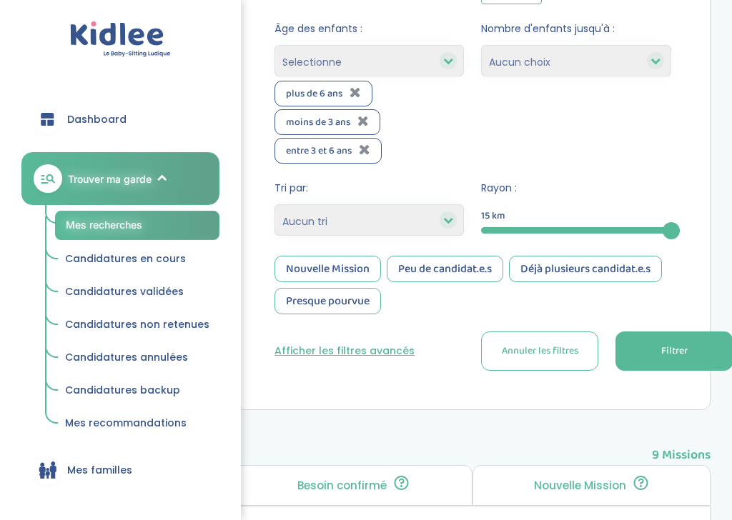
scroll to position [444, 0]
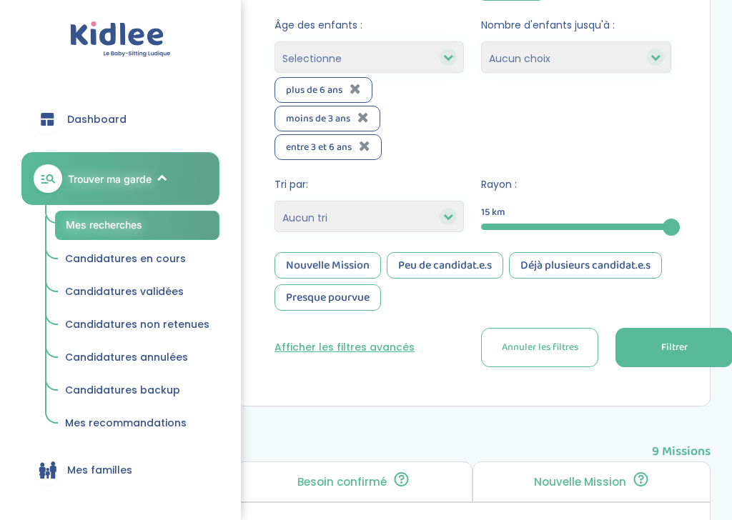
click at [670, 349] on span "Filtrer" at bounding box center [674, 347] width 26 height 15
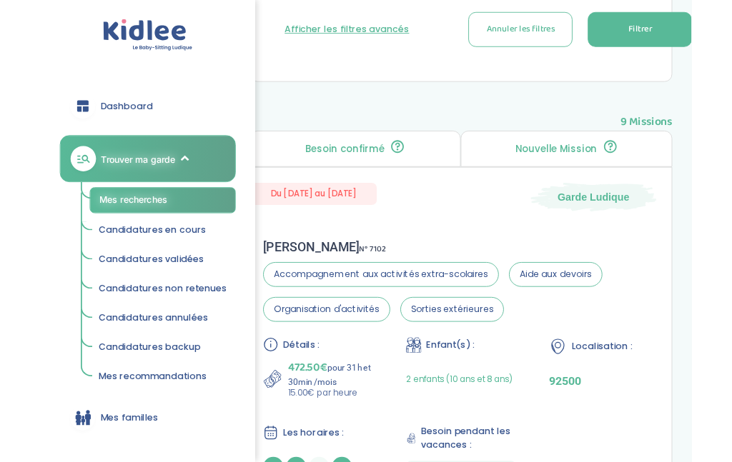
scroll to position [403, 0]
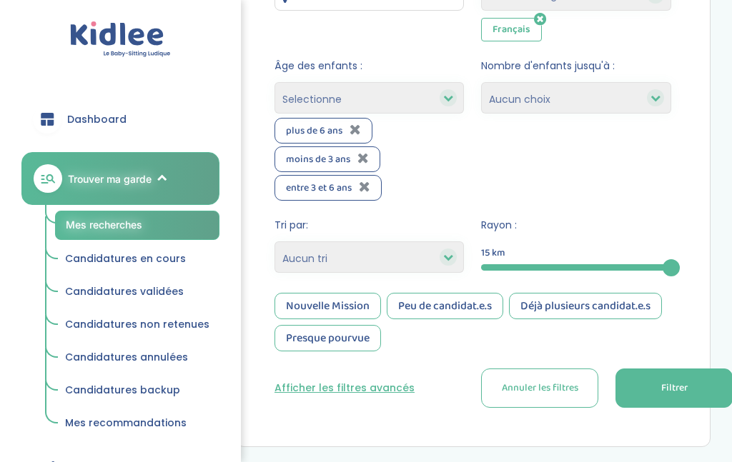
click at [356, 124] on icon at bounding box center [354, 129] width 11 height 14
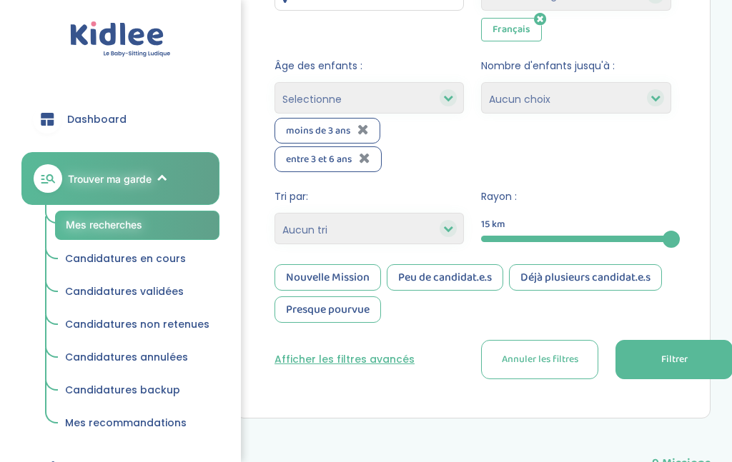
click at [364, 153] on icon at bounding box center [364, 158] width 11 height 14
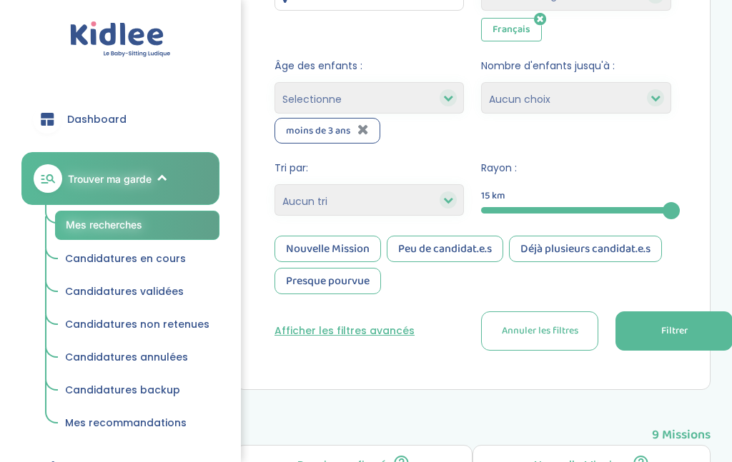
click at [654, 330] on button "Filtrer" at bounding box center [673, 331] width 117 height 39
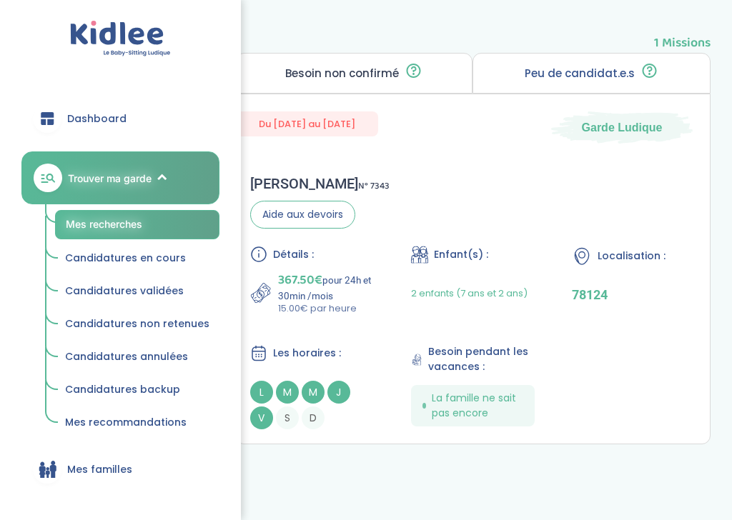
scroll to position [865, 0]
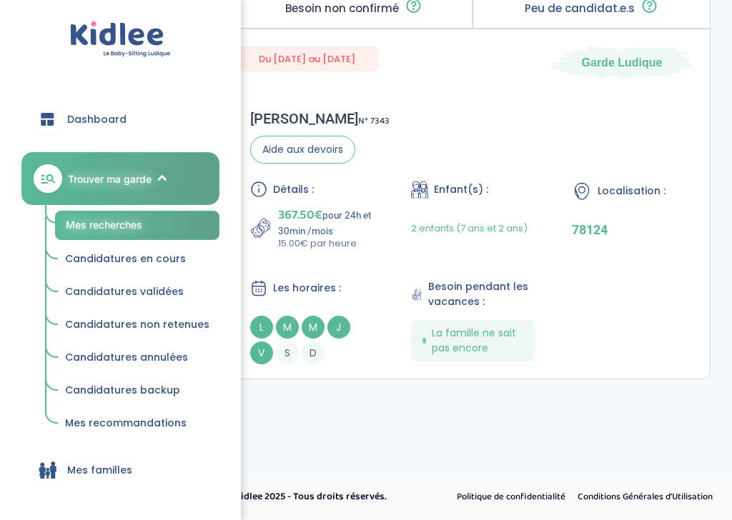
click at [342, 220] on p "367.50€ pour 24h et 30min /mois" at bounding box center [326, 220] width 96 height 31
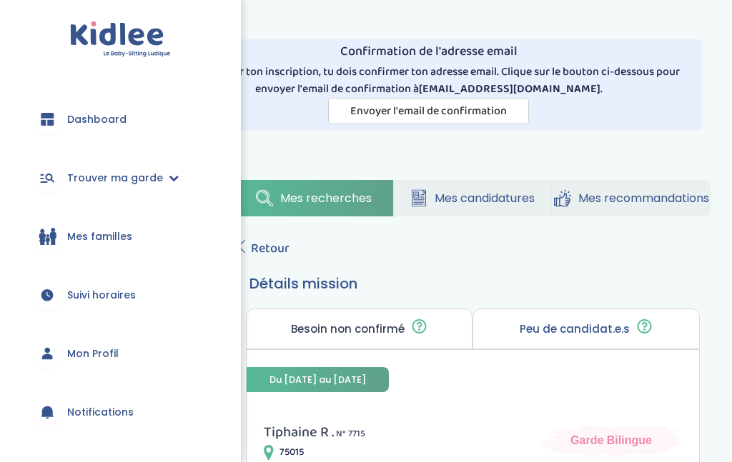
click at [246, 244] on icon at bounding box center [241, 246] width 13 height 13
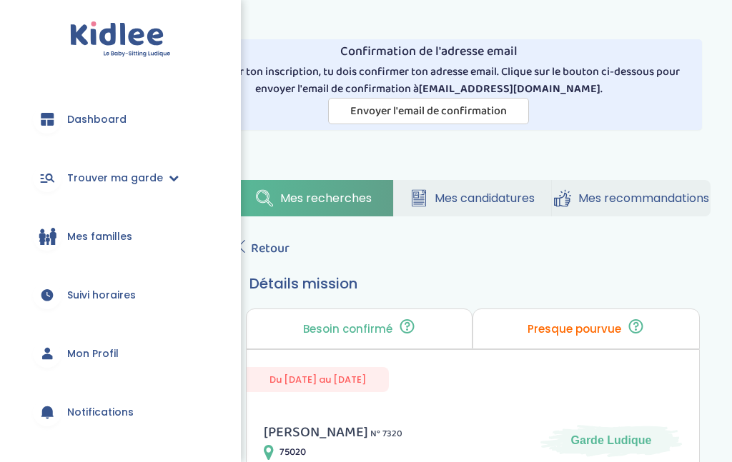
click at [244, 256] on link "Retour" at bounding box center [262, 249] width 54 height 20
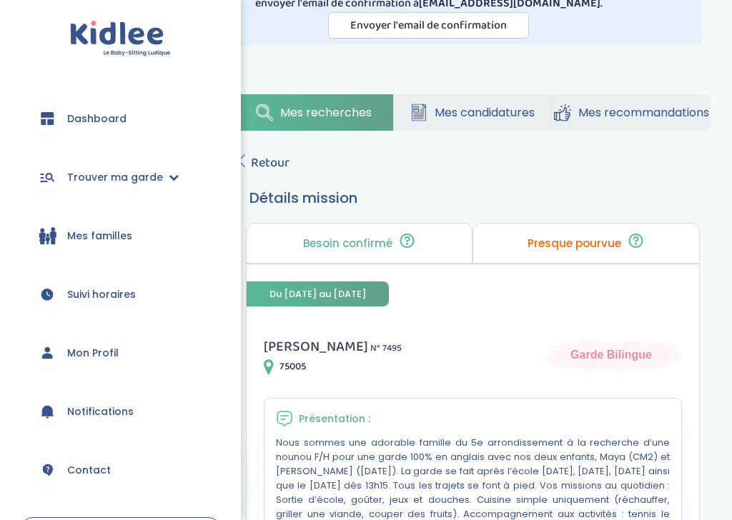
scroll to position [86, 0]
click at [246, 164] on icon at bounding box center [241, 160] width 13 height 13
